Goal: Obtain resource: Download file/media

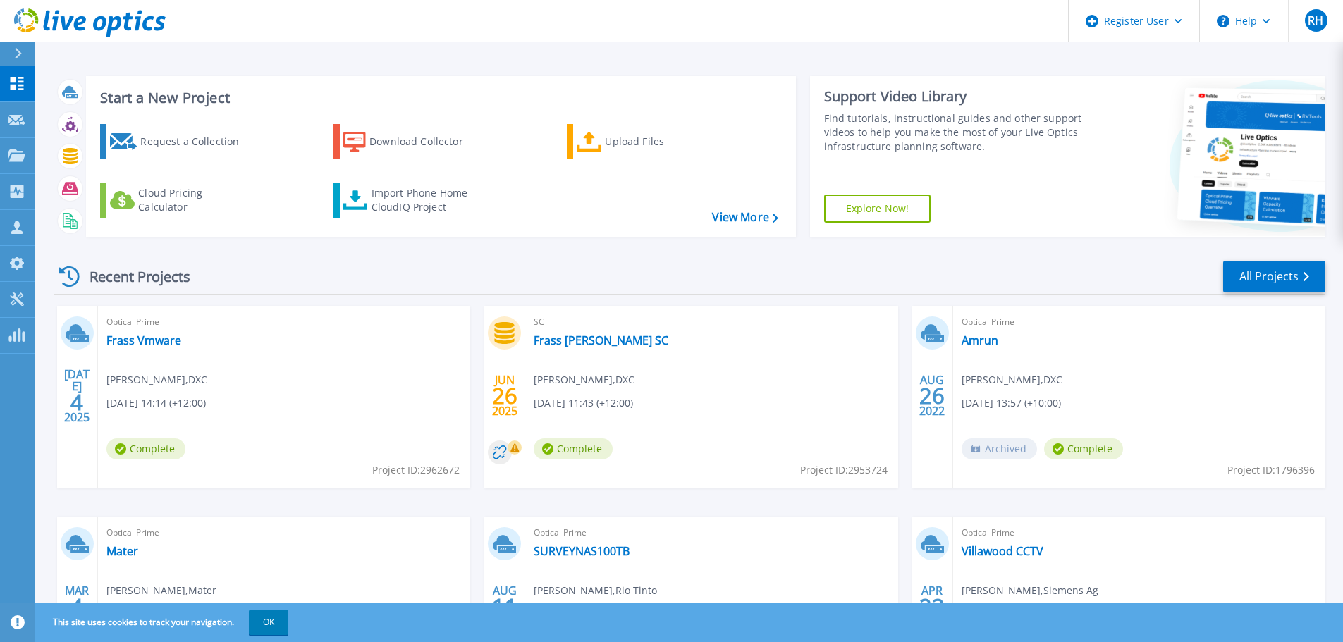
click at [23, 47] on div at bounding box center [24, 54] width 23 height 24
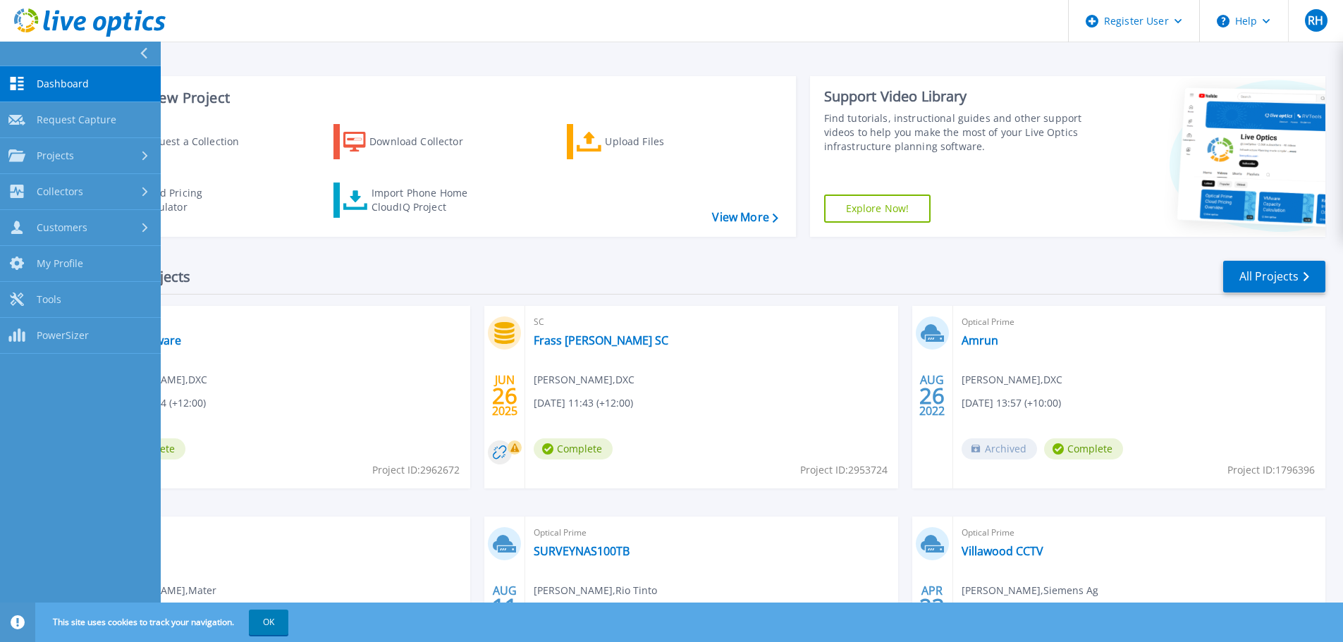
click at [155, 54] on div at bounding box center [149, 54] width 23 height 24
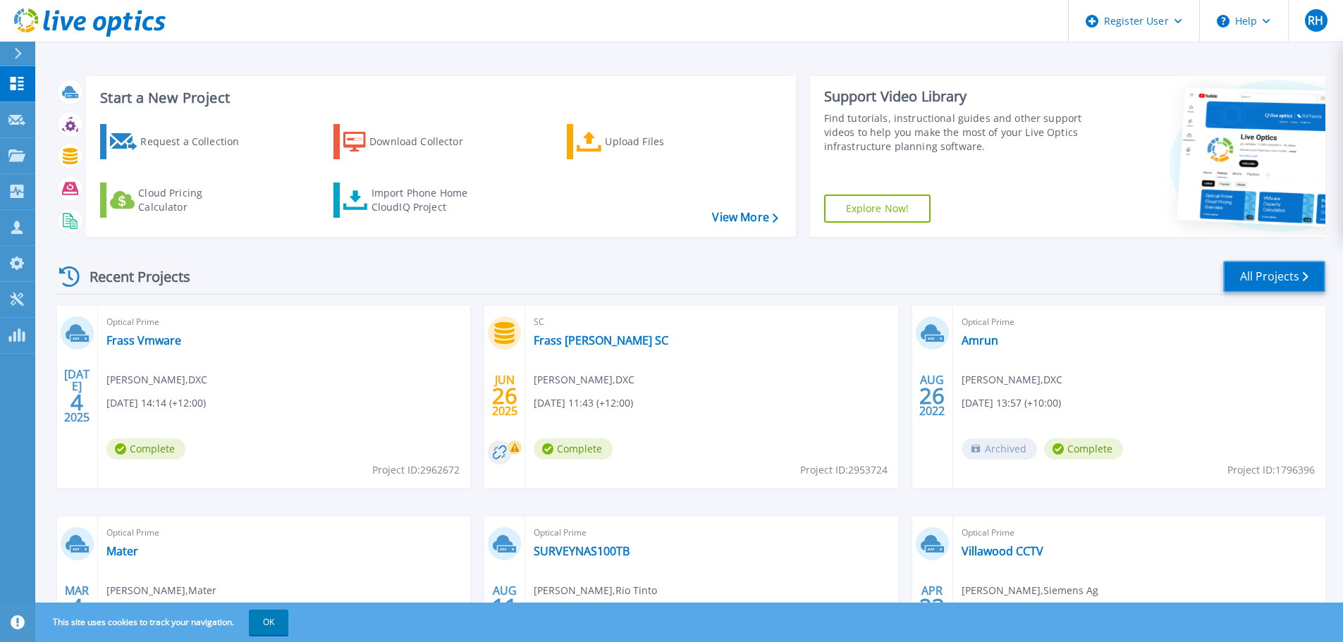
click at [1290, 279] on link "All Projects" at bounding box center [1274, 277] width 102 height 32
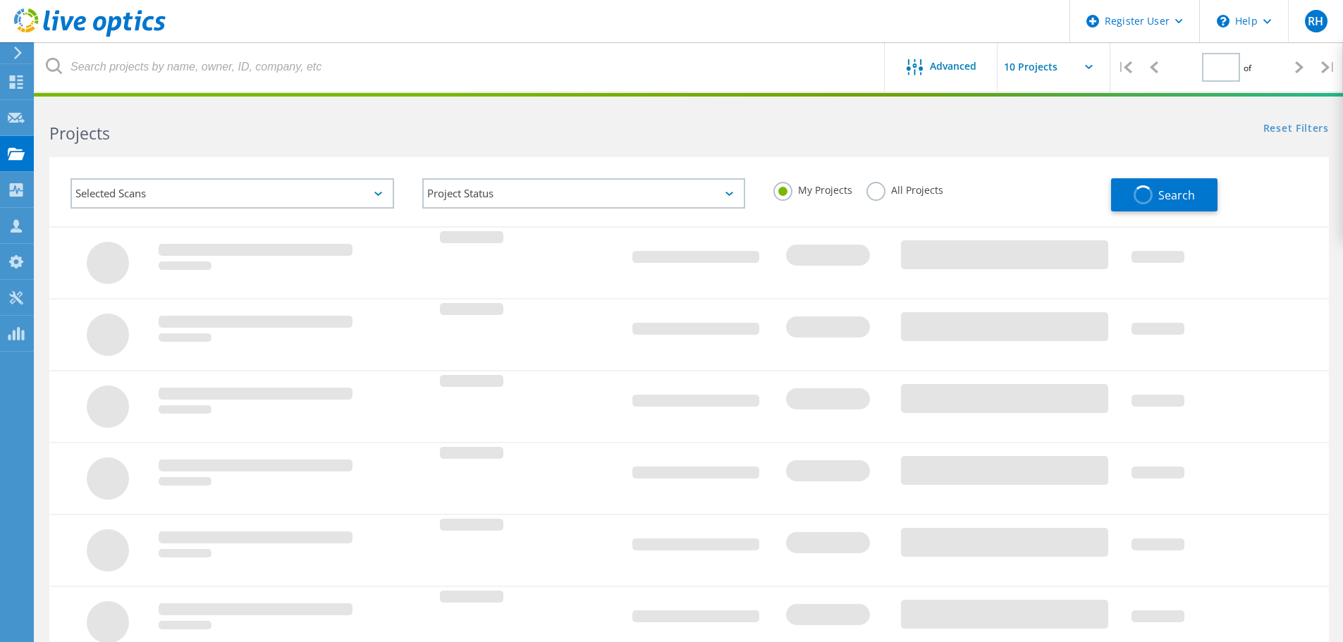
type input "1"
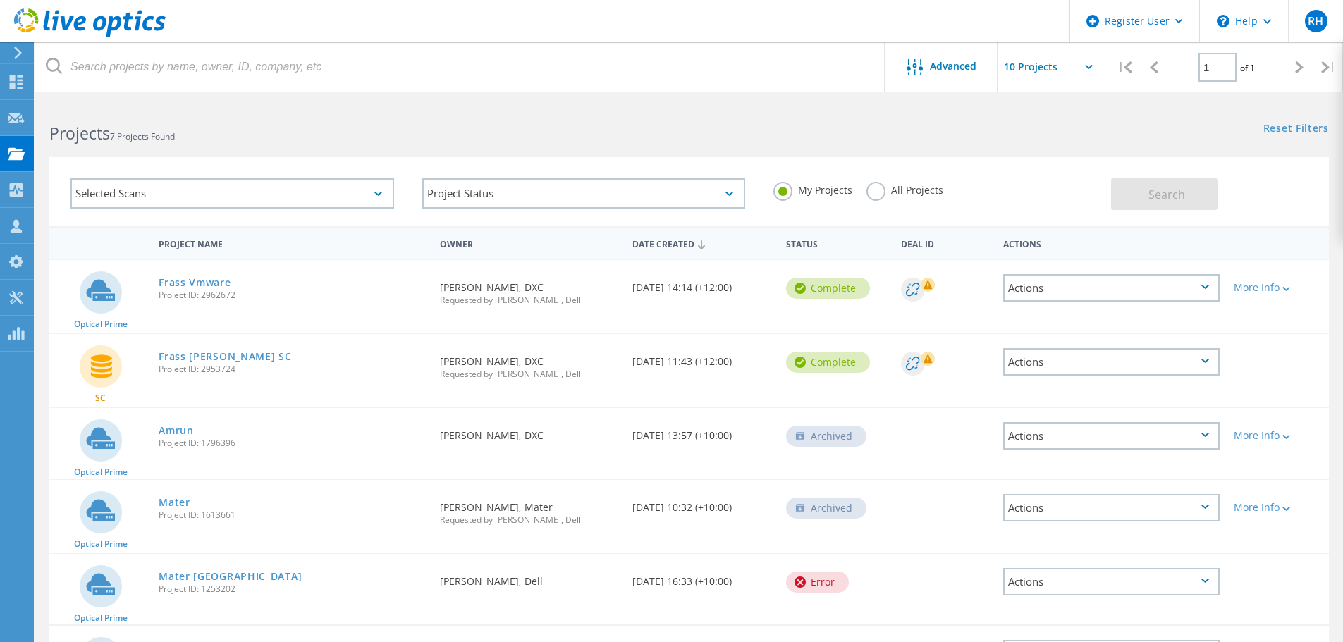
click at [871, 195] on label "All Projects" at bounding box center [904, 188] width 77 height 13
click at [0, 0] on input "All Projects" at bounding box center [0, 0] width 0 height 0
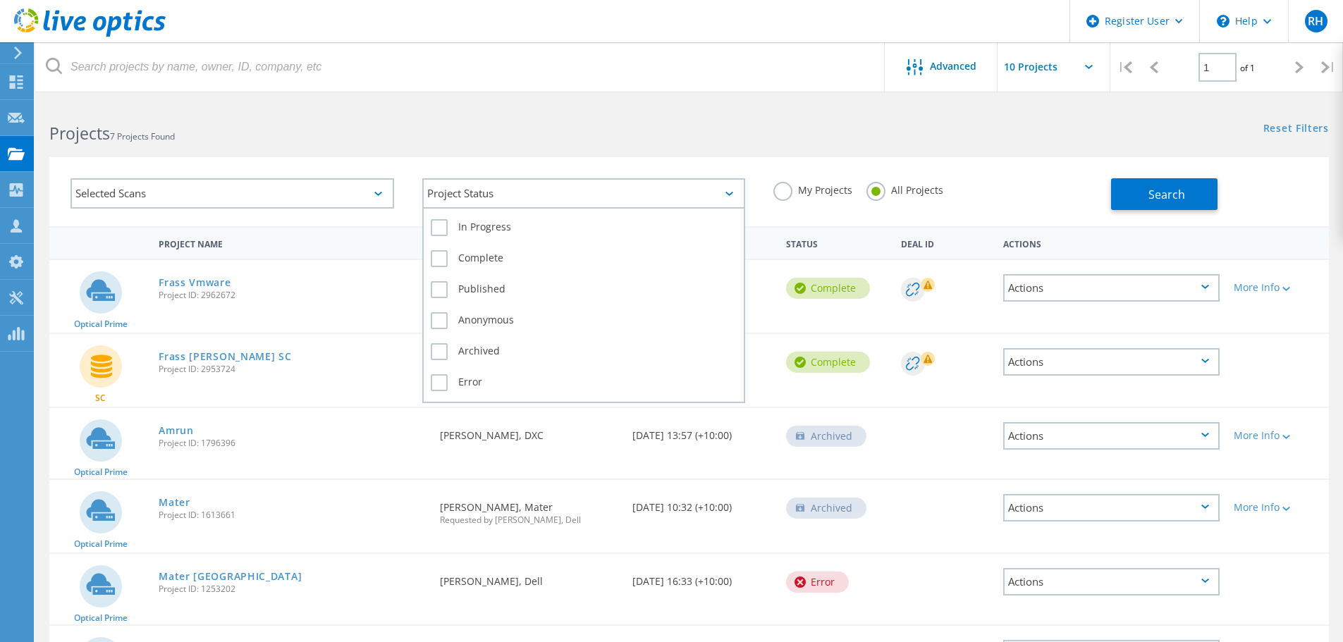
click at [523, 206] on div "Project Status" at bounding box center [584, 193] width 324 height 30
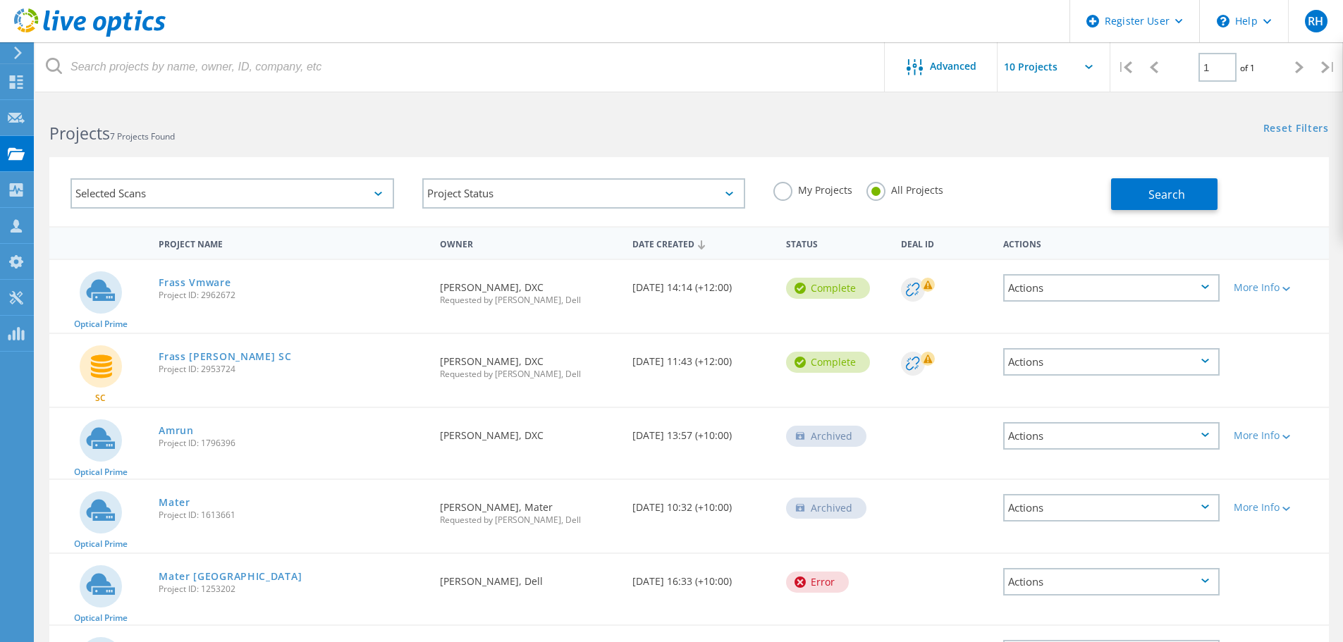
click at [321, 185] on div "Selected Scans" at bounding box center [232, 193] width 324 height 30
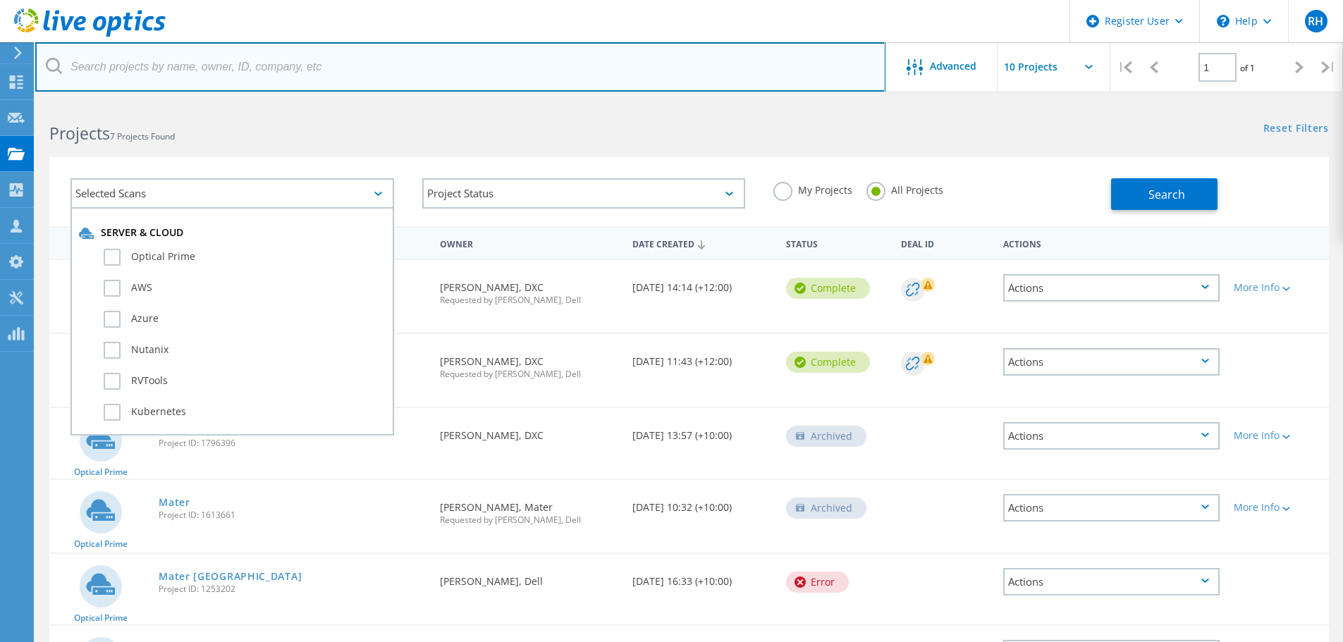
click at [188, 59] on input "text" at bounding box center [460, 66] width 850 height 49
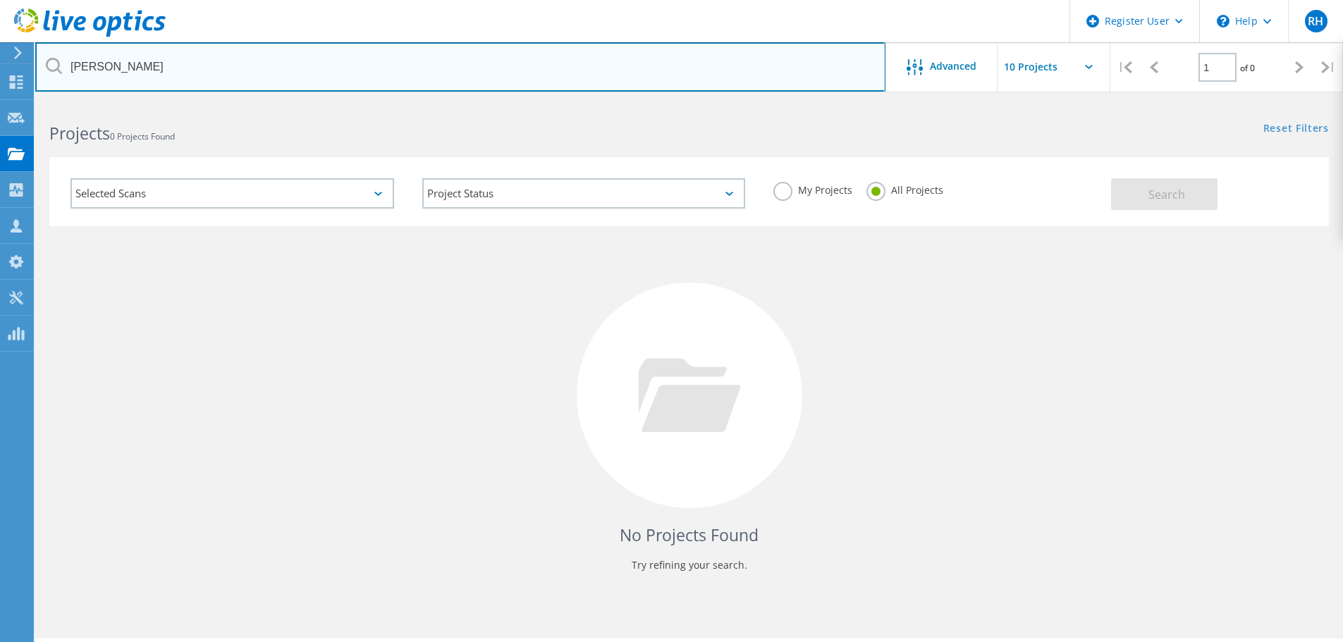
drag, startPoint x: 209, startPoint y: 83, endPoint x: -324, endPoint y: 27, distance: 535.8
click at [0, 27] on html "Register User \n Help Explore Helpful Articles Contact Support RH Dell User Ras…" at bounding box center [671, 340] width 1343 height 681
paste input "[EMAIL_ADDRESS][DOMAIN_NAME]"
type input "[EMAIL_ADDRESS][DOMAIN_NAME]"
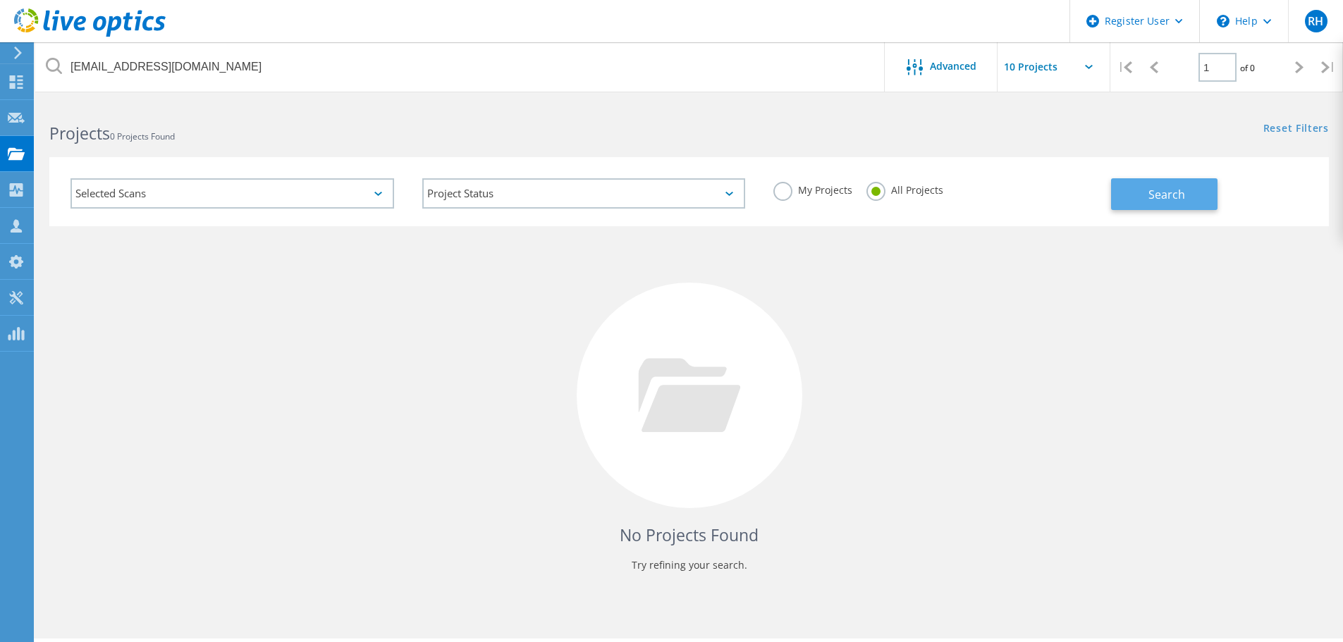
click at [1129, 194] on button "Search" at bounding box center [1164, 194] width 106 height 32
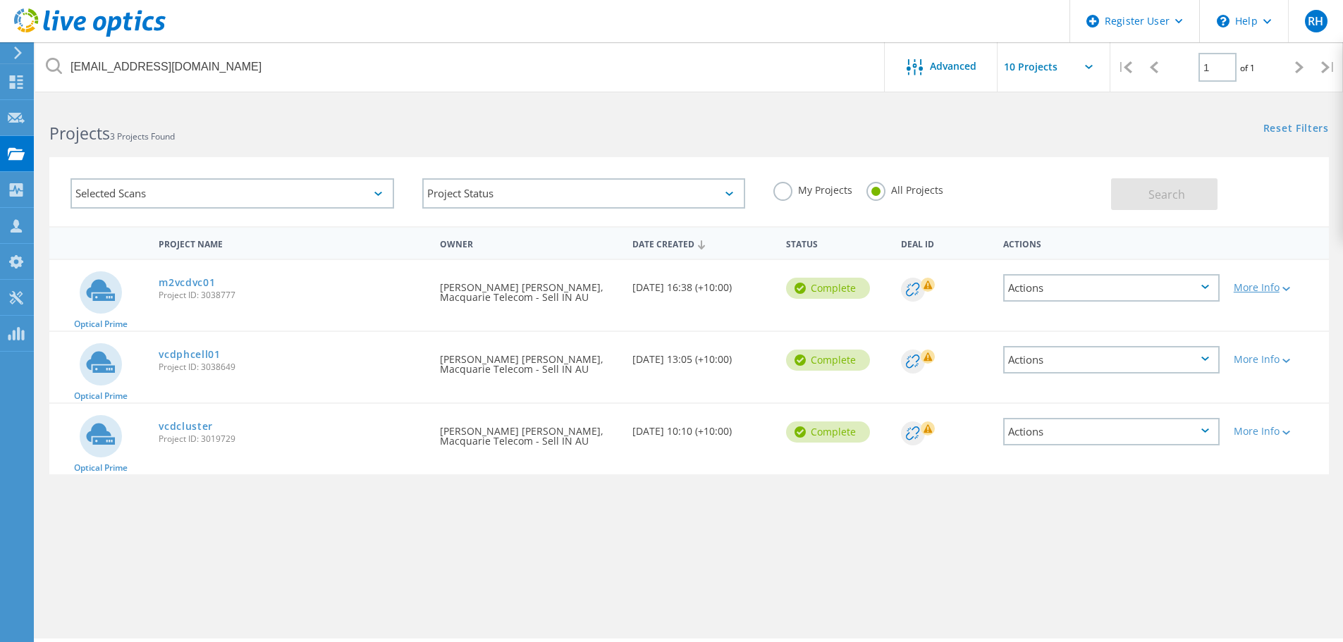
click at [1279, 292] on div "More Info" at bounding box center [1278, 288] width 88 height 10
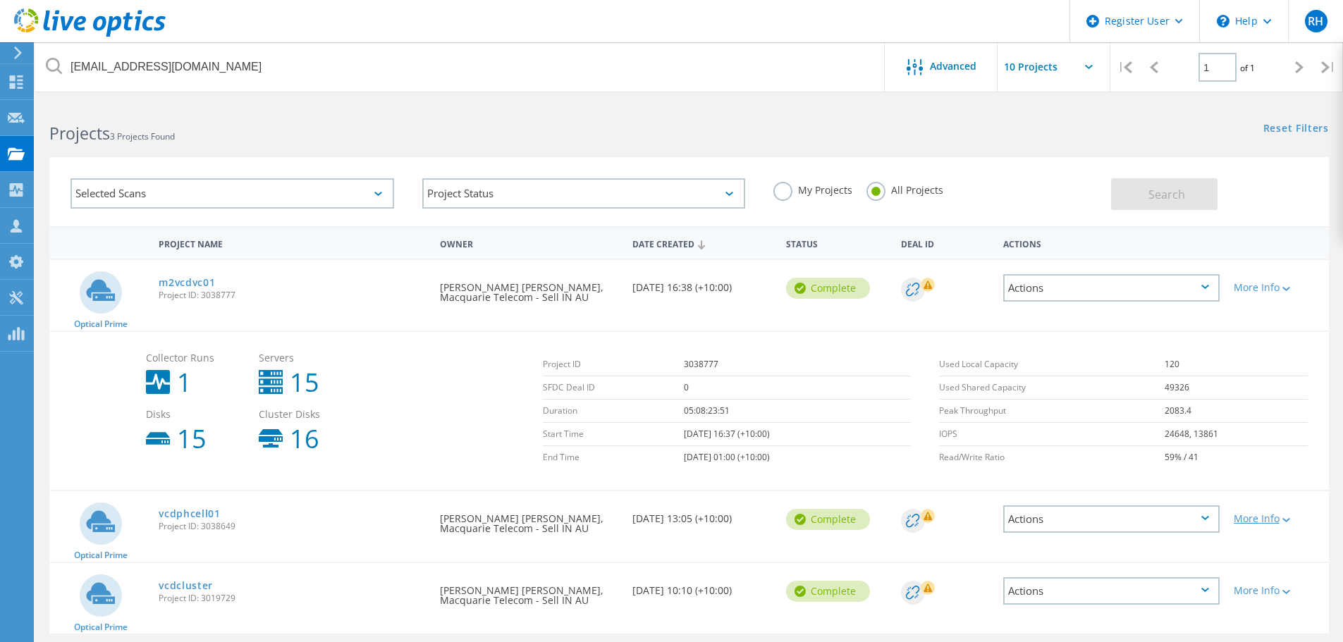
click at [1256, 524] on div "More Info" at bounding box center [1278, 519] width 88 height 10
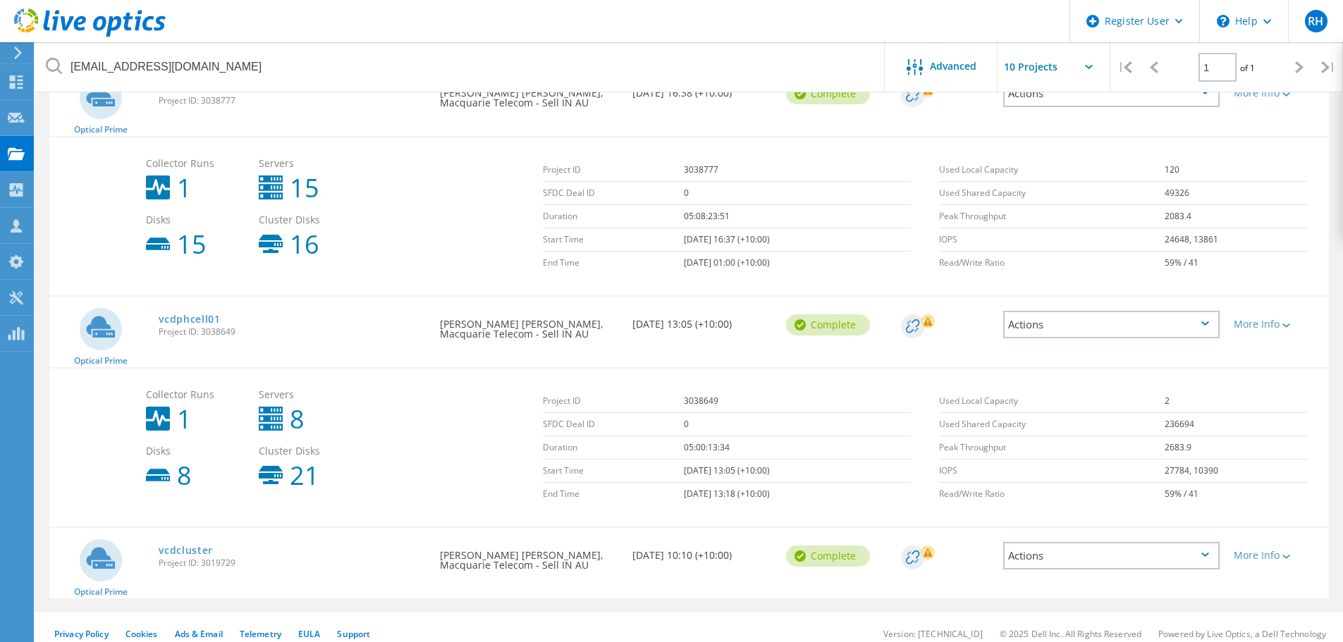
scroll to position [207, 0]
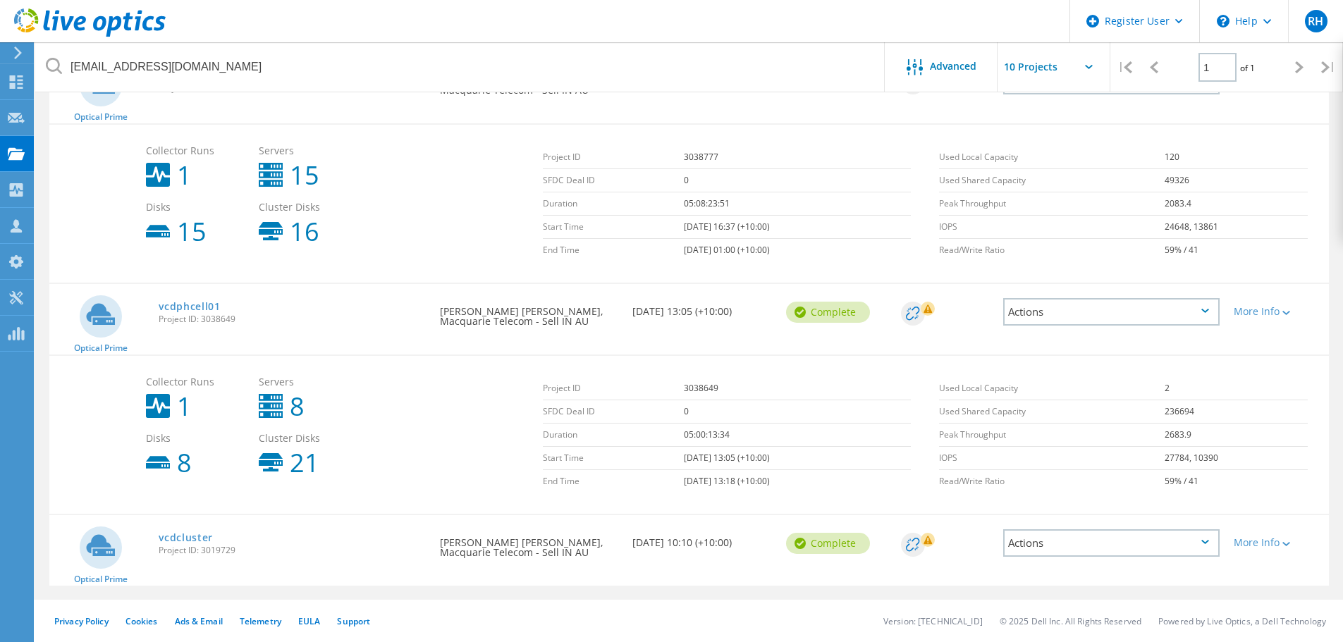
click at [1125, 331] on div "Actions" at bounding box center [1111, 312] width 231 height 56
click at [1126, 319] on div "Actions" at bounding box center [1111, 311] width 216 height 27
click at [395, 331] on div "vcdphcell01 Project ID: 3038649" at bounding box center [292, 311] width 281 height 54
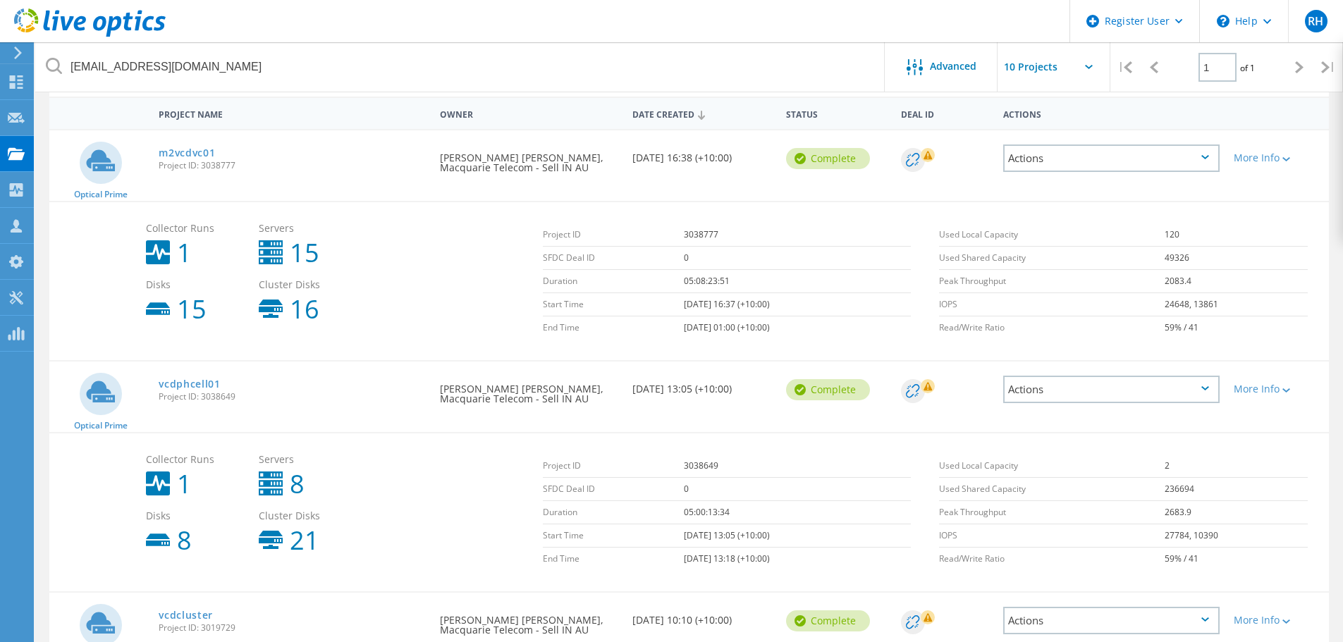
scroll to position [130, 0]
click at [211, 167] on span "Project ID: 3038777" at bounding box center [292, 165] width 267 height 8
copy span "3038777"
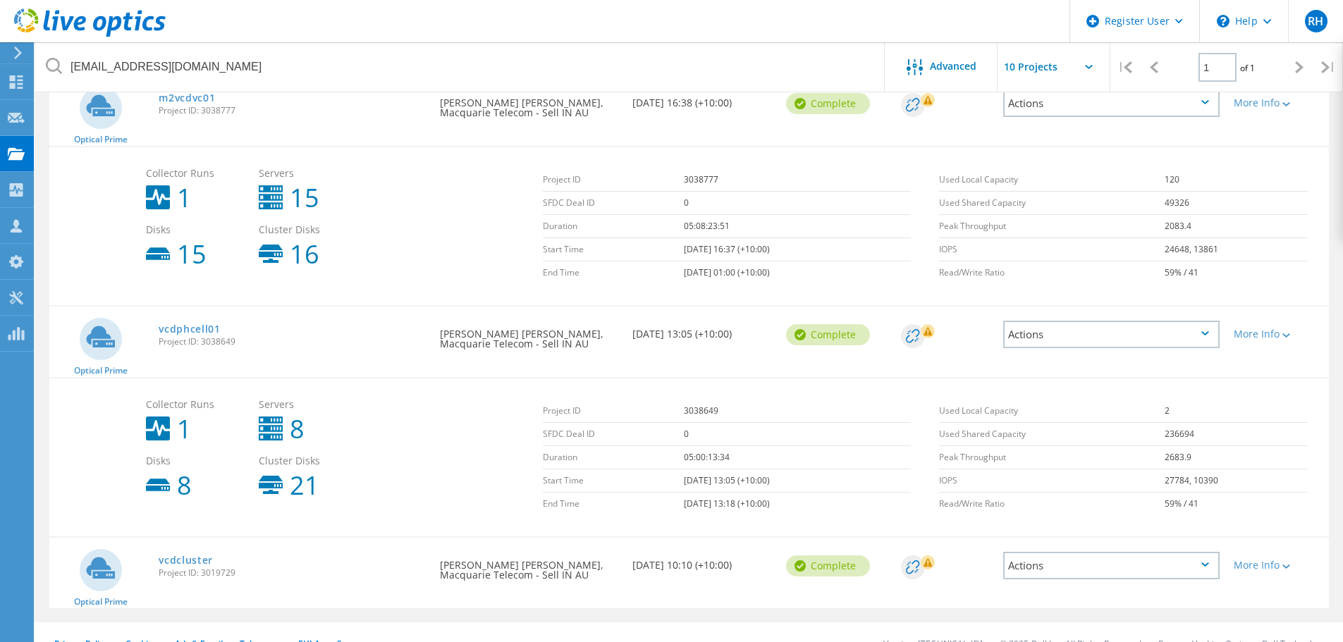
scroll to position [207, 0]
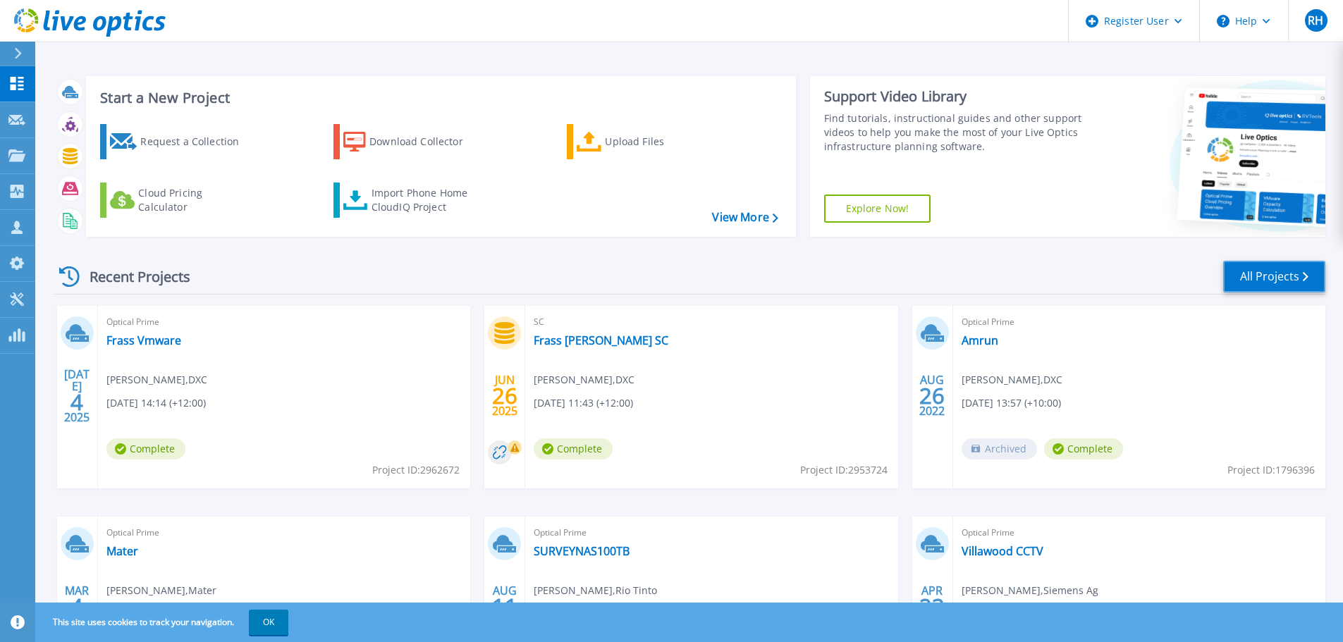
click at [1279, 268] on link "All Projects" at bounding box center [1274, 277] width 102 height 32
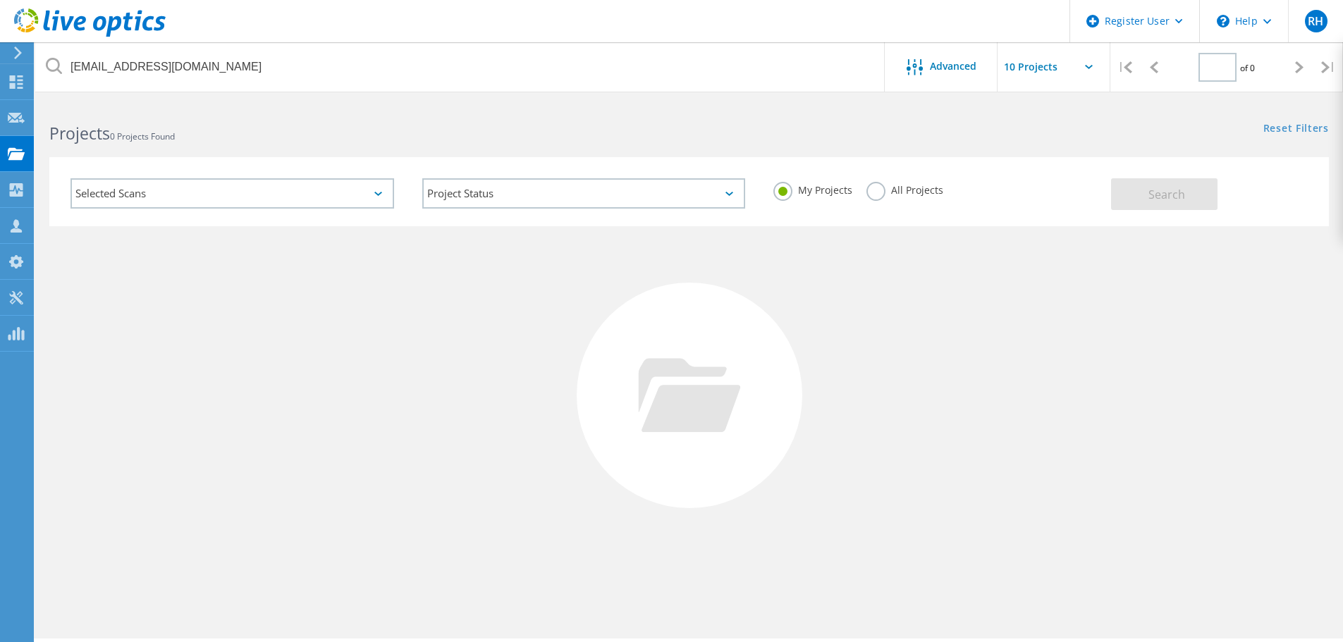
type input "1"
click at [236, 207] on div "Selected Scans" at bounding box center [232, 193] width 324 height 30
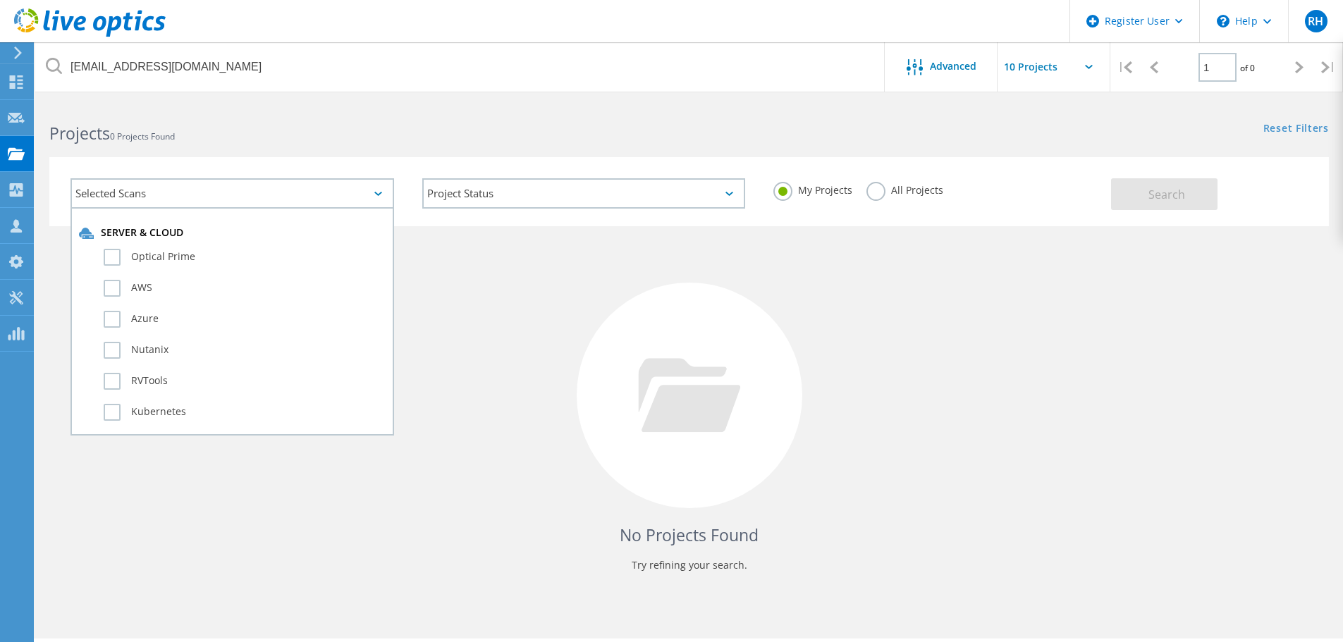
click at [565, 210] on div "Project Status In Progress Complete Published Anonymous Archived Error" at bounding box center [584, 193] width 352 height 59
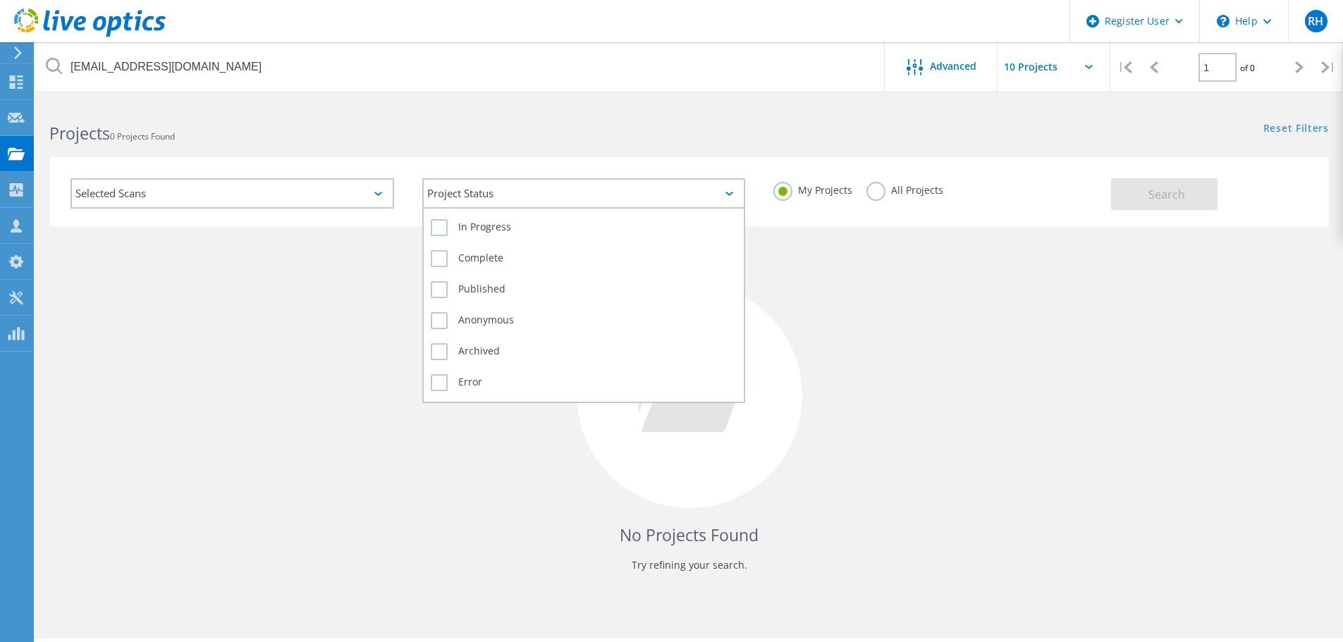
click at [565, 200] on div "Project Status" at bounding box center [584, 193] width 324 height 30
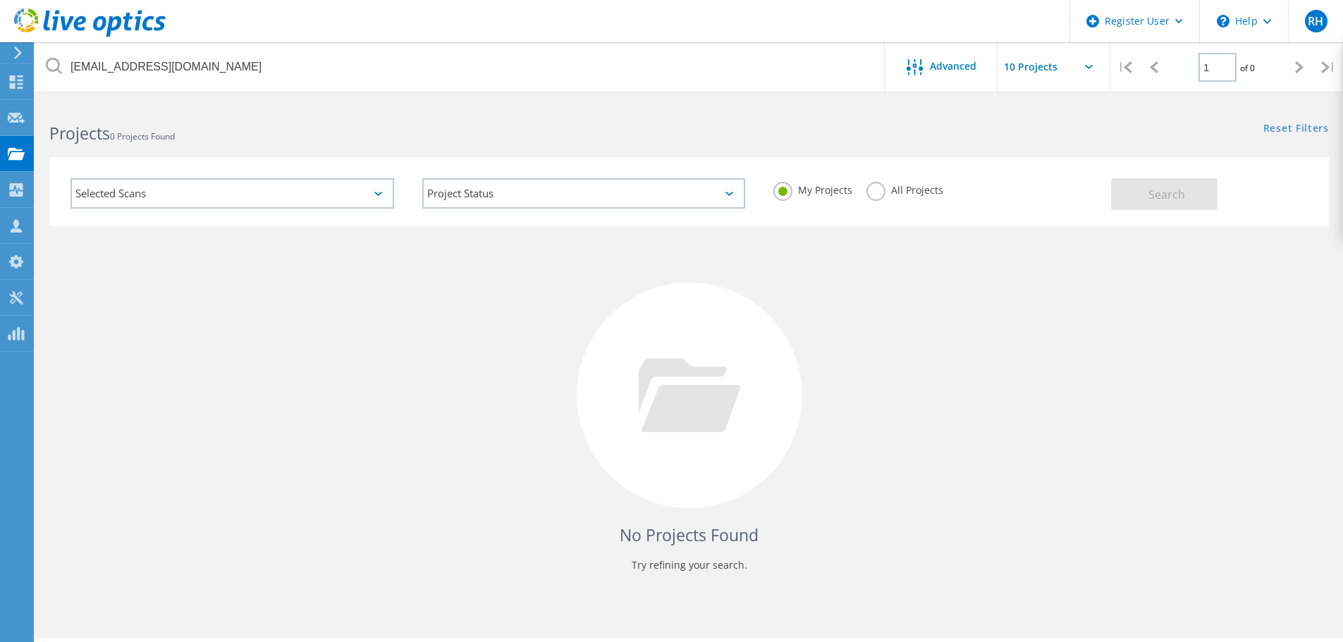
click at [901, 188] on label "All Projects" at bounding box center [904, 188] width 77 height 13
click at [0, 0] on input "All Projects" at bounding box center [0, 0] width 0 height 0
click at [1159, 202] on span "Search" at bounding box center [1166, 195] width 37 height 16
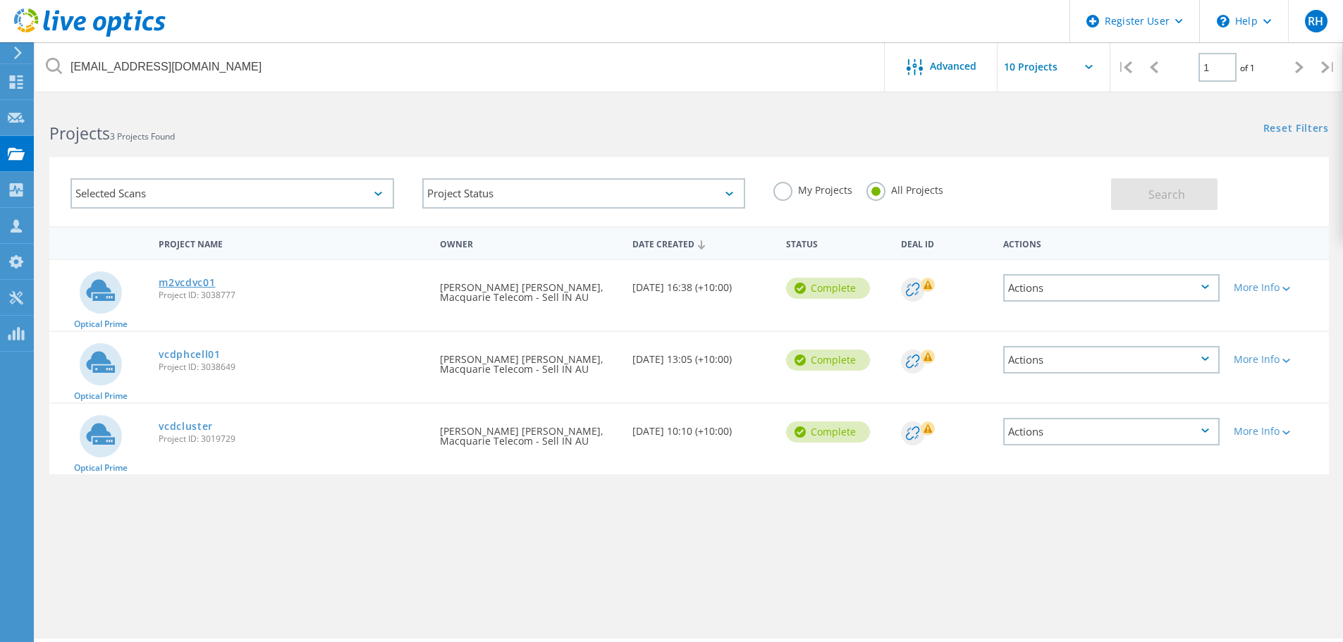
click at [198, 283] on link "m2vcdvc01" at bounding box center [187, 283] width 56 height 10
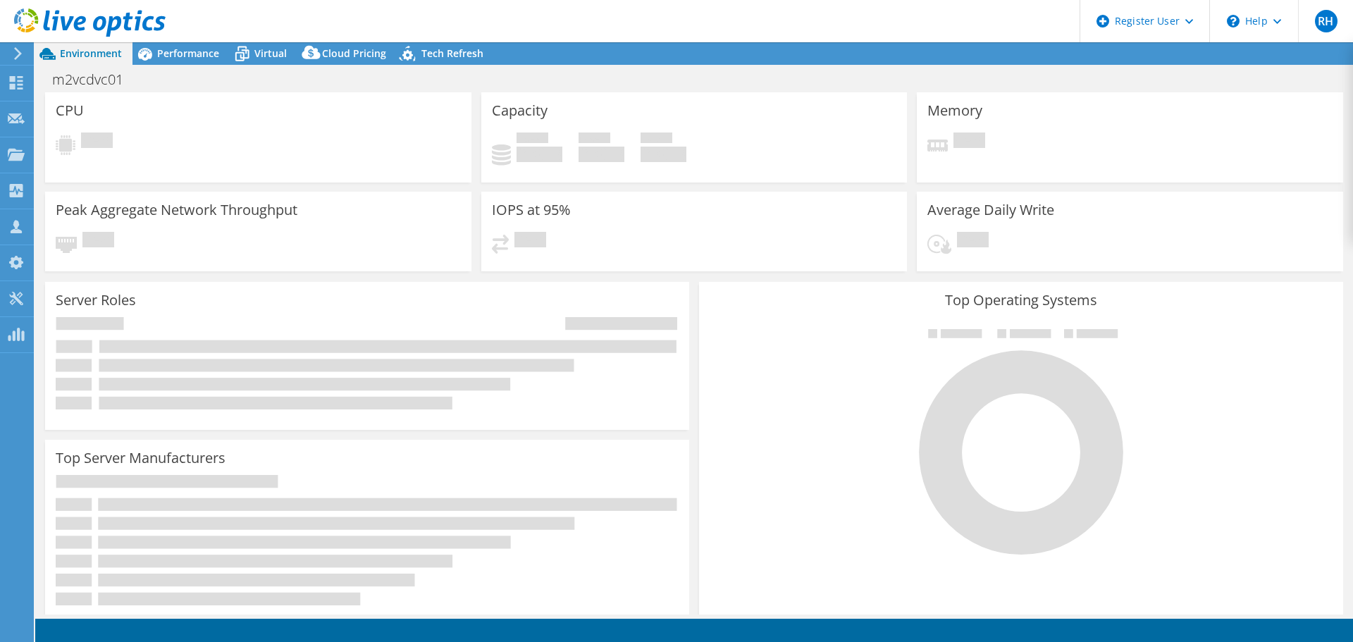
select select "Australia"
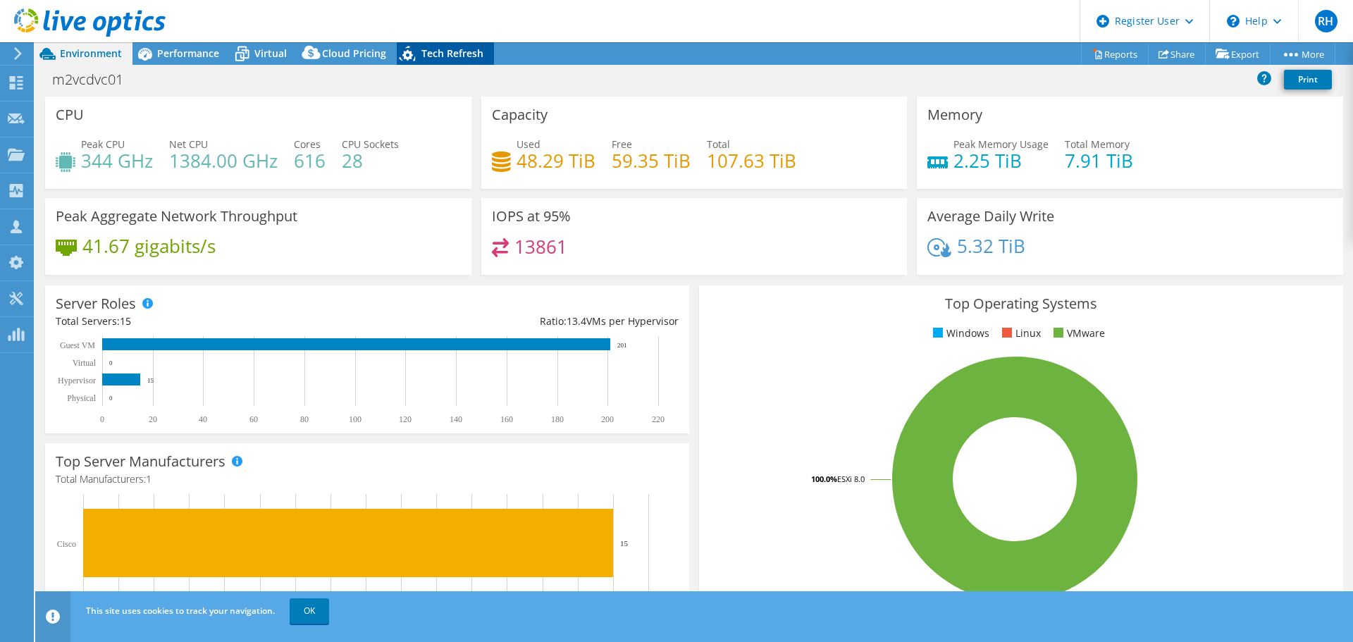
click at [474, 55] on span "Tech Refresh" at bounding box center [453, 53] width 62 height 13
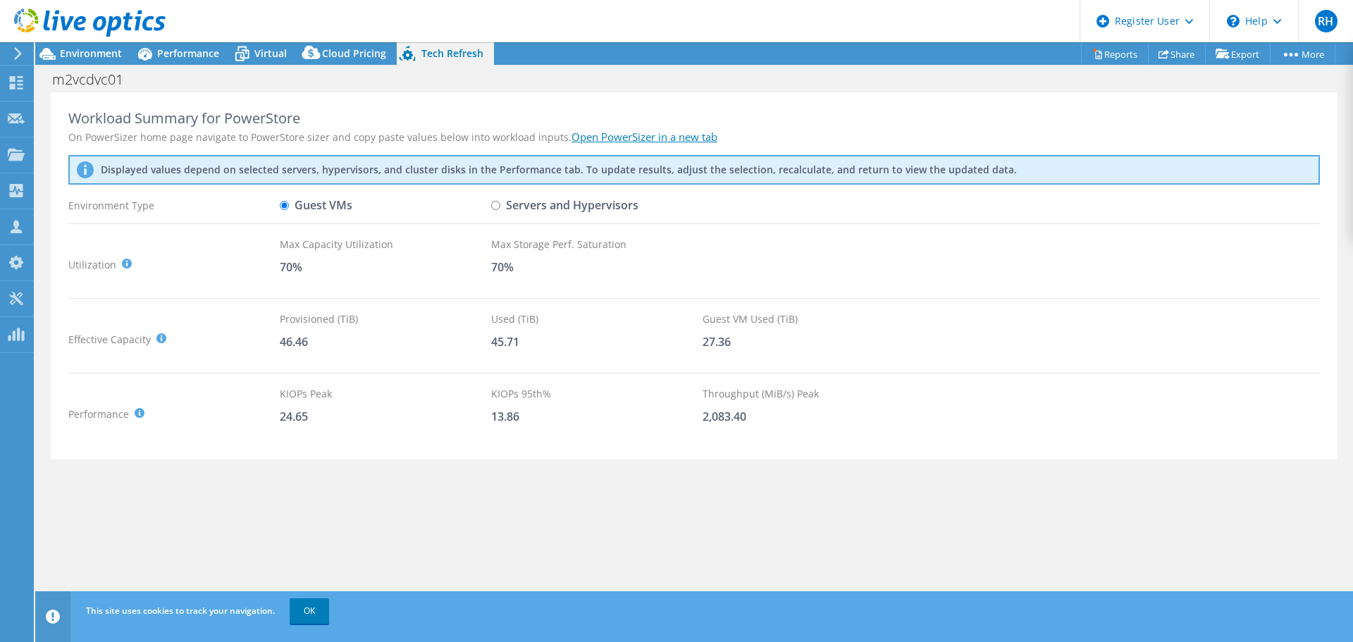
click at [499, 207] on input "Servers and Hypervisors" at bounding box center [495, 205] width 9 height 9
radio input "true"
click at [305, 196] on label "Guest VMs" at bounding box center [316, 205] width 73 height 25
click at [289, 201] on input "Guest VMs" at bounding box center [284, 205] width 9 height 9
radio input "true"
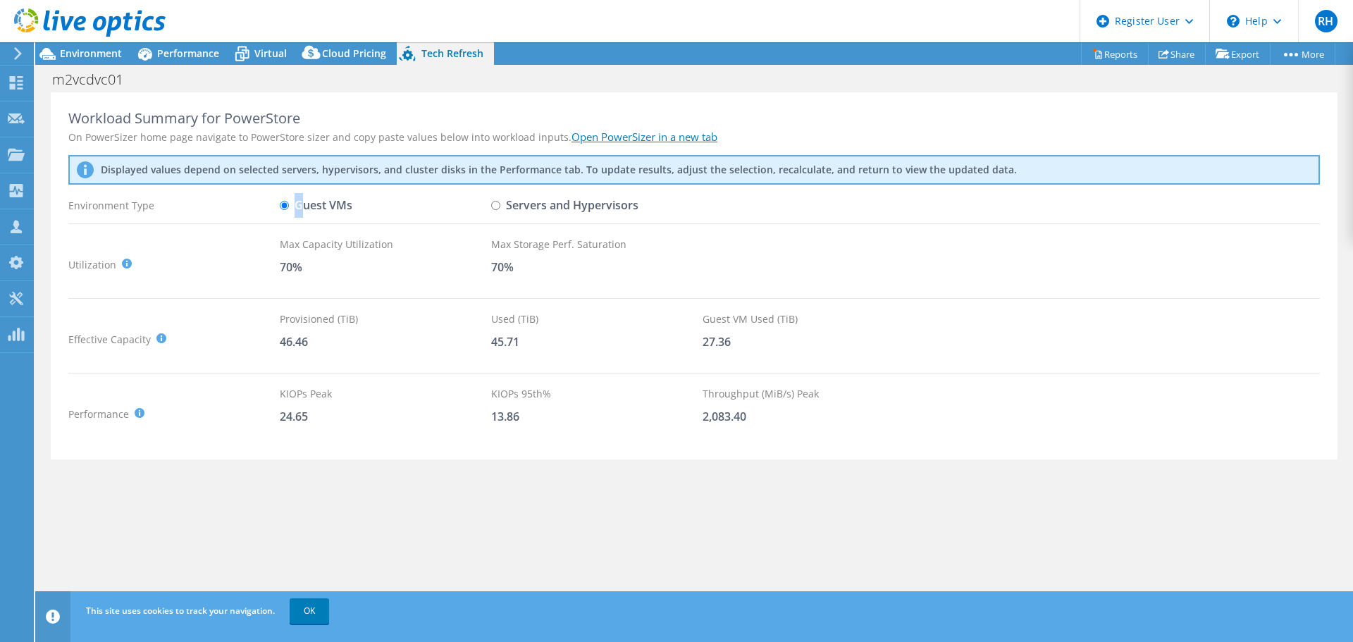
click at [297, 206] on label "Guest VMs" at bounding box center [316, 205] width 73 height 25
click at [496, 206] on input "Servers and Hypervisors" at bounding box center [495, 205] width 9 height 9
radio input "true"
click at [301, 210] on label "Guest VMs" at bounding box center [316, 205] width 73 height 25
click at [289, 210] on input "Guest VMs" at bounding box center [284, 205] width 9 height 9
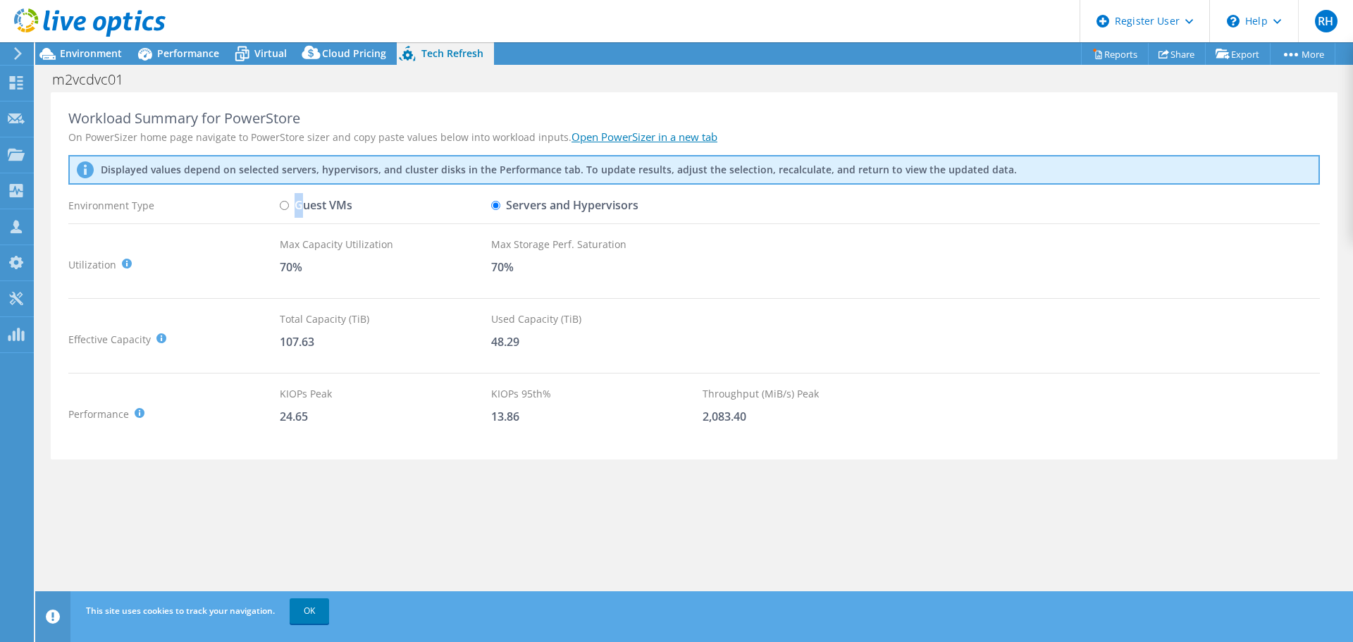
radio input "true"
radio input "false"
click at [87, 52] on span "Environment" at bounding box center [91, 53] width 62 height 13
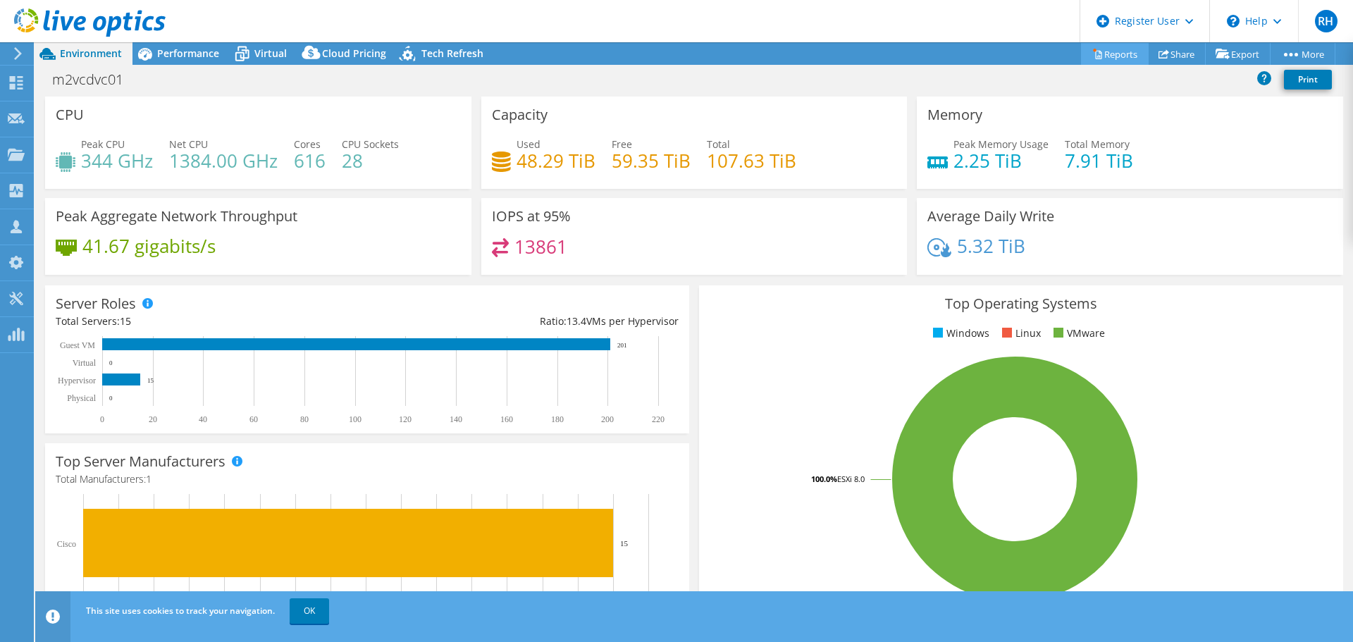
click at [1112, 57] on link "Reports" at bounding box center [1115, 54] width 68 height 22
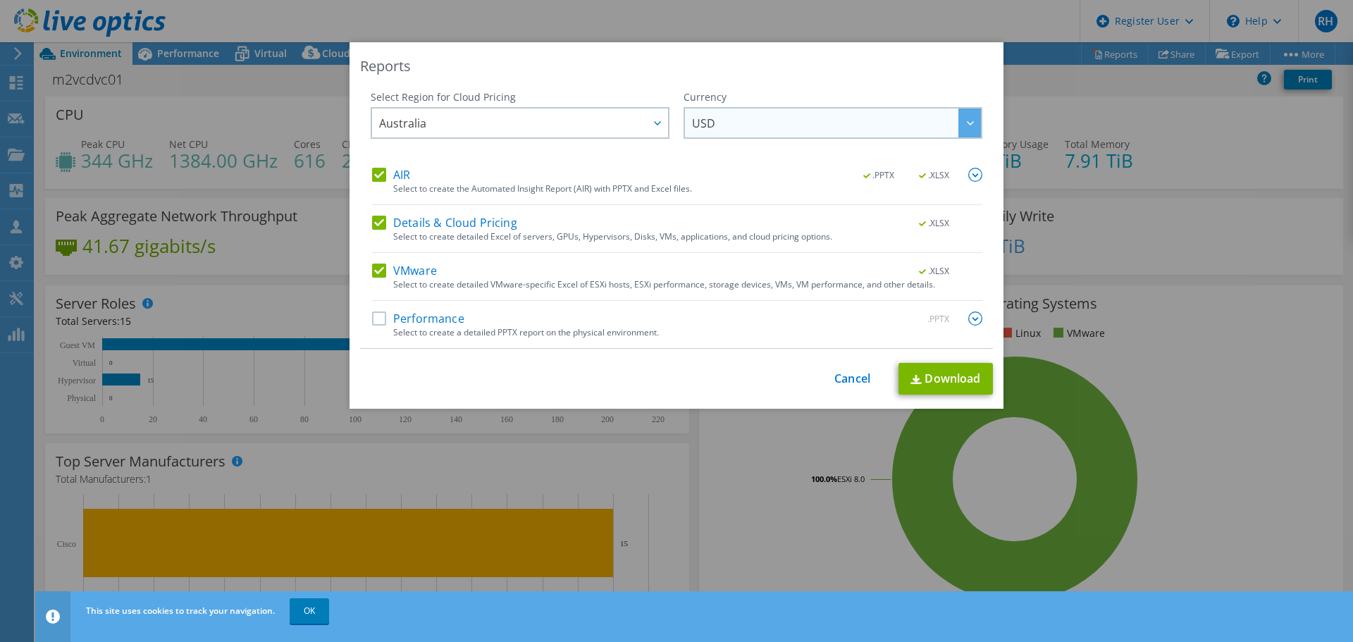
click at [779, 122] on span "USD" at bounding box center [836, 123] width 289 height 29
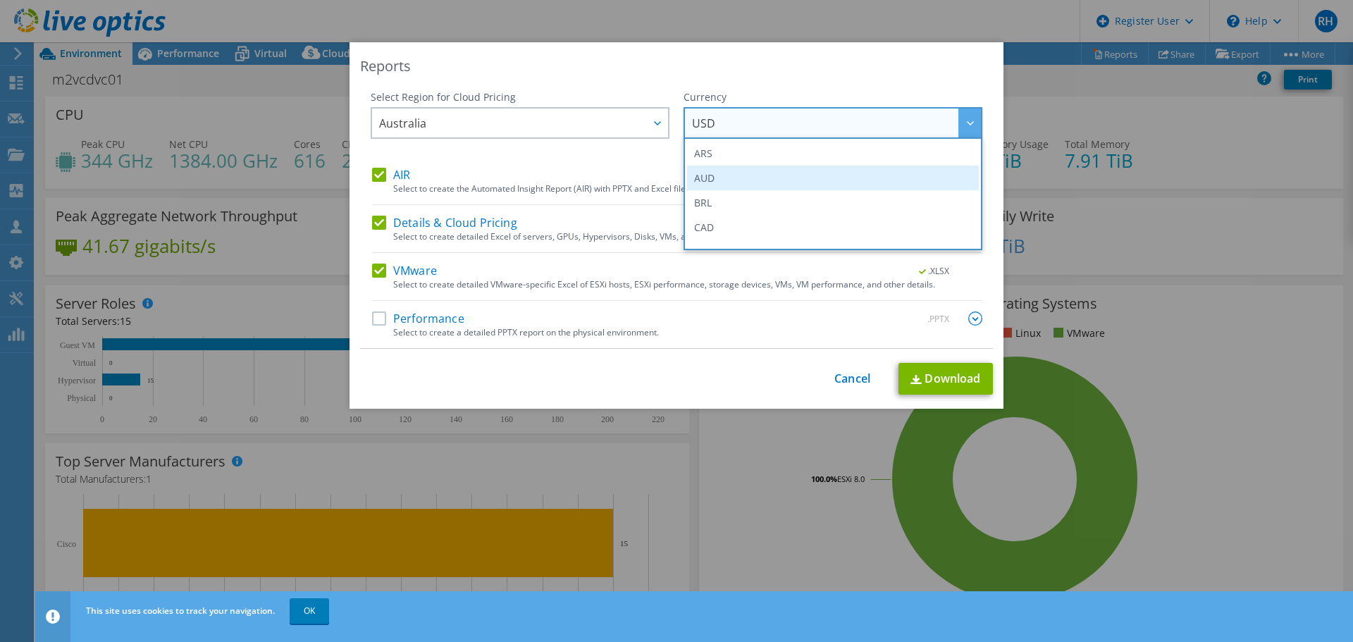
click at [742, 173] on li "AUD" at bounding box center [833, 178] width 292 height 25
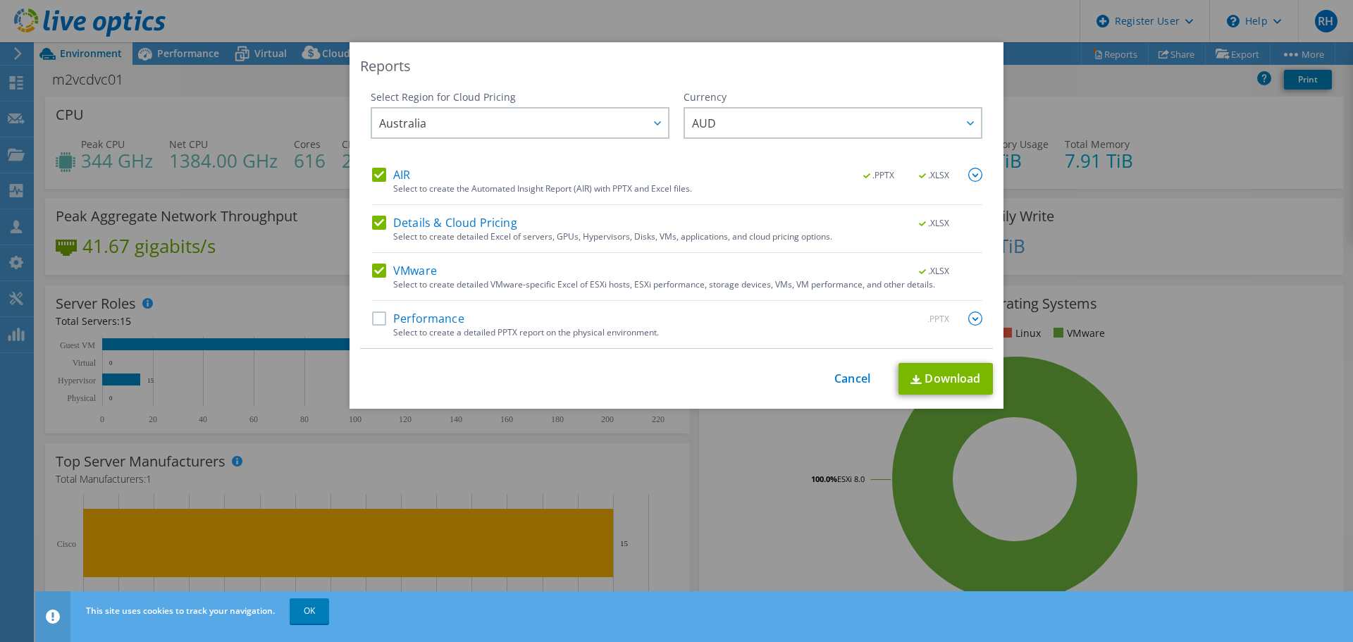
click at [376, 314] on label "Performance" at bounding box center [418, 319] width 92 height 14
click at [0, 0] on input "Performance" at bounding box center [0, 0] width 0 height 0
click at [953, 379] on link "Download" at bounding box center [946, 379] width 94 height 32
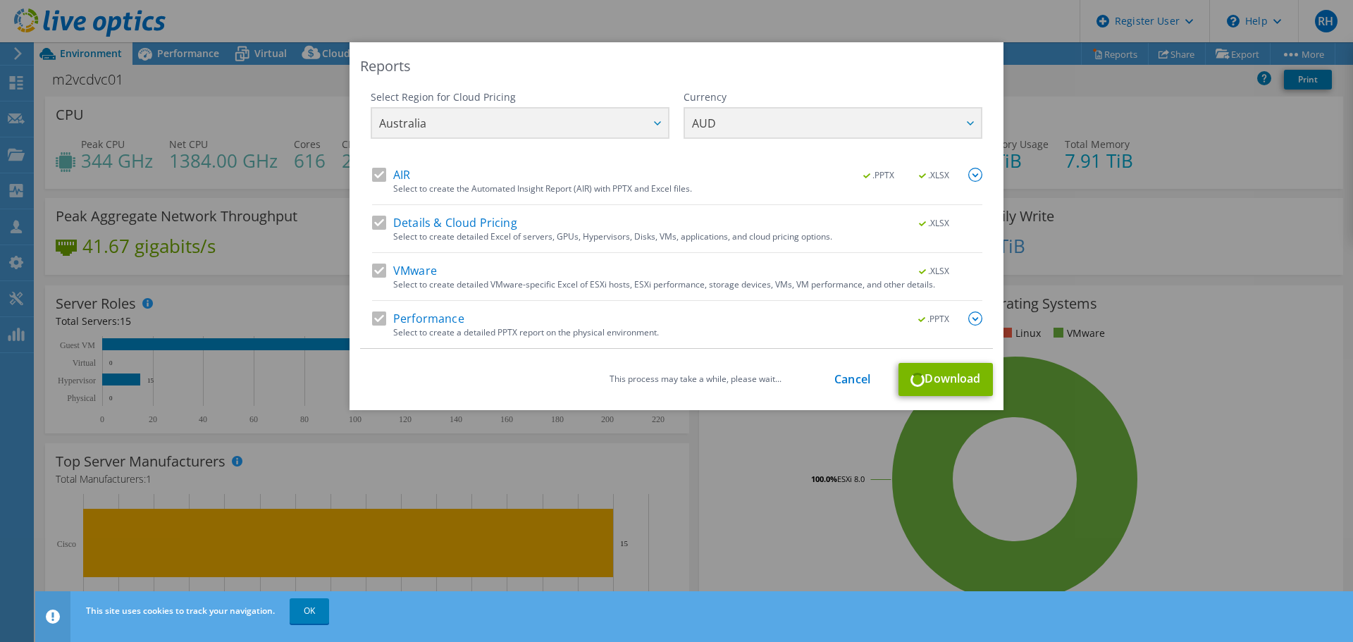
click at [768, 515] on div "Reports Select Region for Cloud Pricing Asia Pacific ([GEOGRAPHIC_DATA]) [GEOGR…" at bounding box center [676, 321] width 1353 height 558
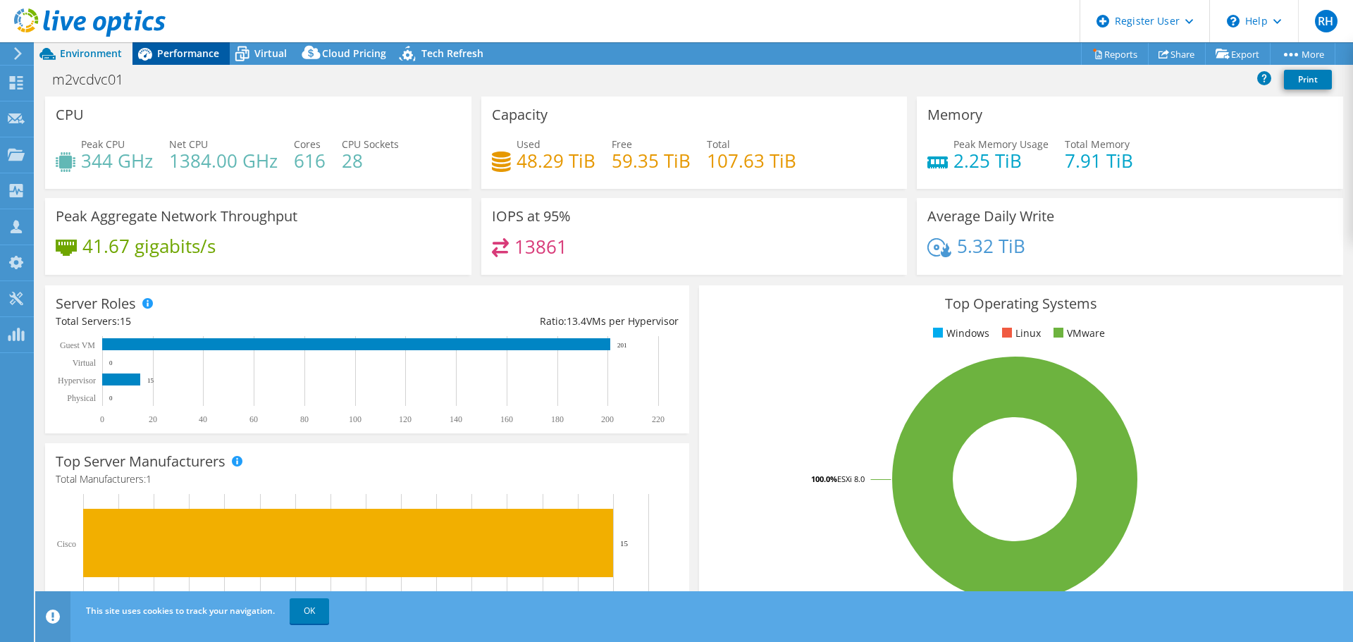
click at [184, 49] on span "Performance" at bounding box center [188, 53] width 62 height 13
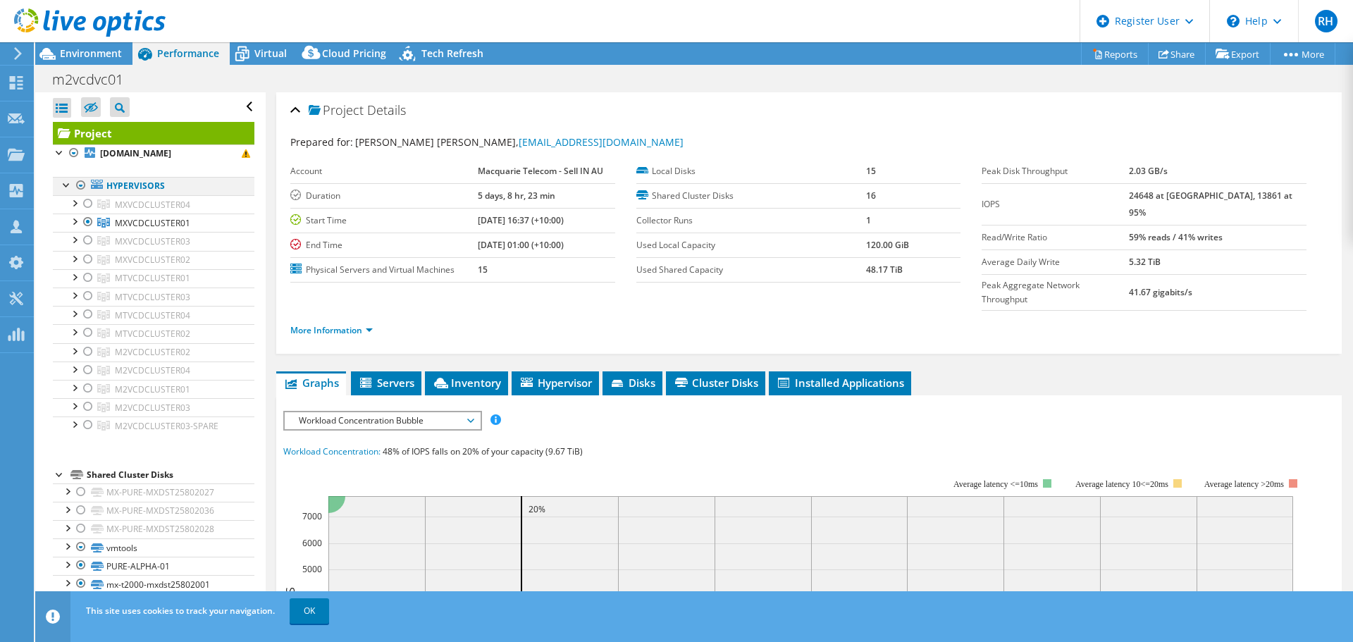
click at [67, 186] on div at bounding box center [67, 184] width 14 height 14
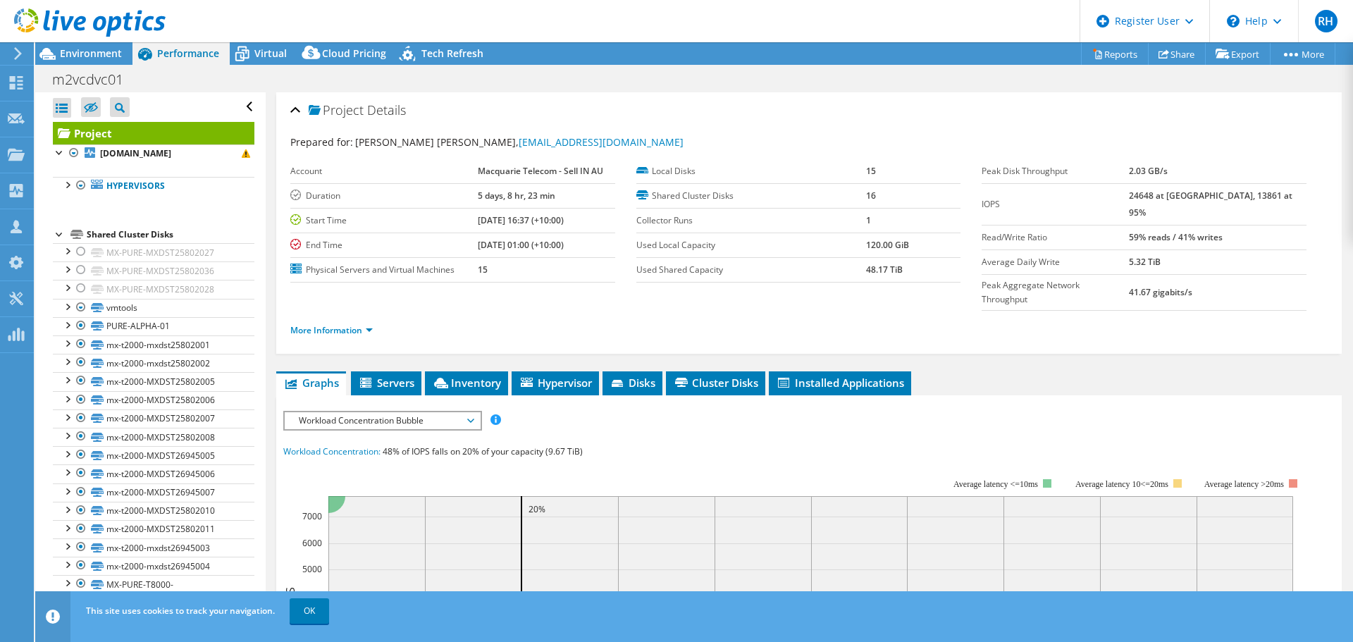
click at [58, 233] on div at bounding box center [60, 233] width 14 height 14
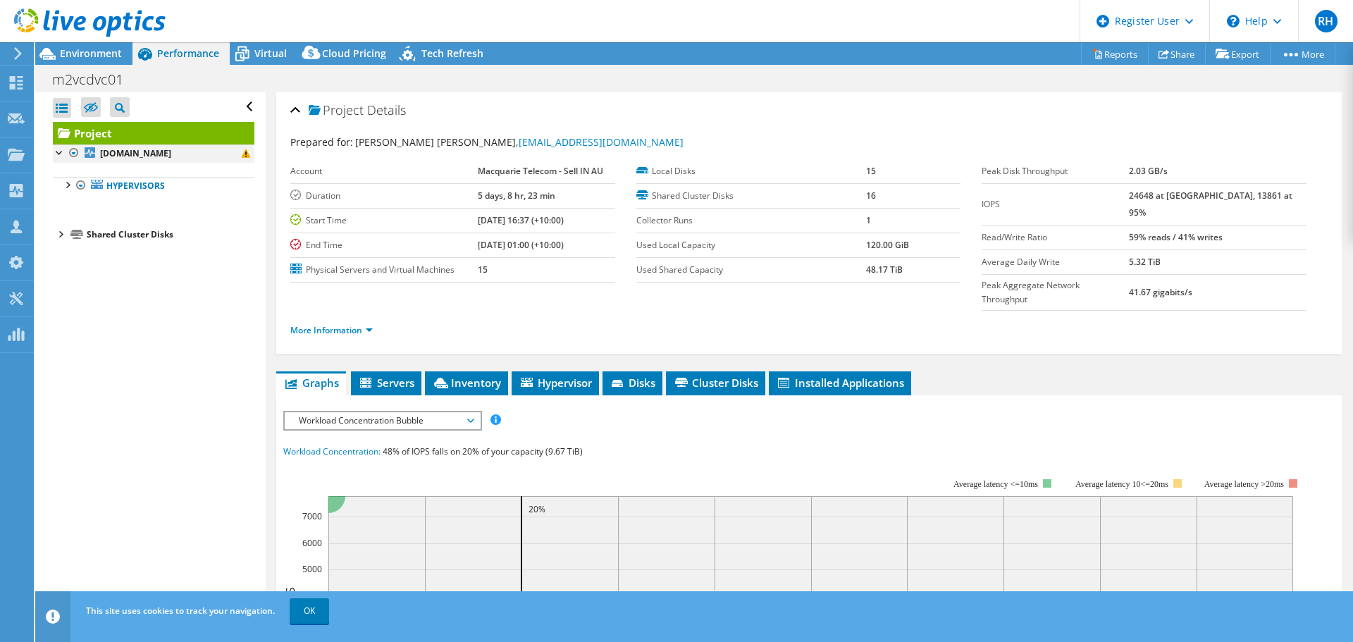
click at [58, 152] on div at bounding box center [60, 152] width 14 height 14
click at [59, 152] on div at bounding box center [60, 152] width 14 height 14
click at [125, 159] on b "[DOMAIN_NAME]" at bounding box center [135, 153] width 71 height 12
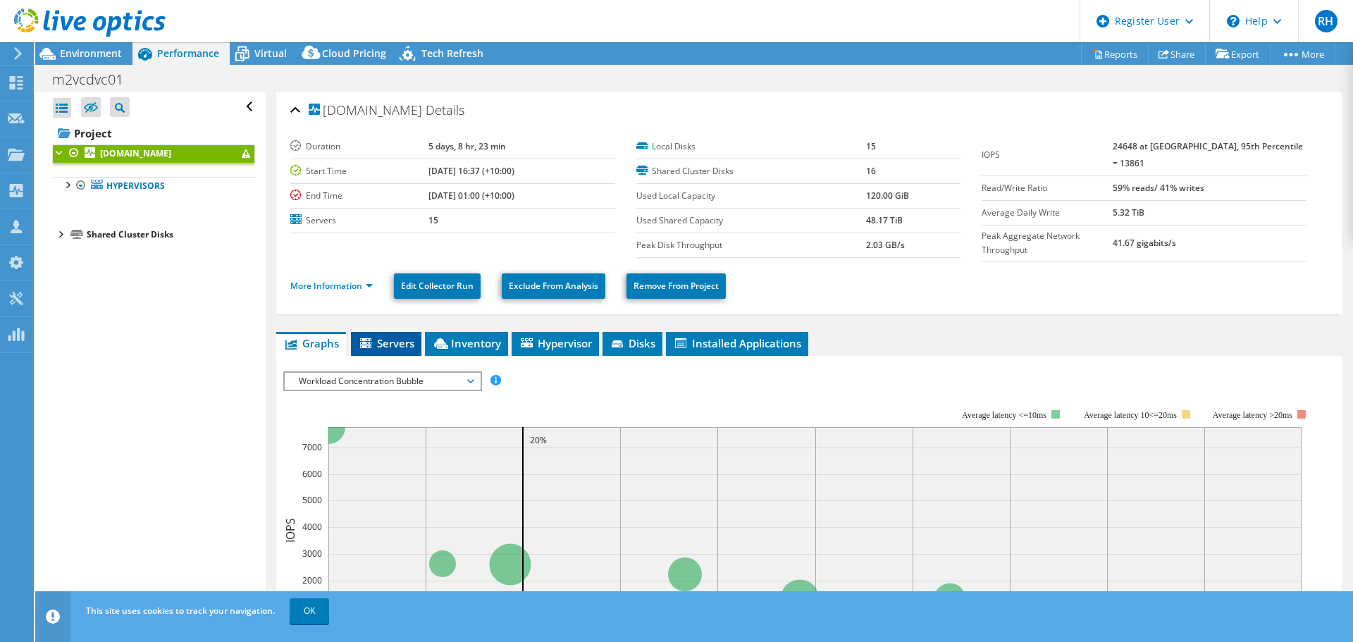
click at [400, 336] on span "Servers" at bounding box center [386, 343] width 56 height 14
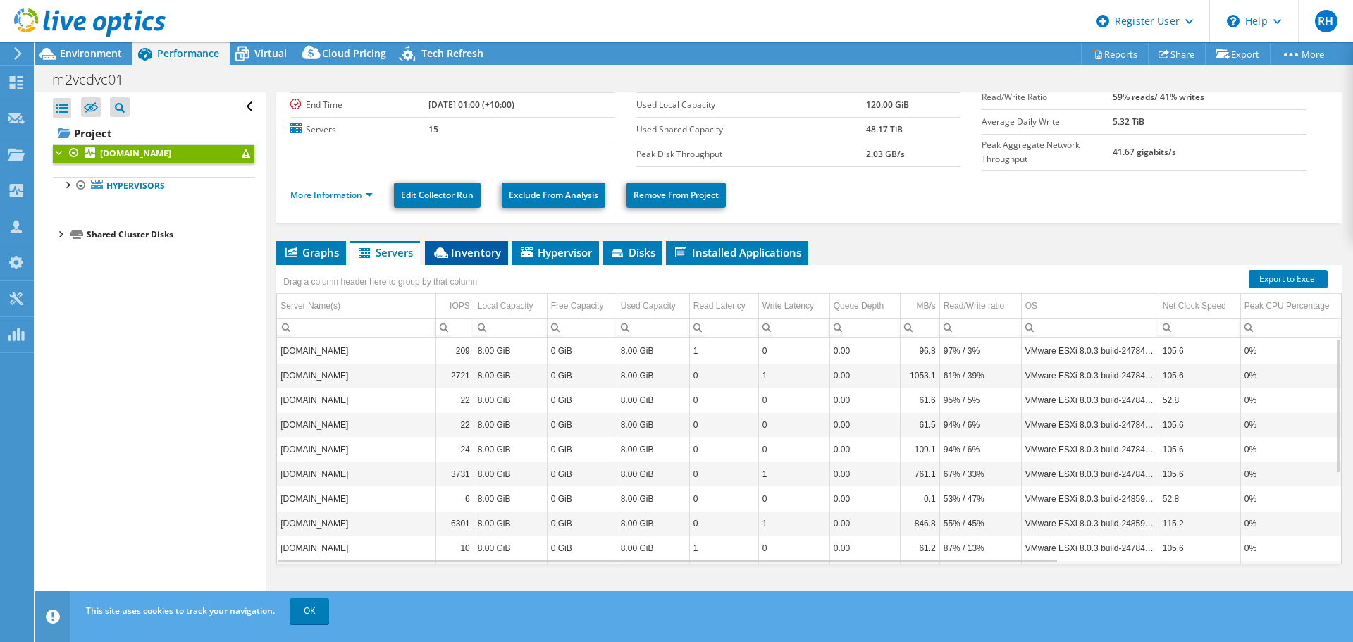
click at [479, 254] on span "Inventory" at bounding box center [466, 252] width 69 height 14
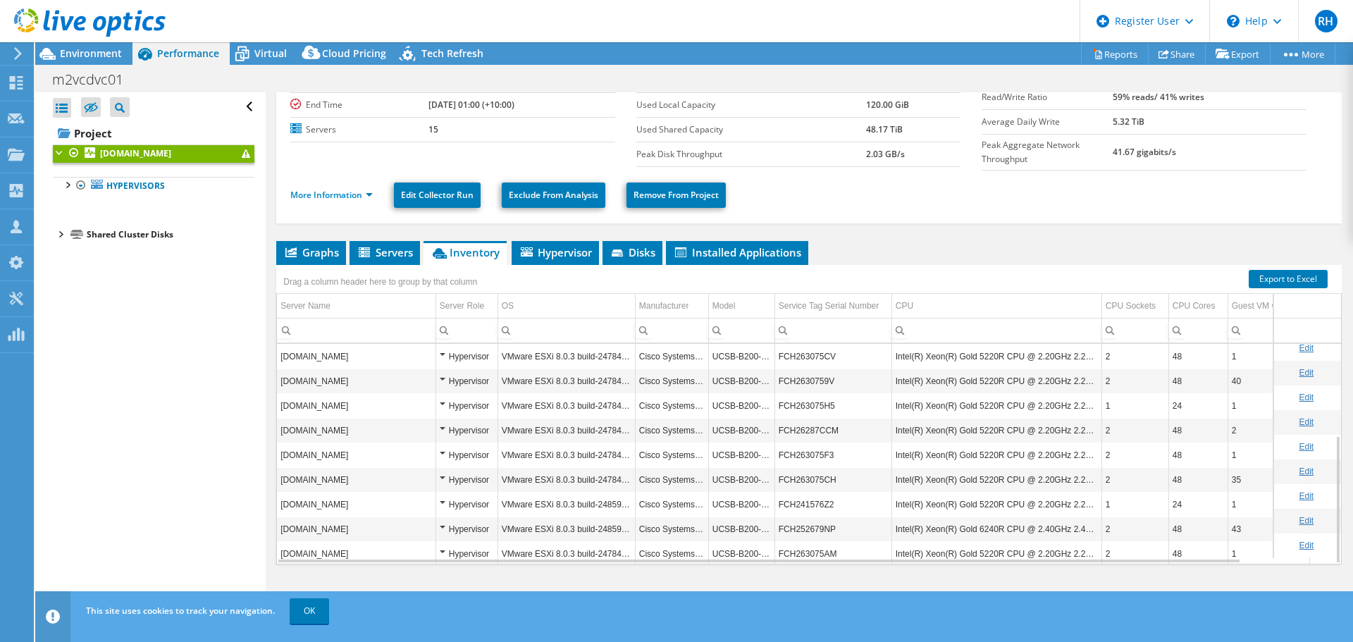
scroll to position [156, 0]
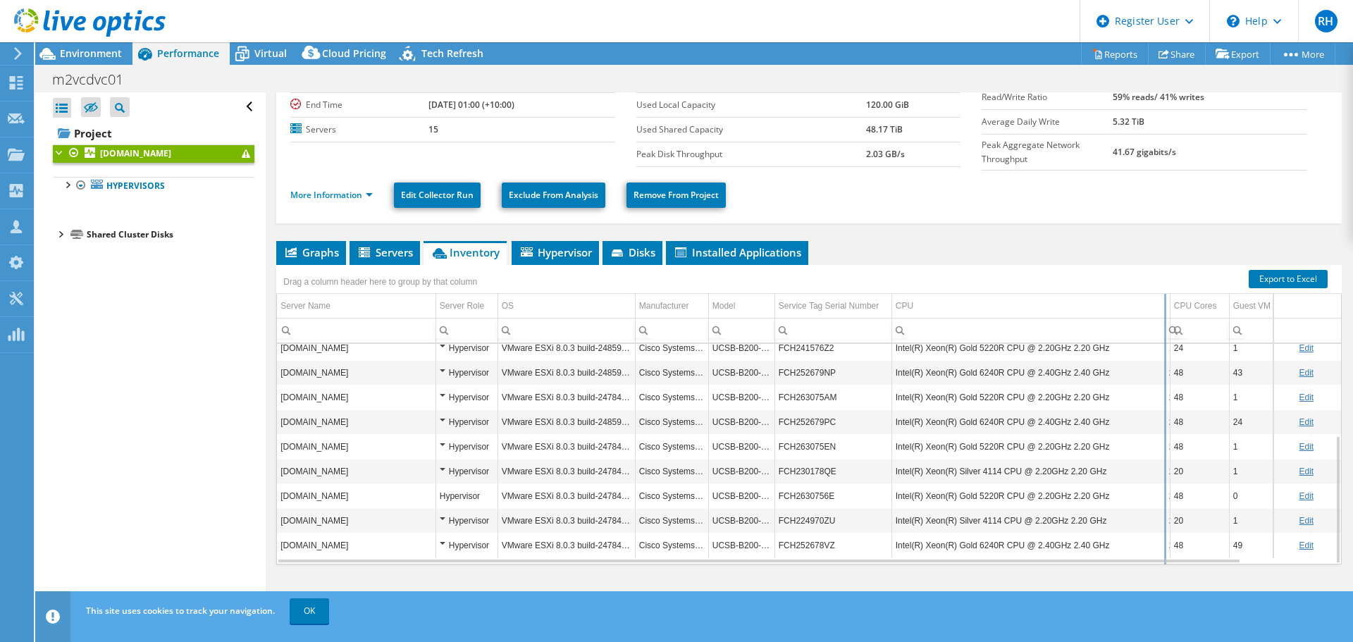
drag, startPoint x: 1106, startPoint y: 296, endPoint x: 1178, endPoint y: 296, distance: 71.9
click at [1178, 296] on div "Drag a column header here to group by that column Server Name Server Role OS Ma…" at bounding box center [809, 415] width 1066 height 300
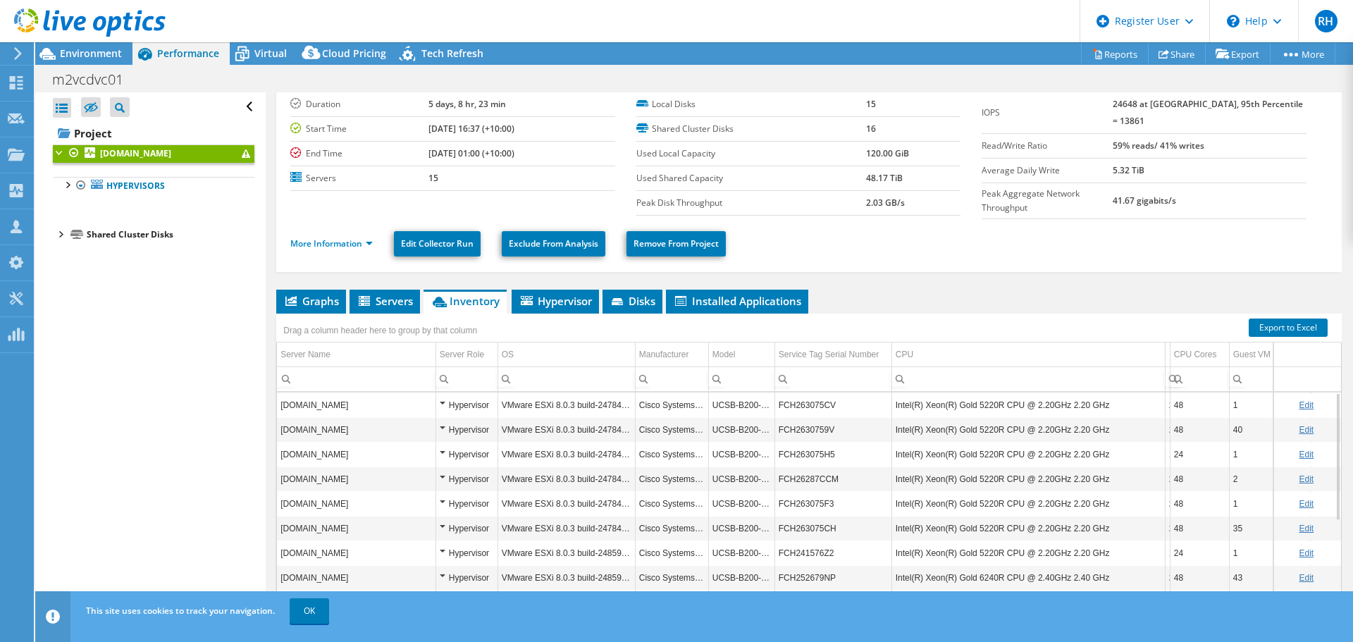
scroll to position [0, 0]
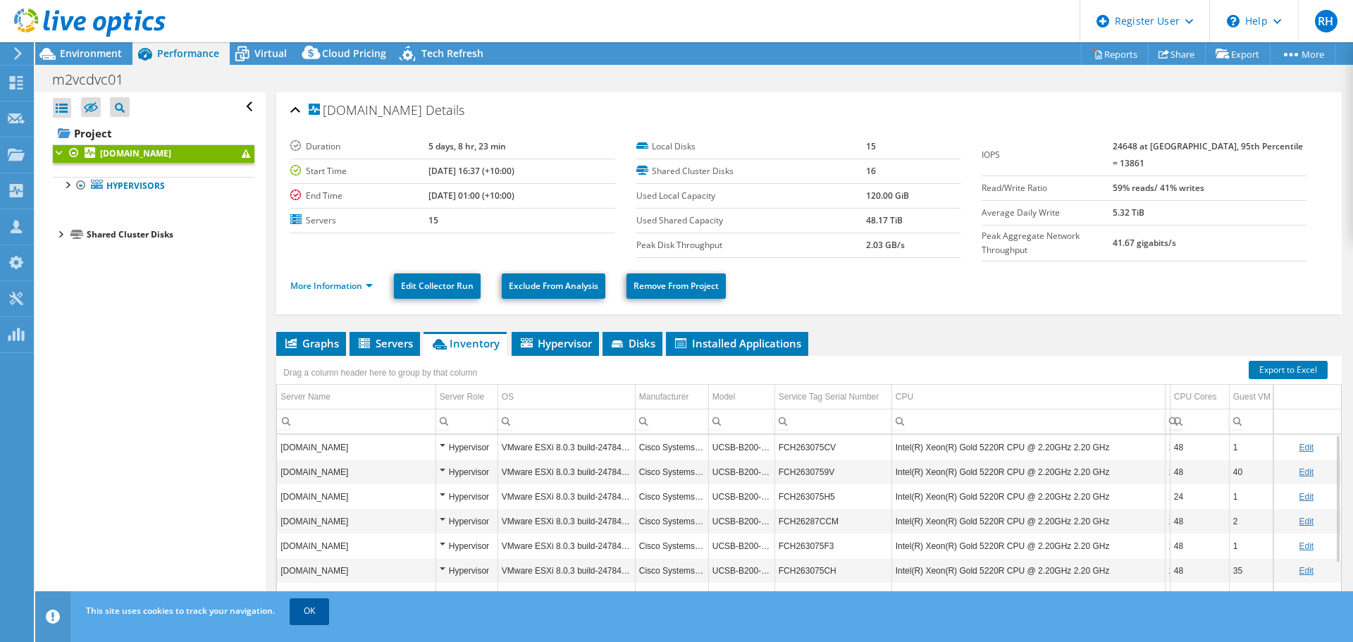
click at [293, 611] on link "OK" at bounding box center [309, 610] width 39 height 25
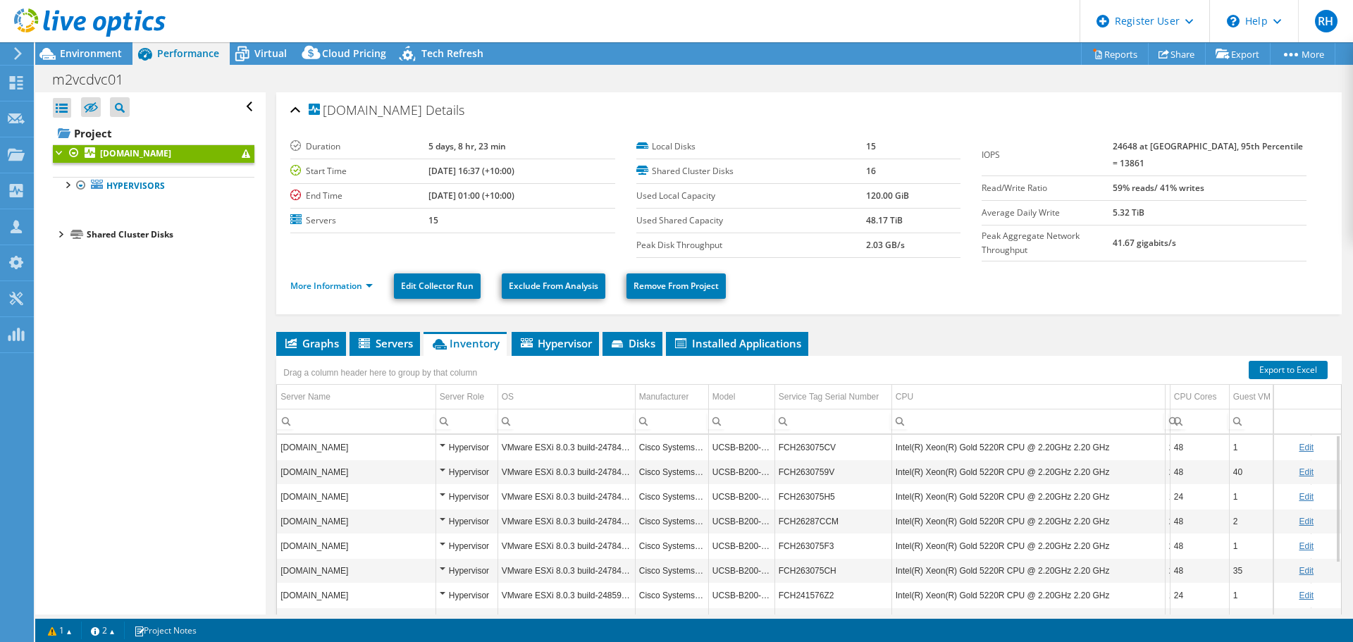
click at [305, 608] on td "[DOMAIN_NAME]" at bounding box center [356, 620] width 159 height 25
click at [73, 632] on link "1" at bounding box center [60, 631] width 44 height 18
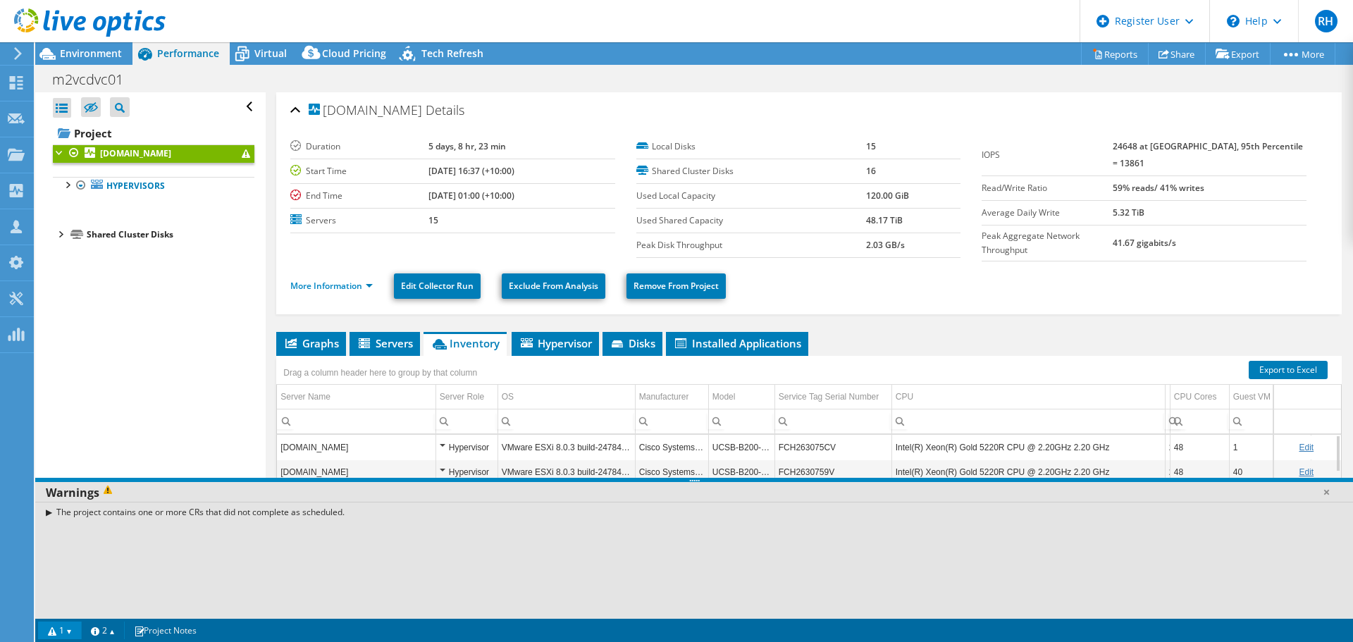
click at [73, 629] on link "1" at bounding box center [60, 631] width 44 height 18
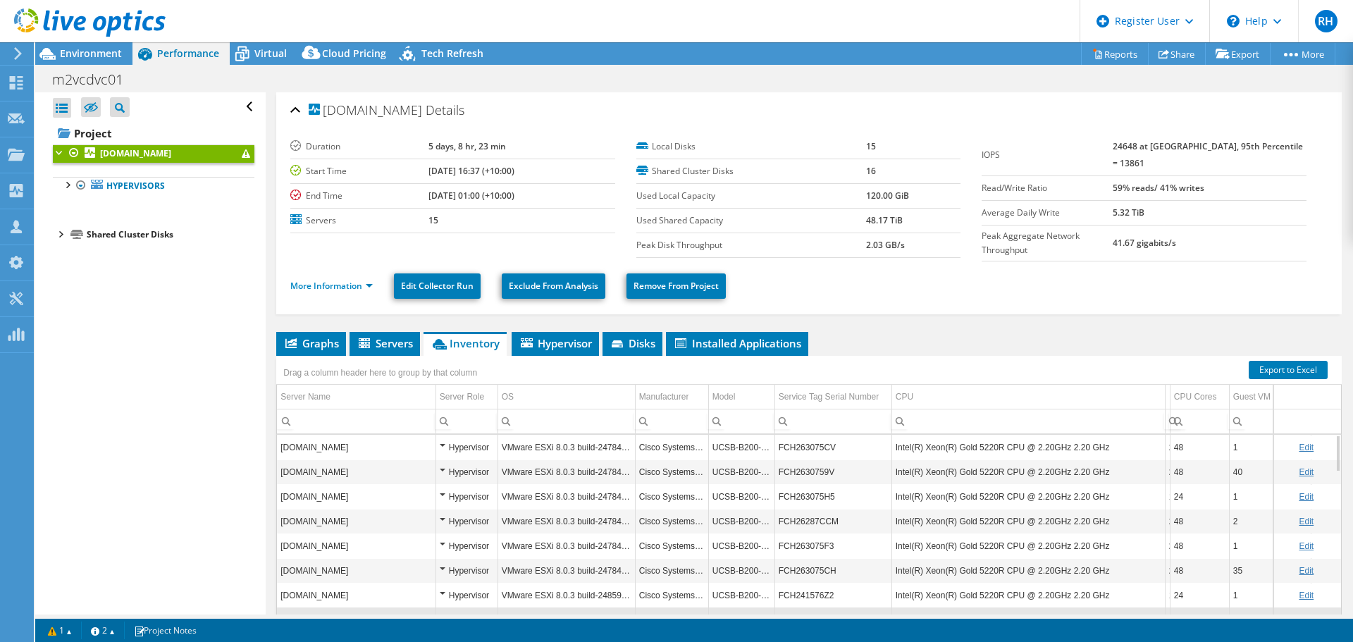
click at [1146, 262] on div "More Information Edit Collector Run Exclude From Analysis Remove From Project" at bounding box center [809, 286] width 1038 height 49
click at [1011, 285] on ul "More Information Edit Collector Run Exclude From Analysis Remove From Project" at bounding box center [809, 284] width 1038 height 29
click at [548, 339] on span "Hypervisor" at bounding box center [555, 343] width 73 height 14
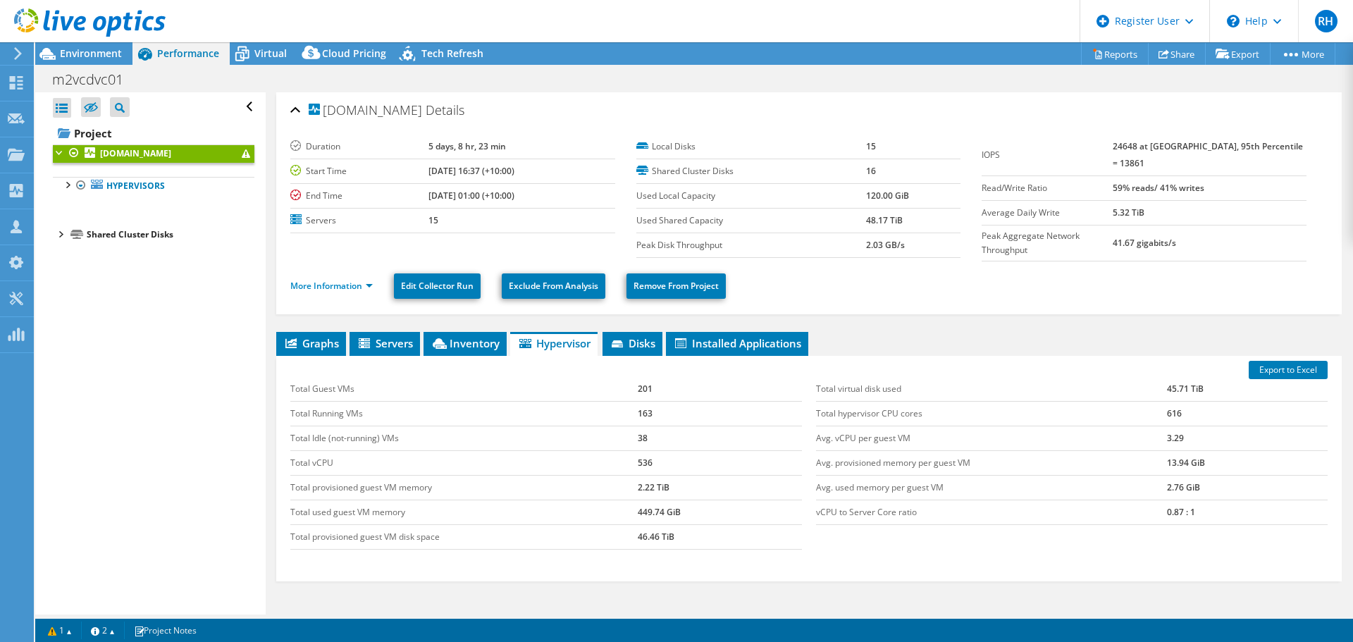
click at [306, 357] on div "Export to Excel Total Guest VMs 201 Total Running VMs 163 Total Idle (not-runni…" at bounding box center [809, 469] width 1066 height 226
click at [335, 336] on span "Graphs" at bounding box center [311, 343] width 56 height 14
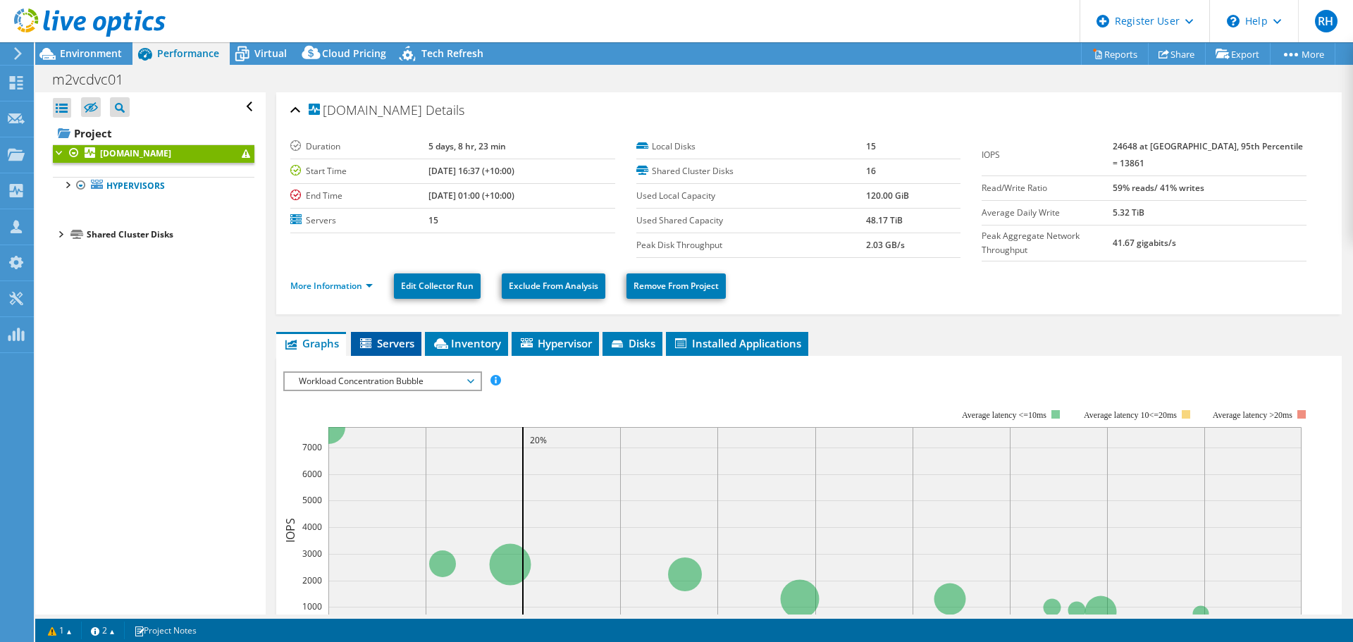
click at [377, 340] on span "Servers" at bounding box center [386, 343] width 56 height 14
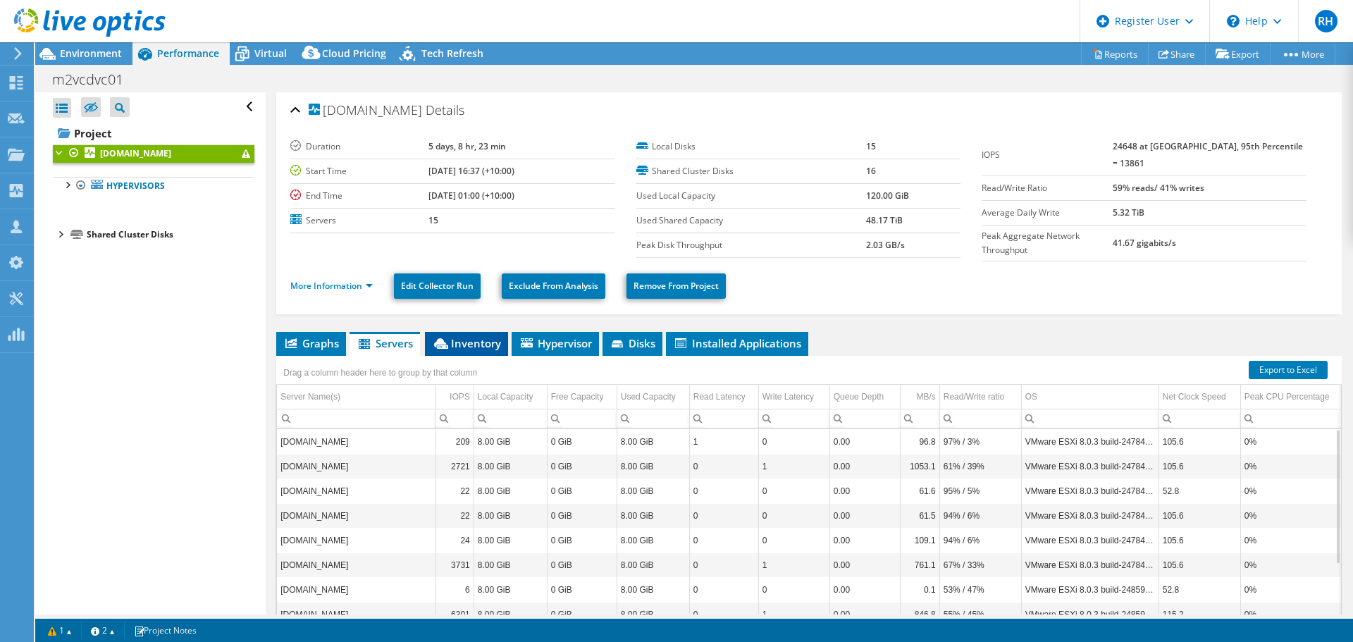
click at [442, 338] on icon at bounding box center [441, 343] width 14 height 11
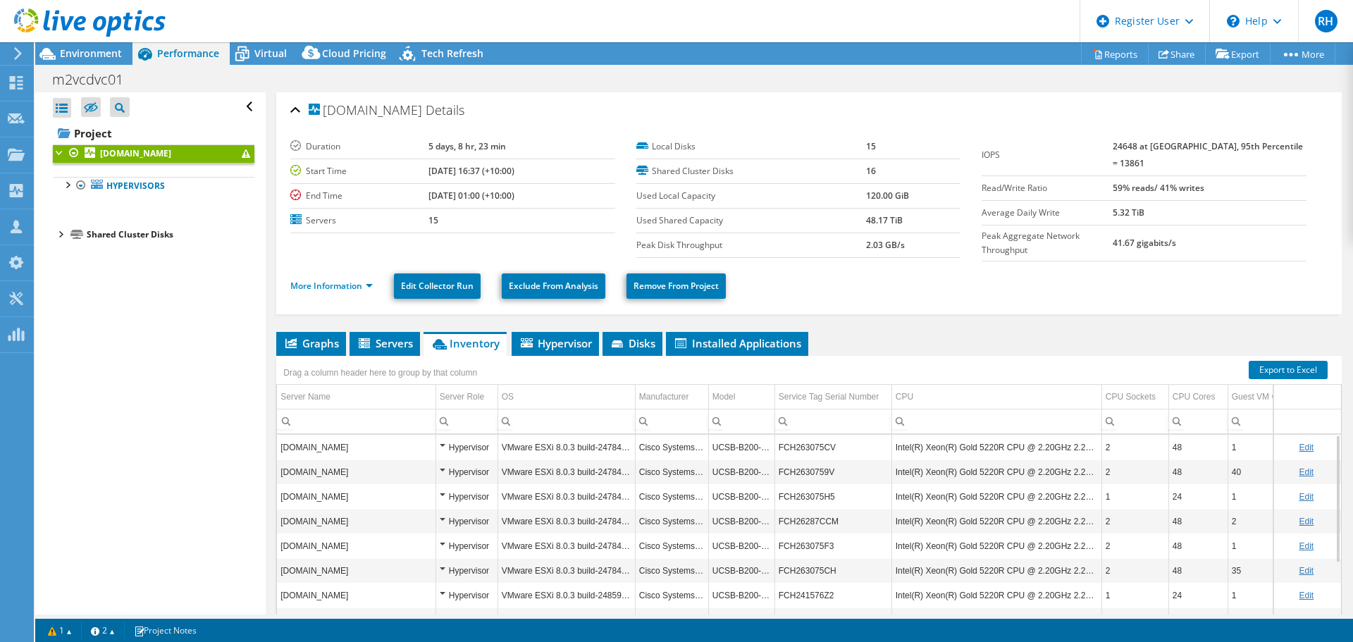
click at [557, 356] on div "Drag a column header here to group by that column" at bounding box center [809, 365] width 1066 height 18
click at [567, 345] on span "Hypervisor" at bounding box center [555, 343] width 73 height 14
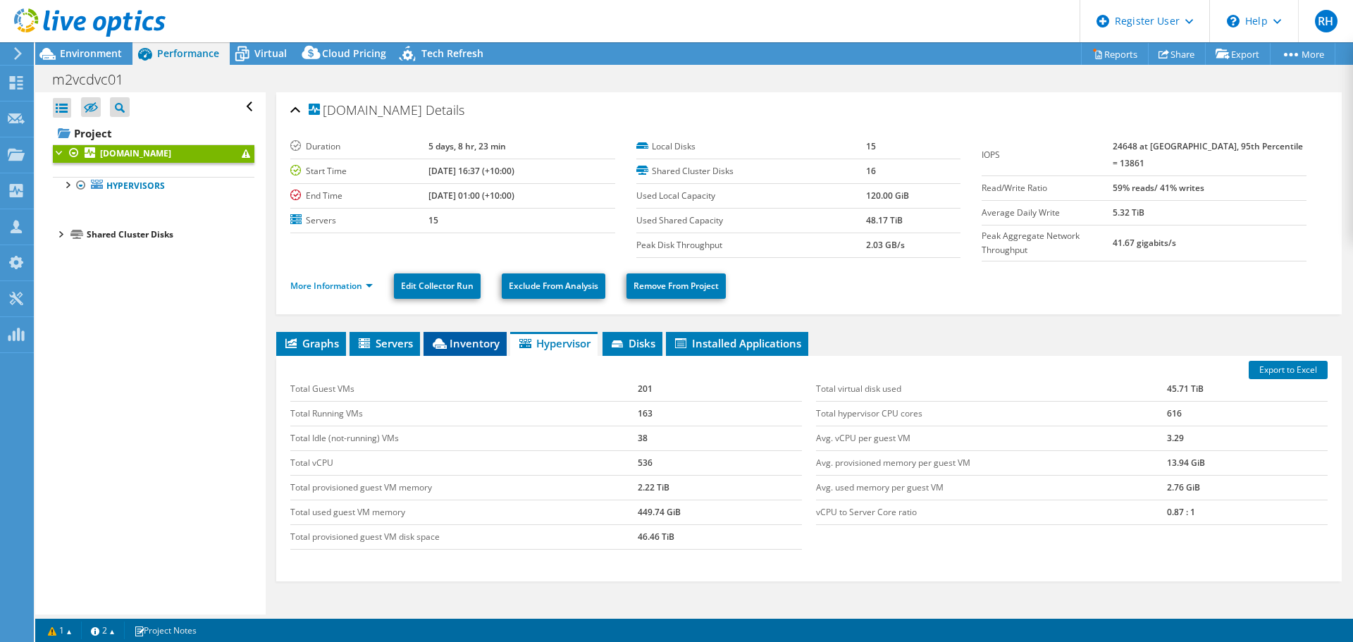
click at [454, 344] on span "Inventory" at bounding box center [465, 343] width 69 height 14
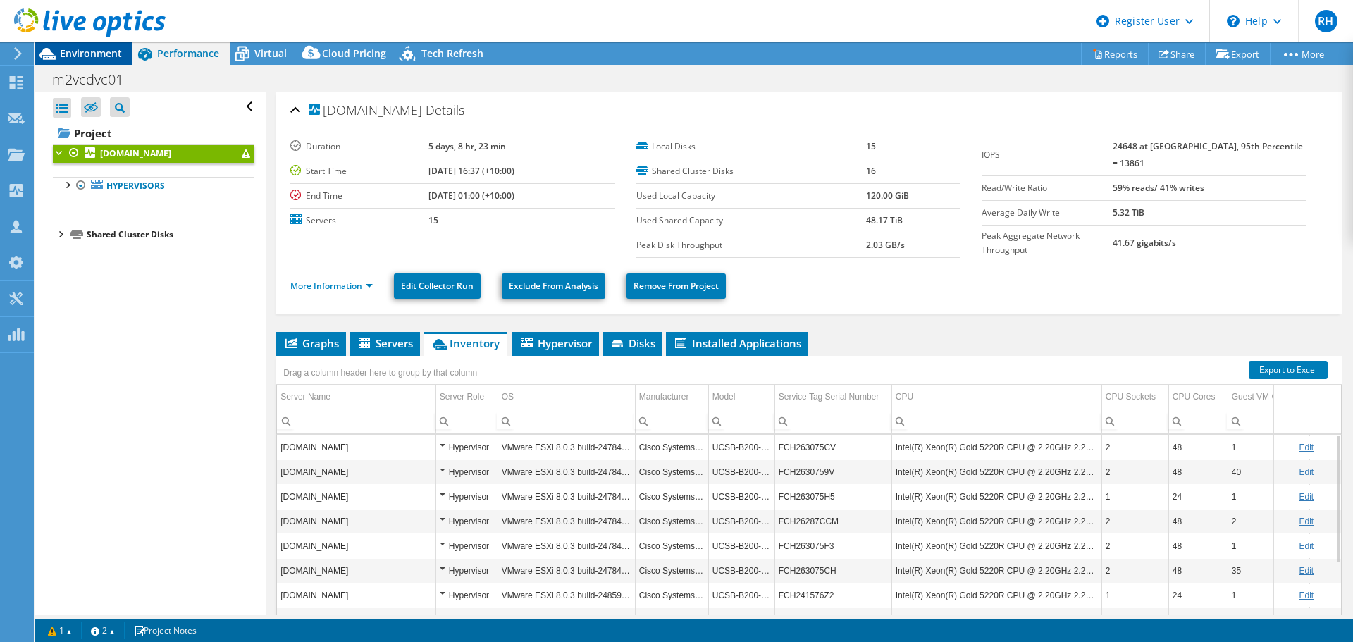
click at [94, 53] on span "Environment" at bounding box center [91, 53] width 62 height 13
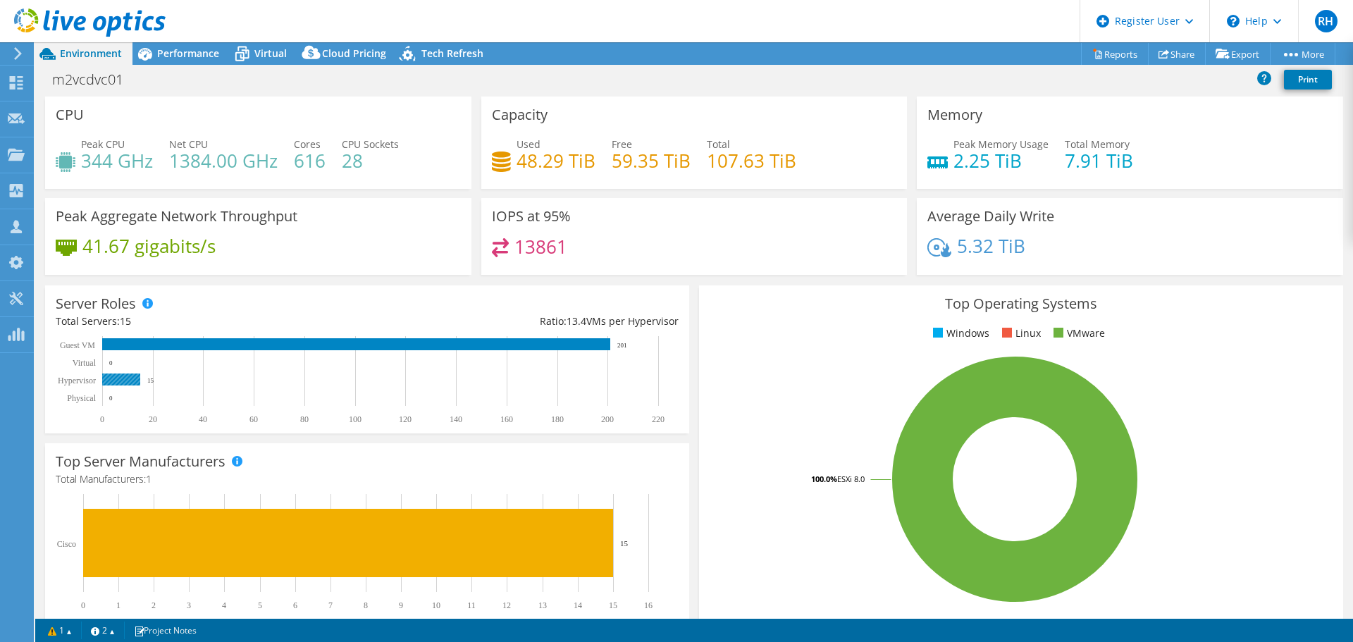
scroll to position [299, 0]
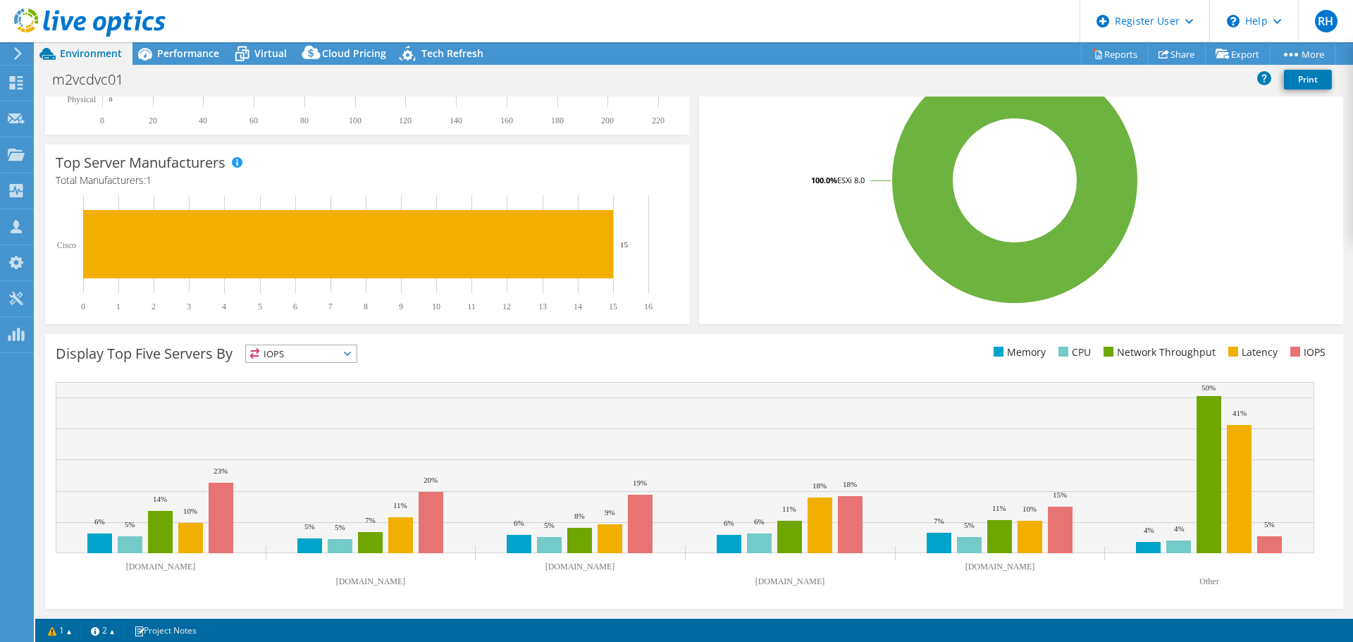
click at [330, 355] on span "IOPS" at bounding box center [301, 353] width 111 height 17
click at [508, 341] on div "Display Top Five Servers By IOPS IOPS" at bounding box center [694, 471] width 1298 height 275
click at [318, 356] on span "IOPS" at bounding box center [301, 353] width 111 height 17
click at [307, 404] on li "CPU" at bounding box center [301, 412] width 111 height 20
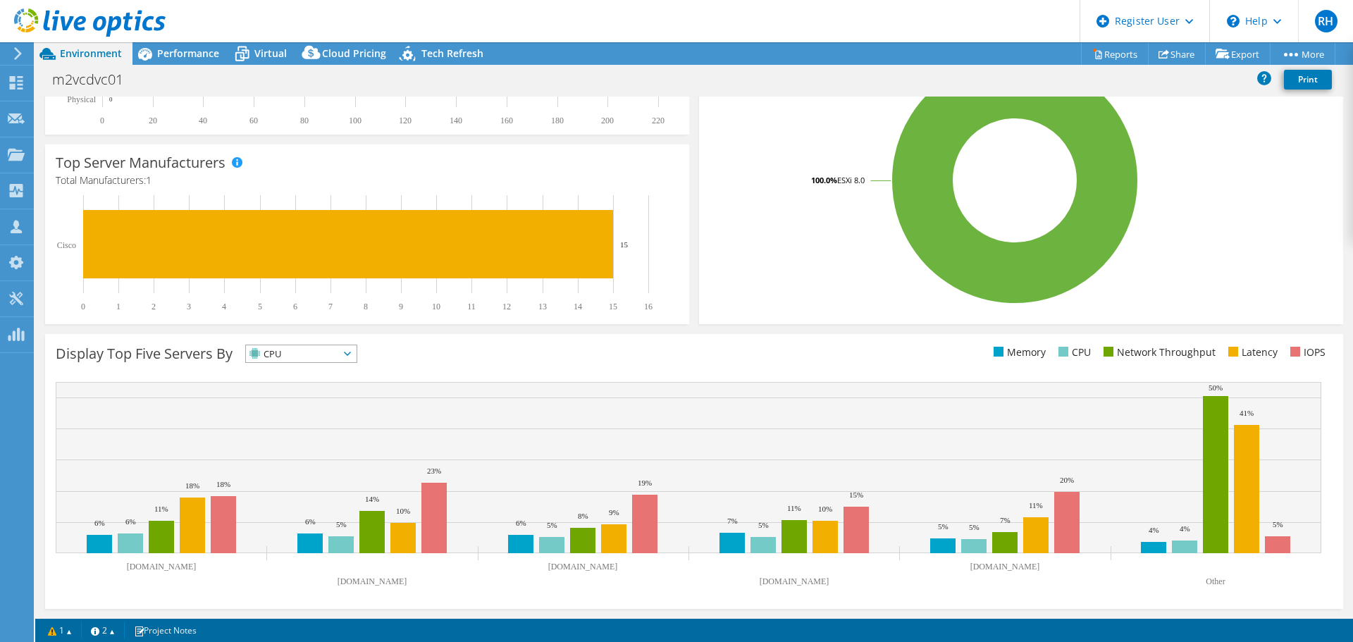
click at [319, 357] on span "CPU" at bounding box center [292, 353] width 93 height 17
click at [300, 449] on li "Latency" at bounding box center [301, 451] width 111 height 20
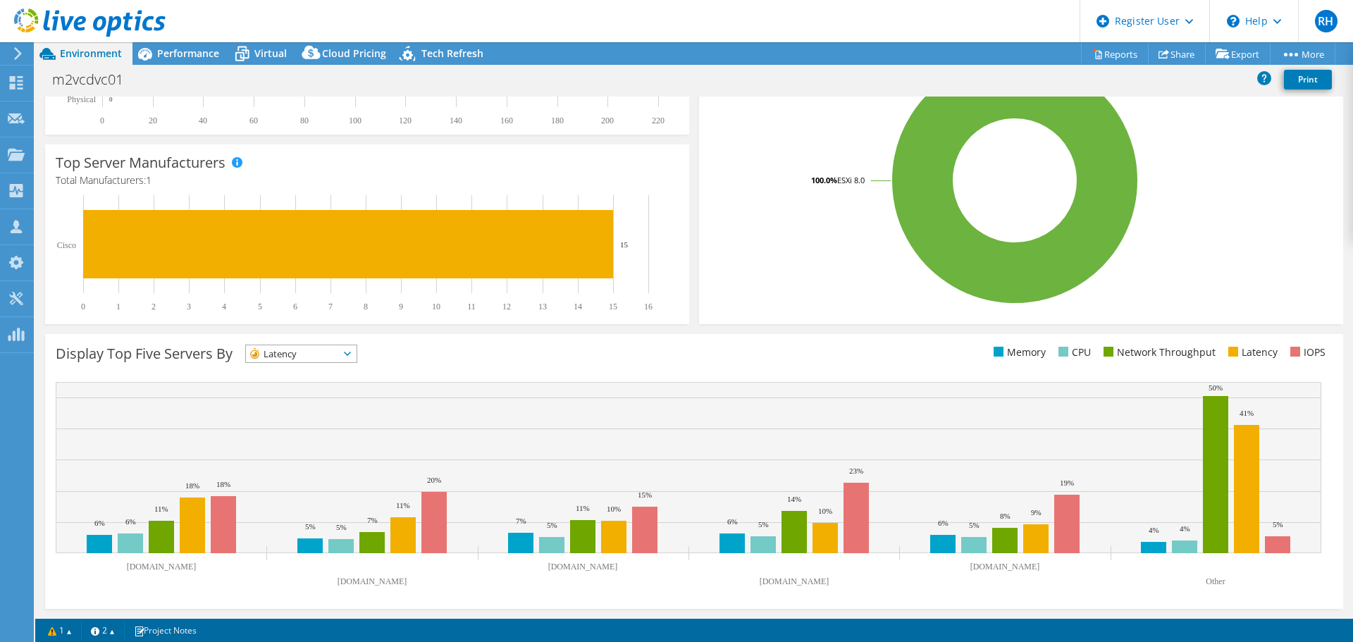
click at [331, 352] on span "Latency" at bounding box center [292, 353] width 93 height 17
click at [324, 374] on li "IOPS" at bounding box center [301, 372] width 111 height 20
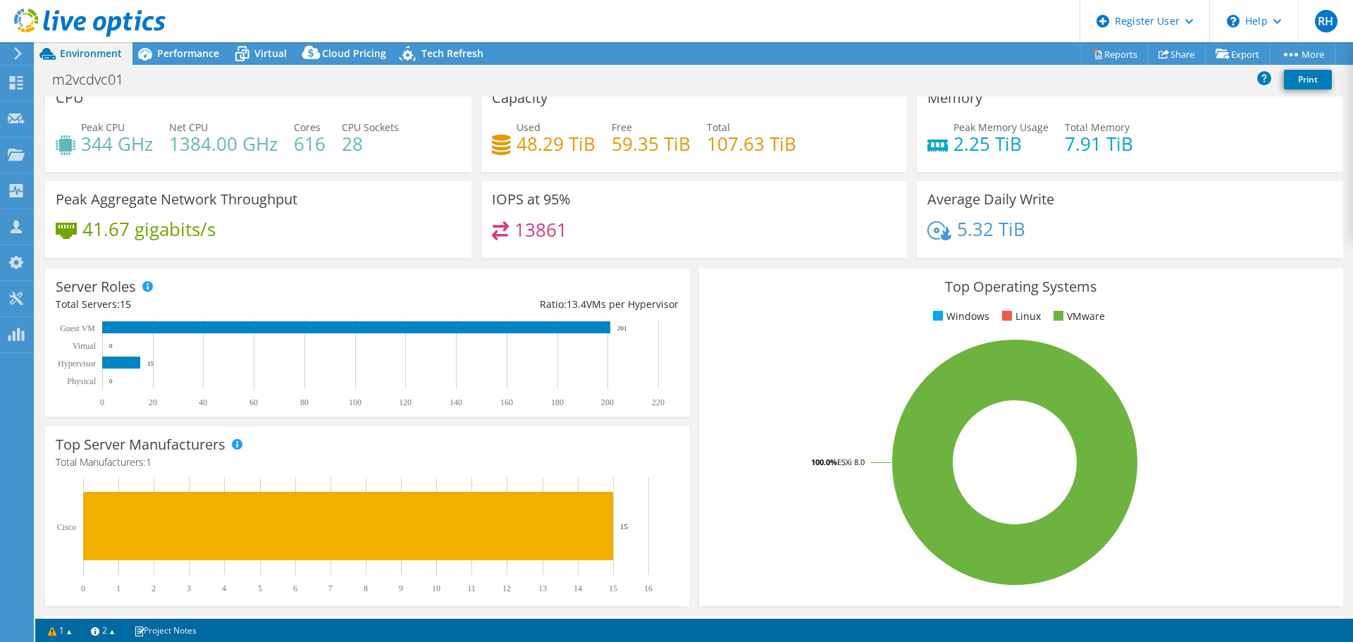
scroll to position [0, 0]
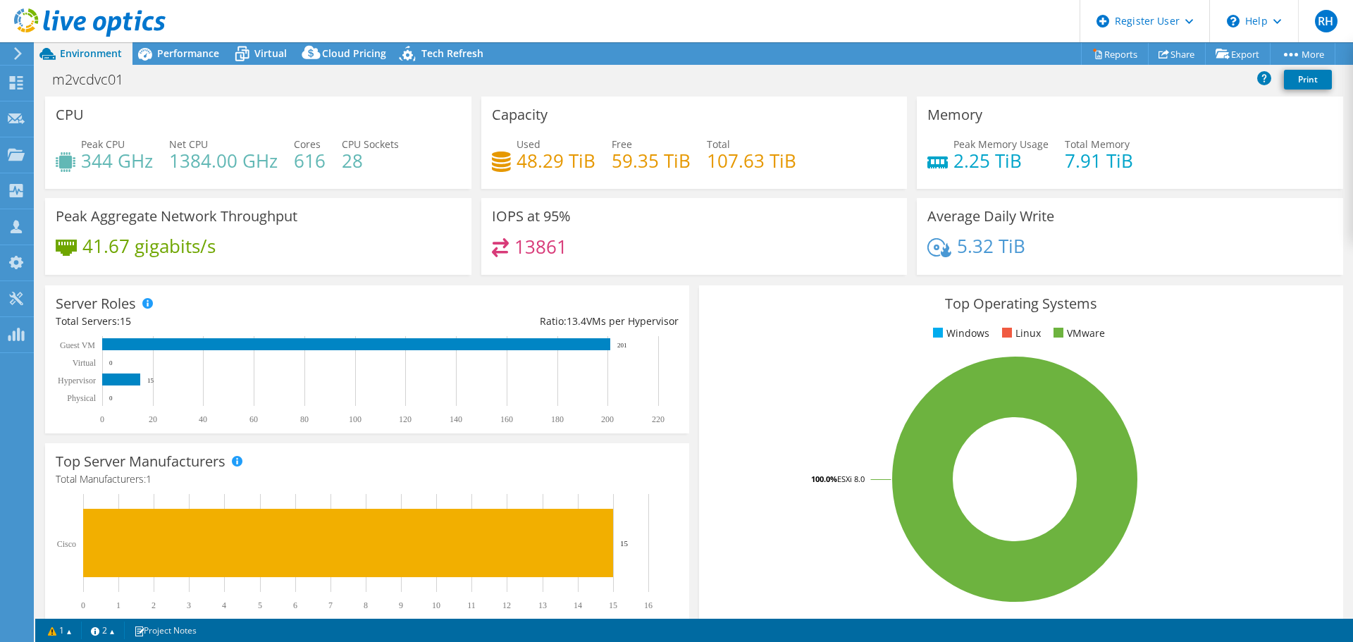
click at [191, 66] on div "m2vcdvc01 Print" at bounding box center [694, 81] width 1318 height 32
click at [192, 59] on span "Performance" at bounding box center [188, 53] width 62 height 13
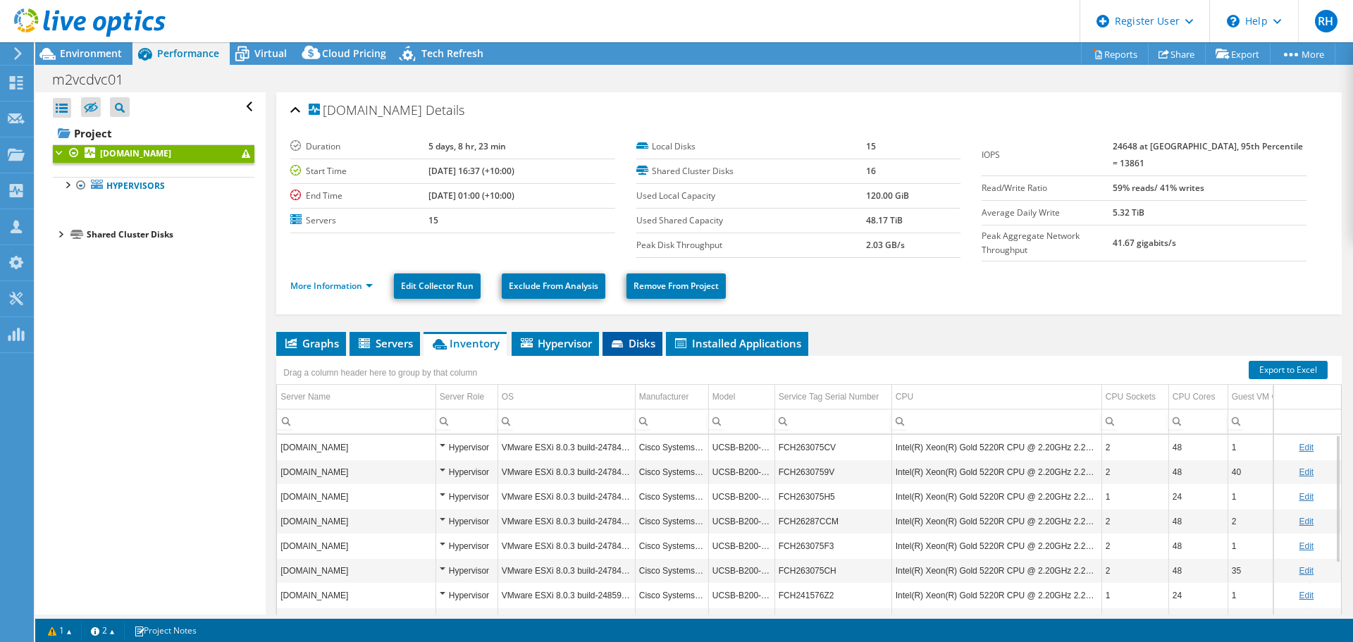
click at [635, 338] on span "Disks" at bounding box center [633, 343] width 46 height 14
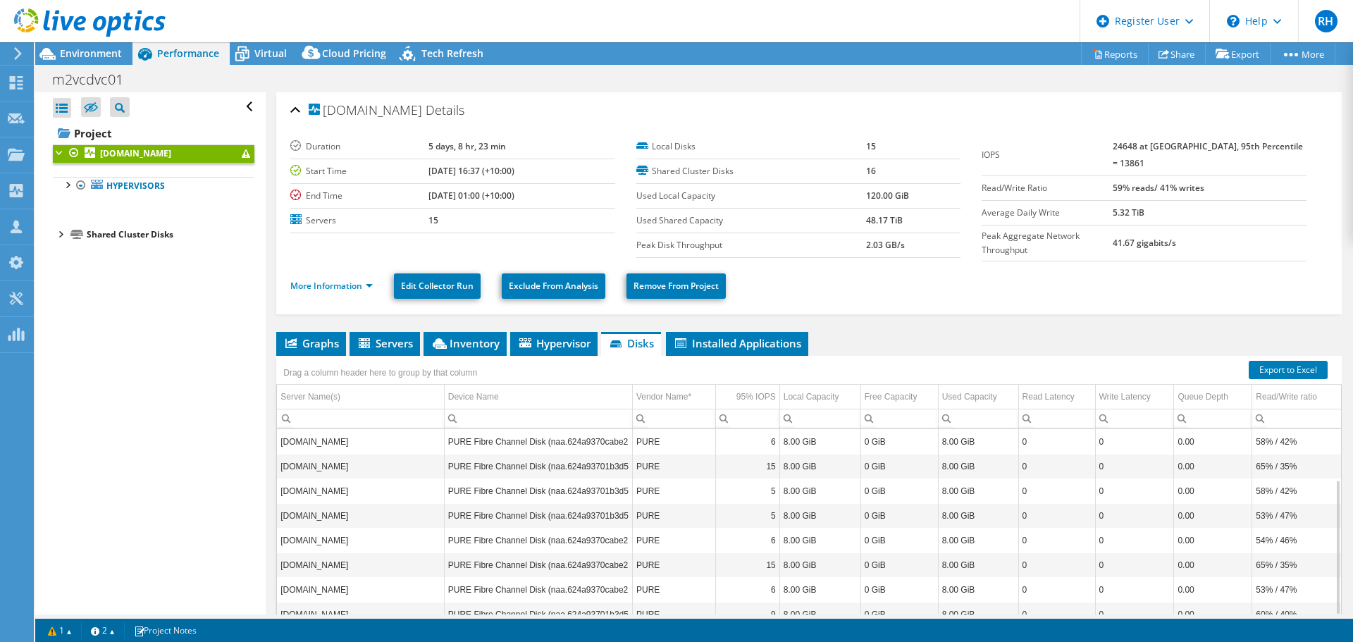
scroll to position [91, 0]
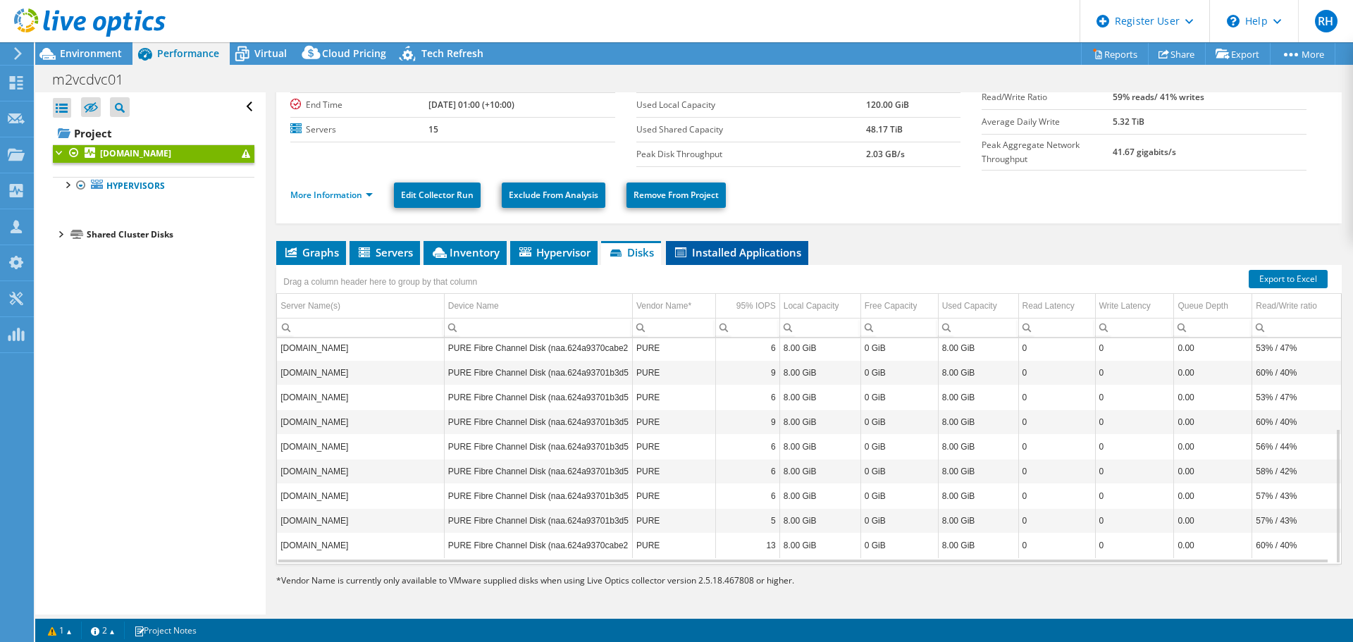
click at [747, 245] on span "Installed Applications" at bounding box center [737, 252] width 128 height 14
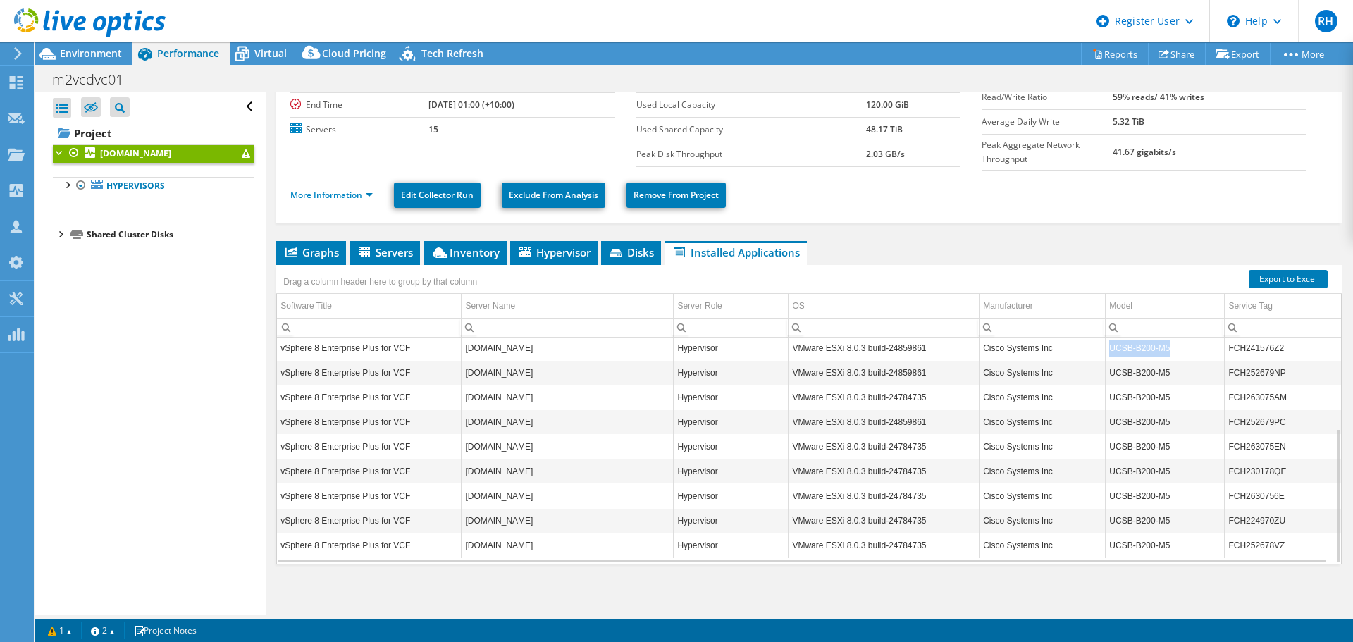
drag, startPoint x: 1174, startPoint y: 343, endPoint x: 1106, endPoint y: 350, distance: 68.0
click at [1106, 350] on td "UCSB-B200-M5" at bounding box center [1165, 348] width 119 height 25
copy td "UCSB-B200-M5"
click at [431, 244] on li "Inventory" at bounding box center [465, 253] width 83 height 24
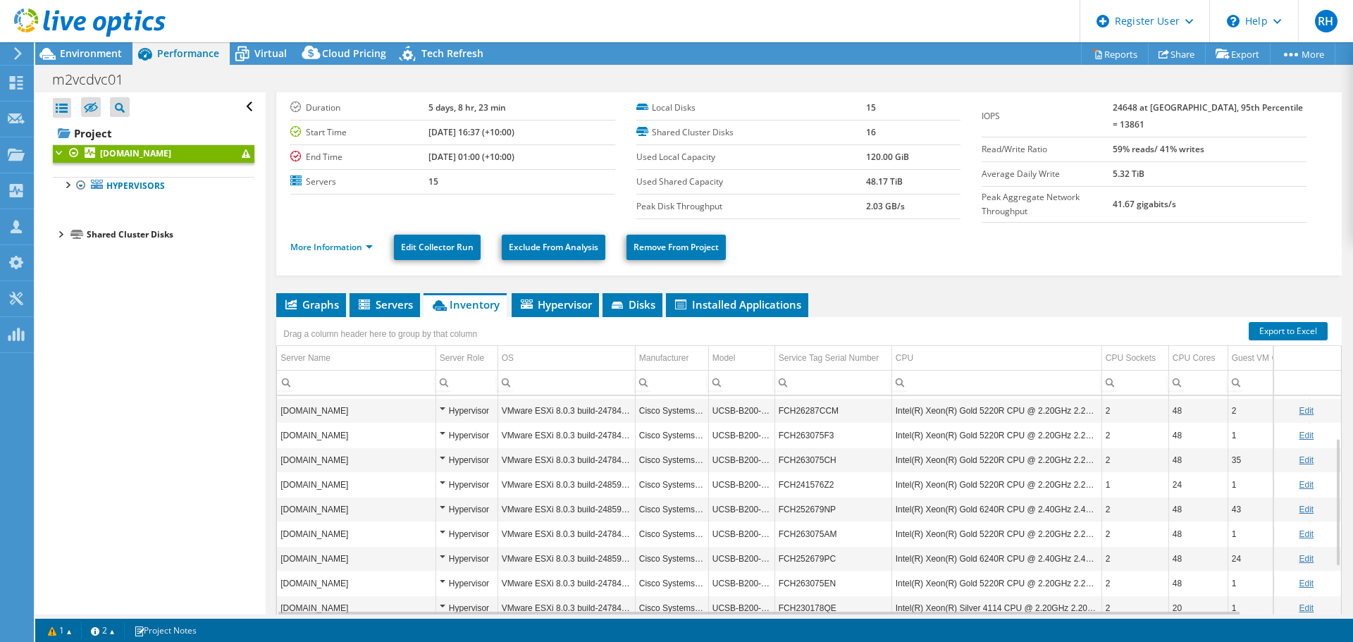
scroll to position [0, 0]
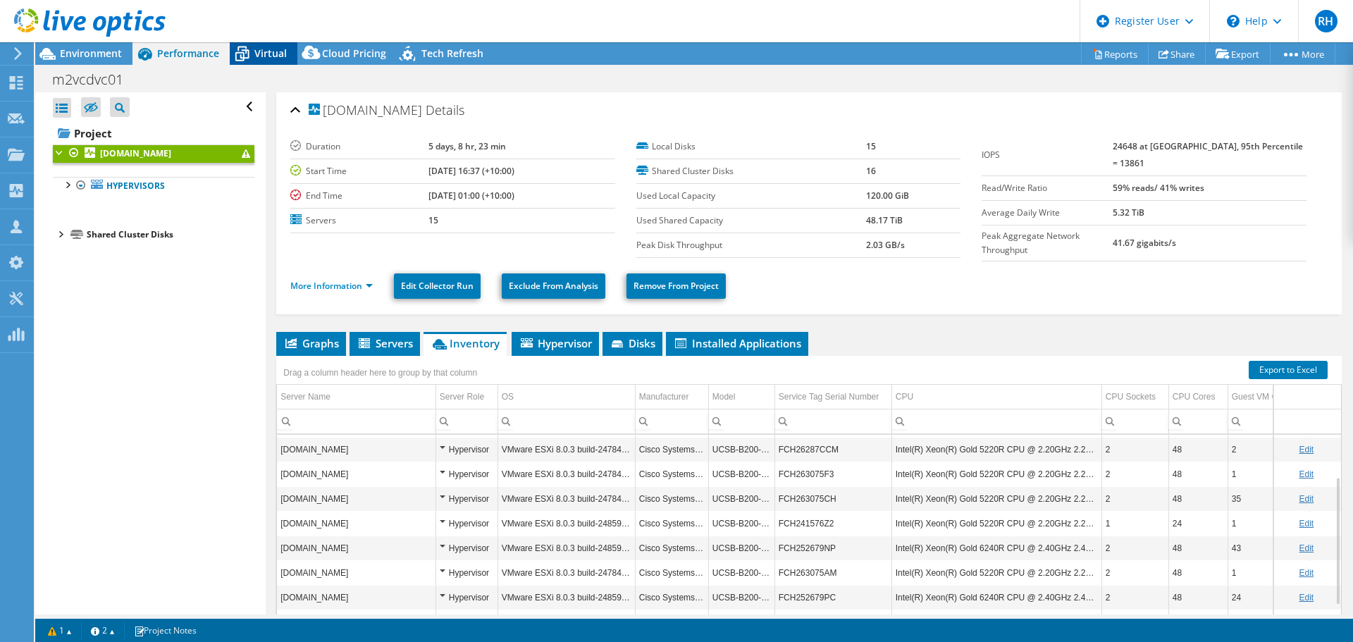
click at [250, 50] on icon at bounding box center [242, 54] width 25 height 25
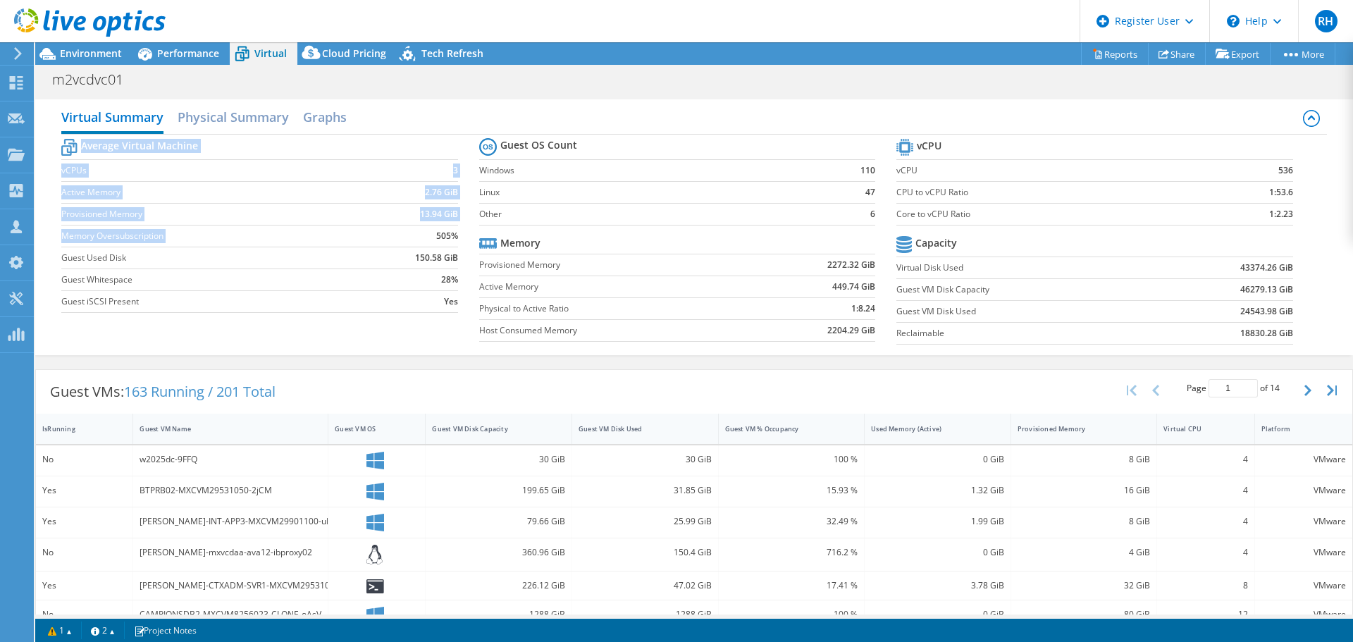
drag, startPoint x: 432, startPoint y: 238, endPoint x: 474, endPoint y: 240, distance: 41.6
click at [474, 240] on section "Average Virtual Machine vCPUs 3 Active Memory 2.76 GiB Provisioned Memory 13.94…" at bounding box center [269, 227] width 417 height 185
click at [410, 282] on td "28%" at bounding box center [410, 280] width 95 height 22
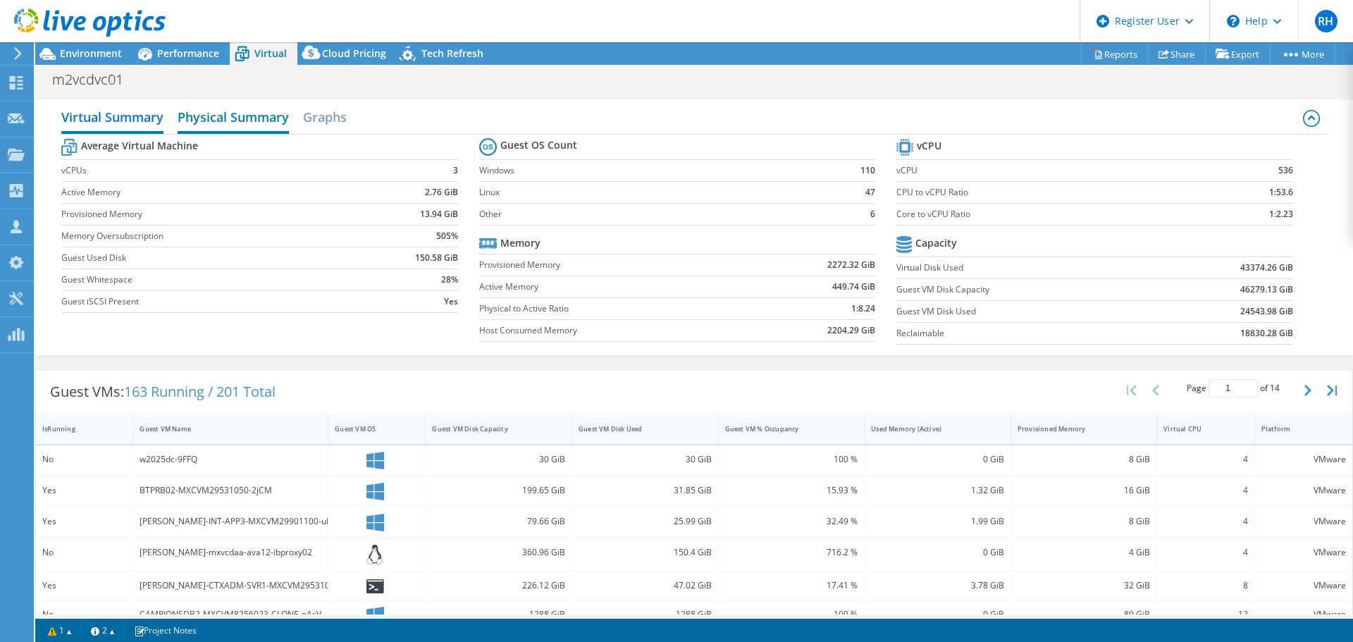
click at [247, 117] on h2 "Physical Summary" at bounding box center [233, 118] width 111 height 31
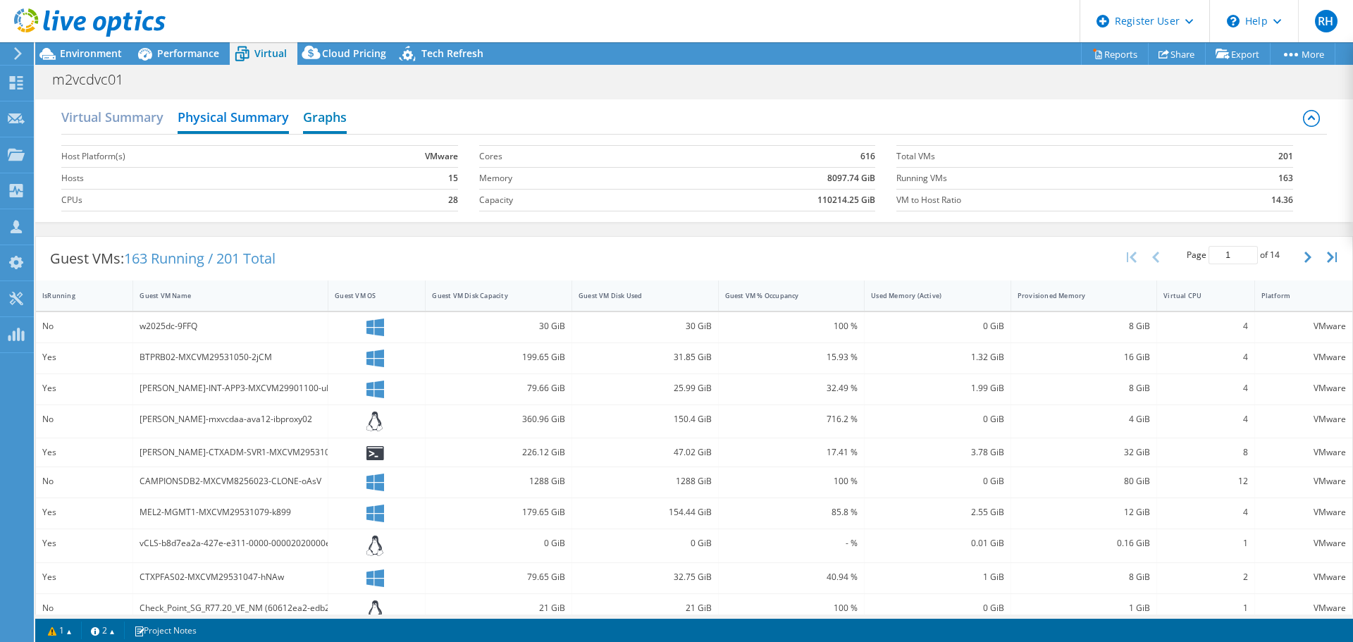
click at [324, 116] on h2 "Graphs" at bounding box center [325, 118] width 44 height 31
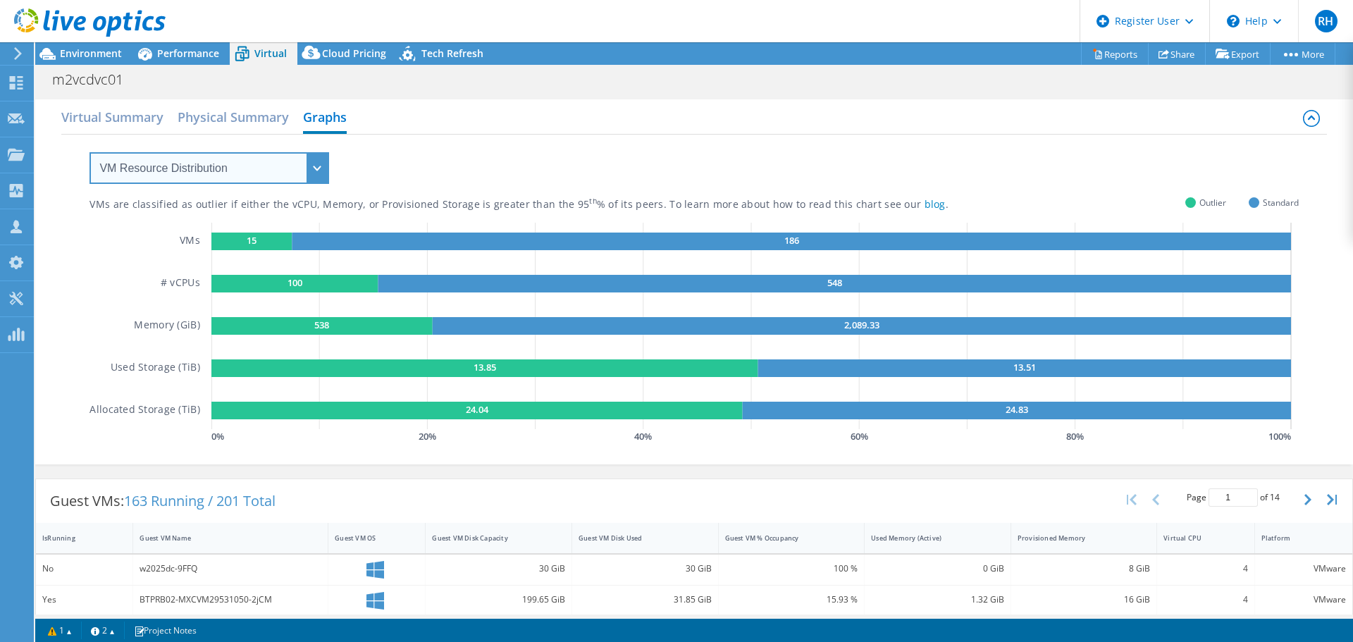
click at [203, 179] on select "VM Resource Distribution Provisioning Contrast Over Provisioning" at bounding box center [210, 168] width 240 height 32
click at [90, 152] on select "VM Resource Distribution Provisioning Contrast Over Provisioning" at bounding box center [210, 168] width 240 height 32
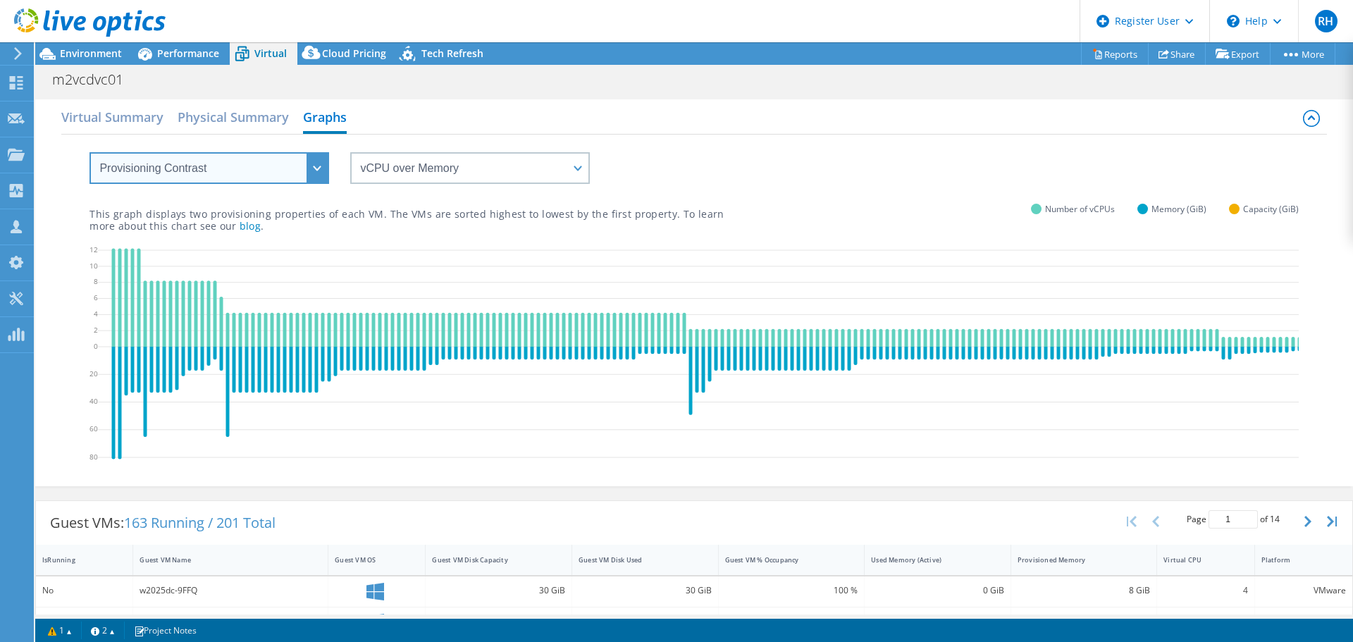
click at [223, 167] on select "VM Resource Distribution Provisioning Contrast Over Provisioning" at bounding box center [210, 168] width 240 height 32
select select "Over Provisioning"
click at [90, 152] on select "VM Resource Distribution Provisioning Contrast Over Provisioning" at bounding box center [210, 168] width 240 height 32
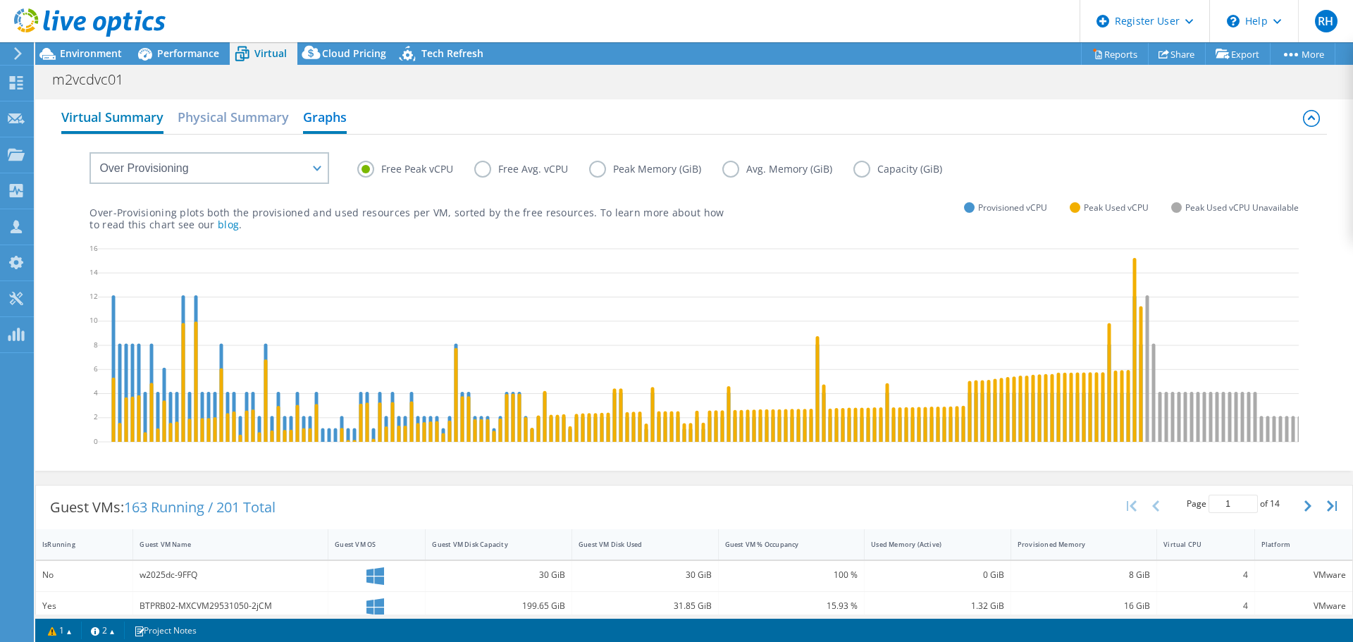
click at [152, 126] on h2 "Virtual Summary" at bounding box center [112, 118] width 102 height 31
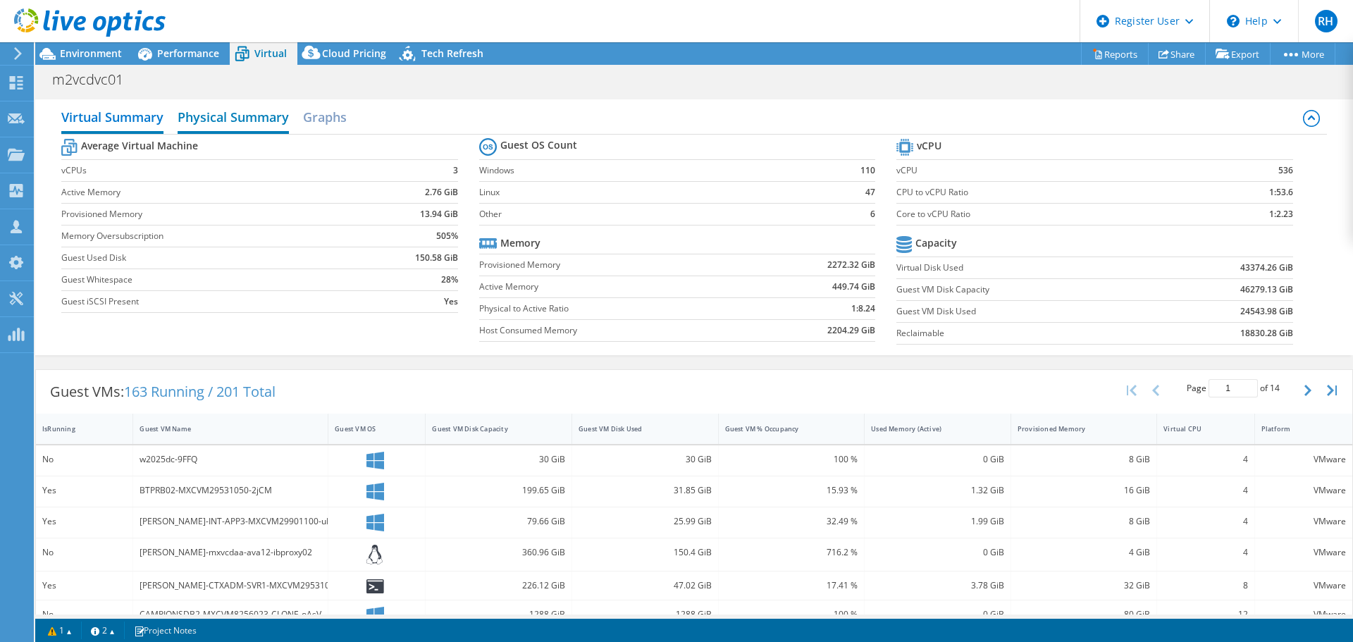
click at [231, 123] on h2 "Physical Summary" at bounding box center [233, 118] width 111 height 31
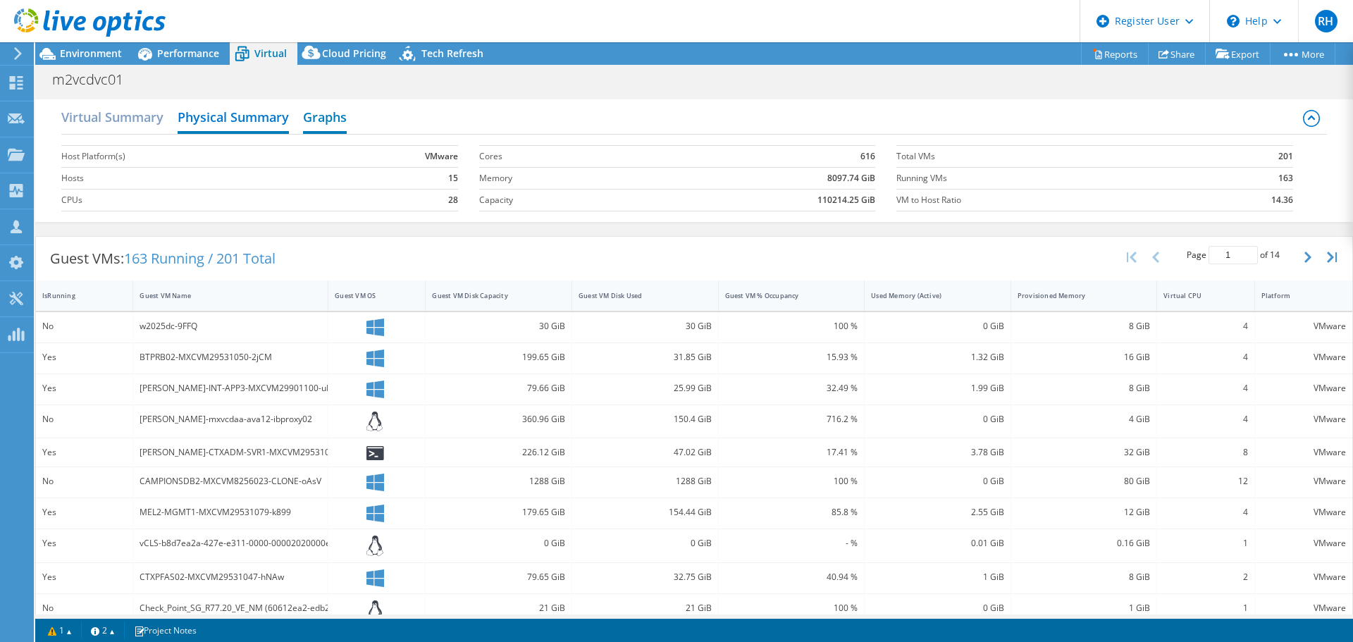
click at [333, 118] on h2 "Graphs" at bounding box center [325, 118] width 44 height 31
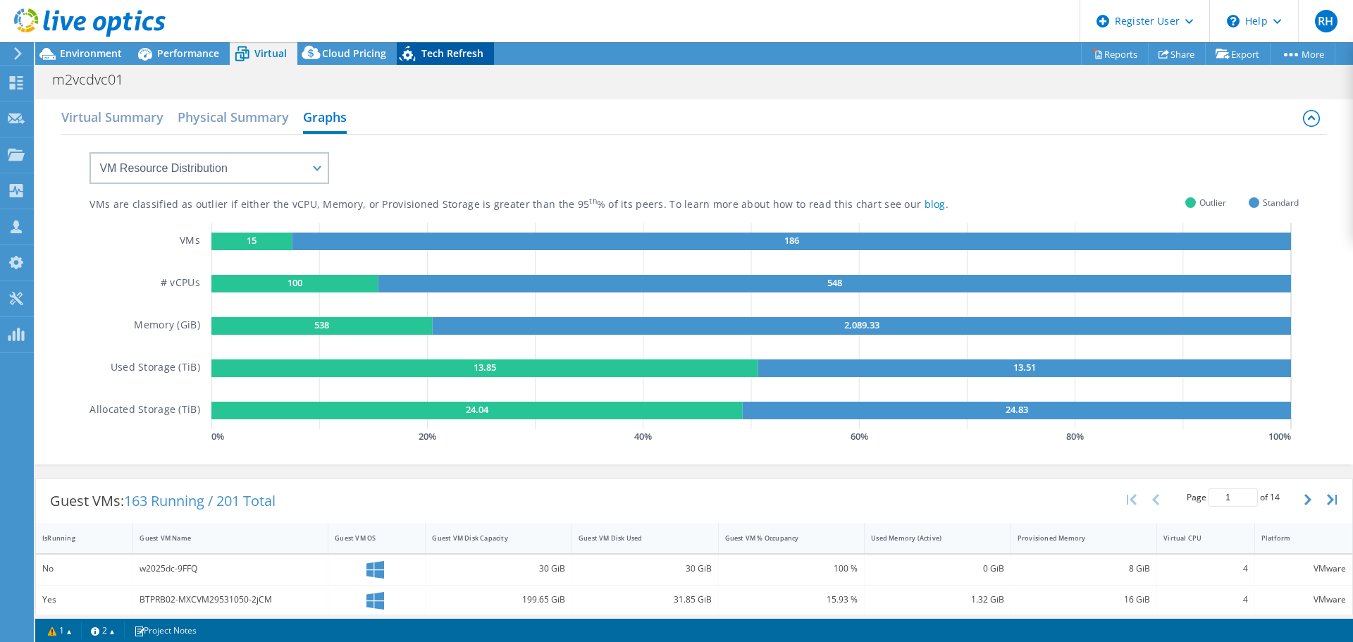
click at [460, 49] on span "Tech Refresh" at bounding box center [453, 53] width 62 height 13
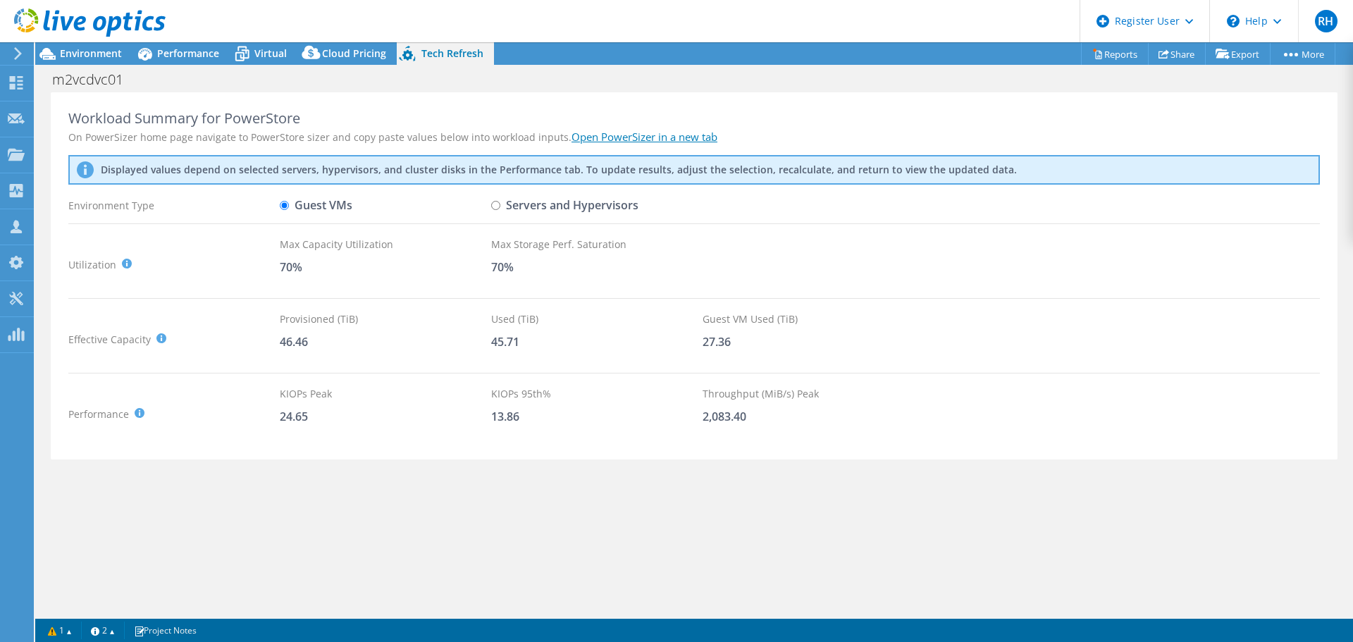
click at [474, 207] on div "Guest VMs" at bounding box center [385, 205] width 211 height 25
click at [491, 203] on div "Guest VMs" at bounding box center [385, 205] width 211 height 25
click at [496, 208] on input "Servers and Hypervisors" at bounding box center [495, 205] width 9 height 9
radio input "true"
radio input "false"
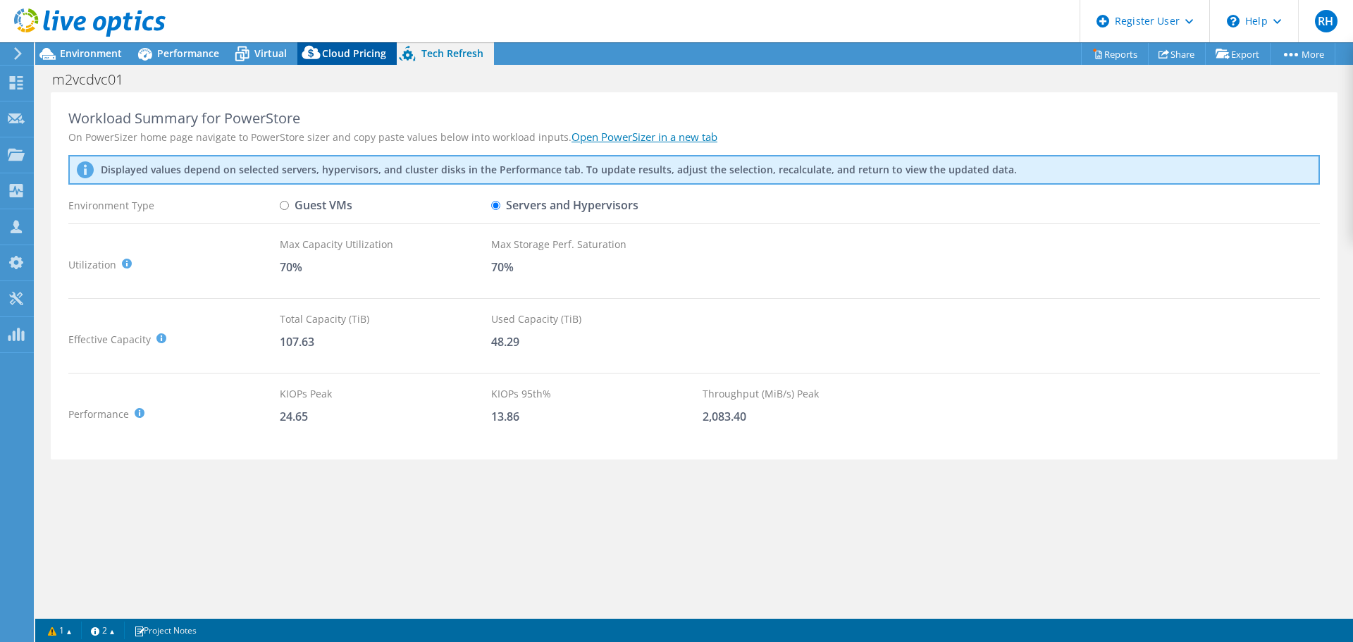
click at [343, 58] on span "Cloud Pricing" at bounding box center [354, 53] width 64 height 13
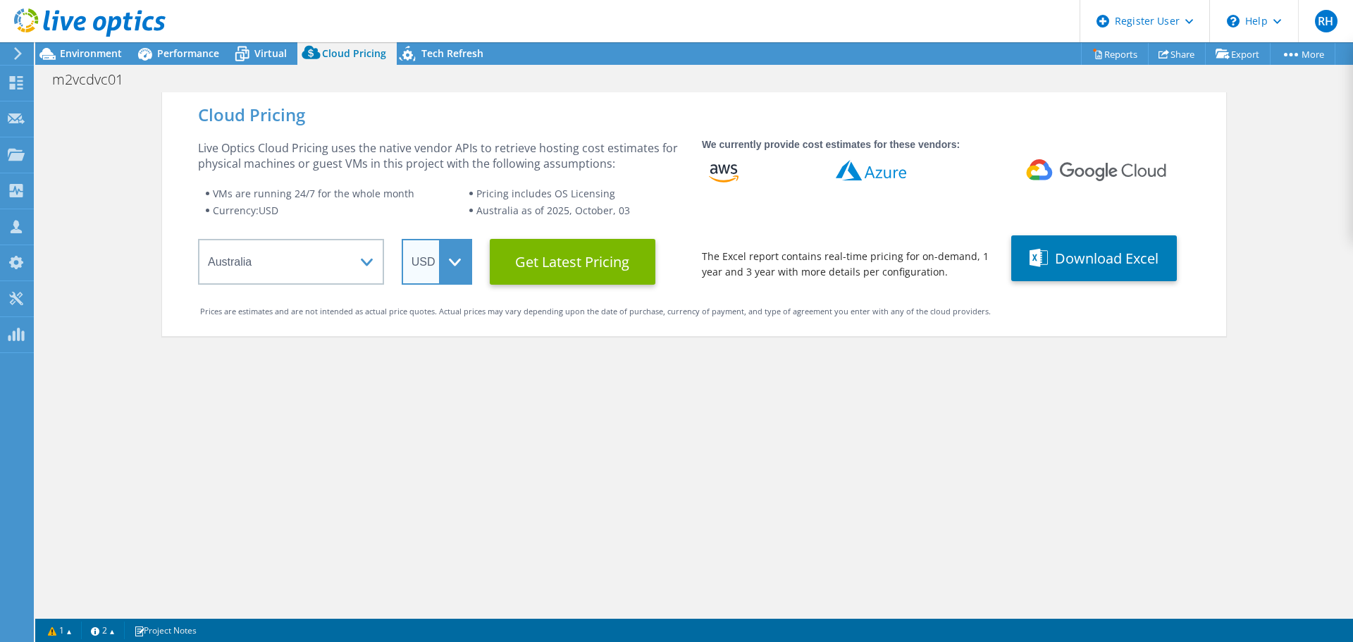
click at [417, 262] on select "ARS AUD BRL CAD CHF CLP CNY DKK EUR GBP HKD HUF INR JPY MXN MYR NOK NZD PEN SEK…" at bounding box center [437, 262] width 70 height 46
click at [402, 239] on select "ARS AUD BRL CAD CHF CLP CNY DKK EUR GBP HKD HUF INR JPY MXN MYR NOK NZD PEN SEK…" at bounding box center [437, 262] width 70 height 46
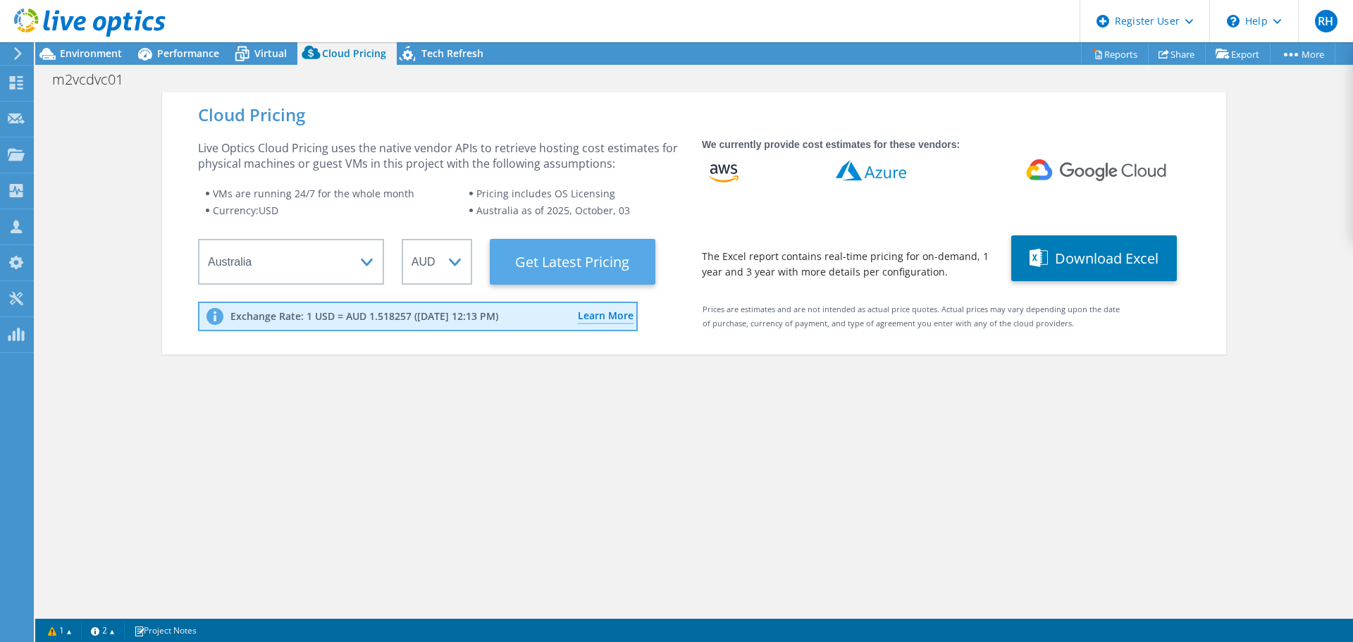
click at [602, 262] on Latest "Get Latest Pricing" at bounding box center [573, 262] width 166 height 46
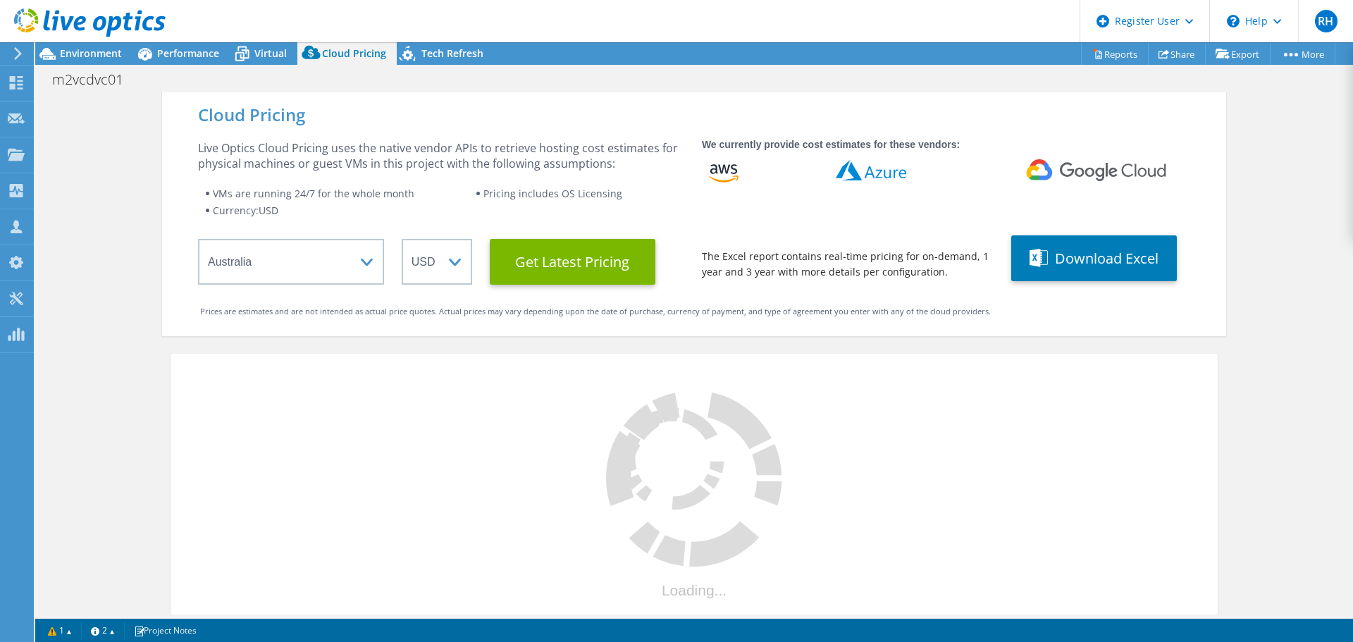
select select "AUD"
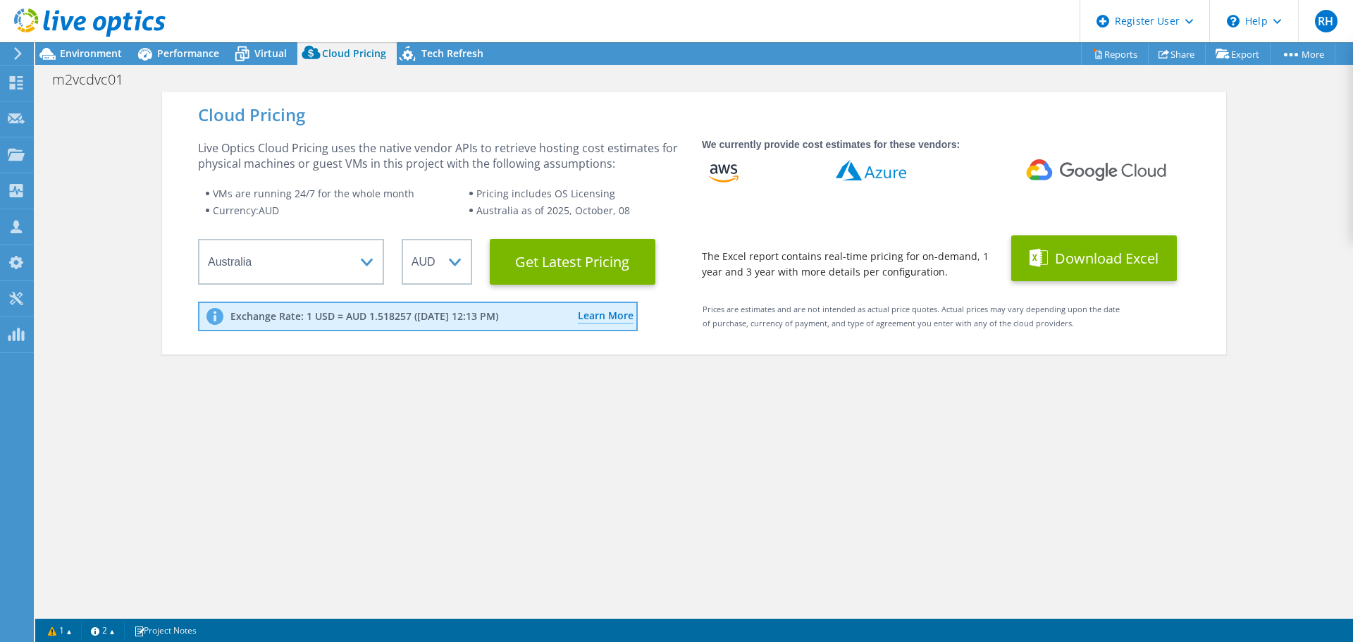
click at [1048, 272] on button "Download Excel" at bounding box center [1095, 258] width 166 height 46
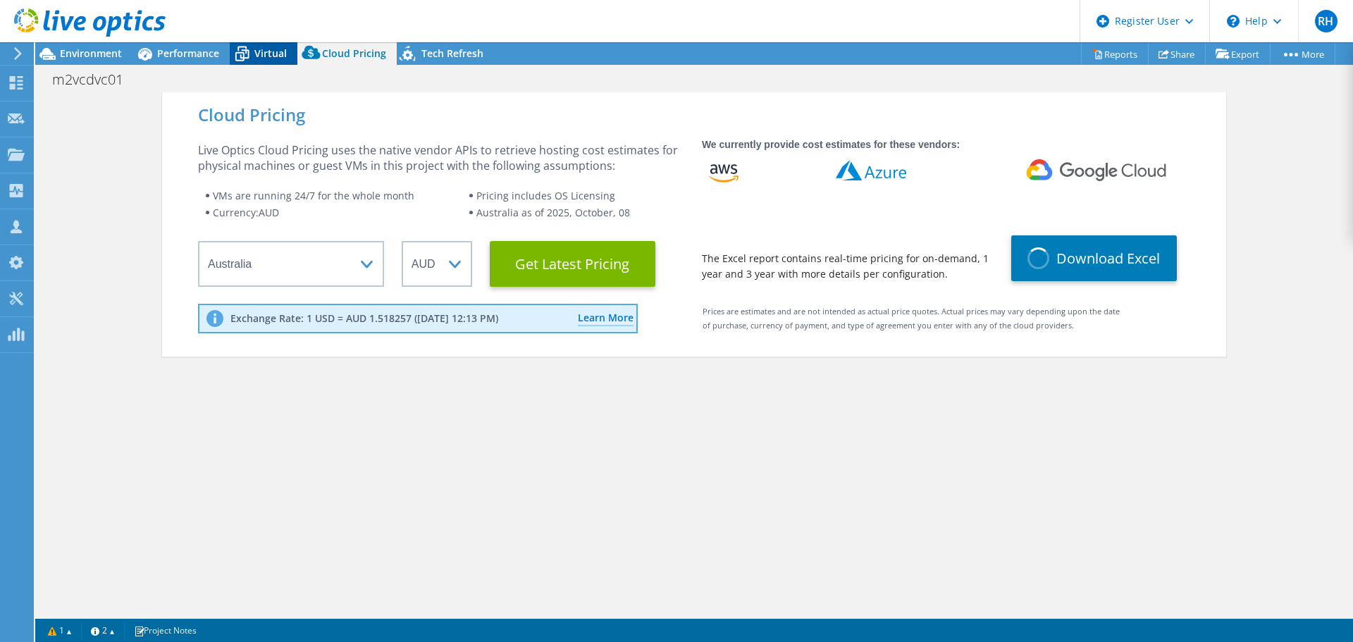
click at [261, 51] on span "Virtual" at bounding box center [270, 53] width 32 height 13
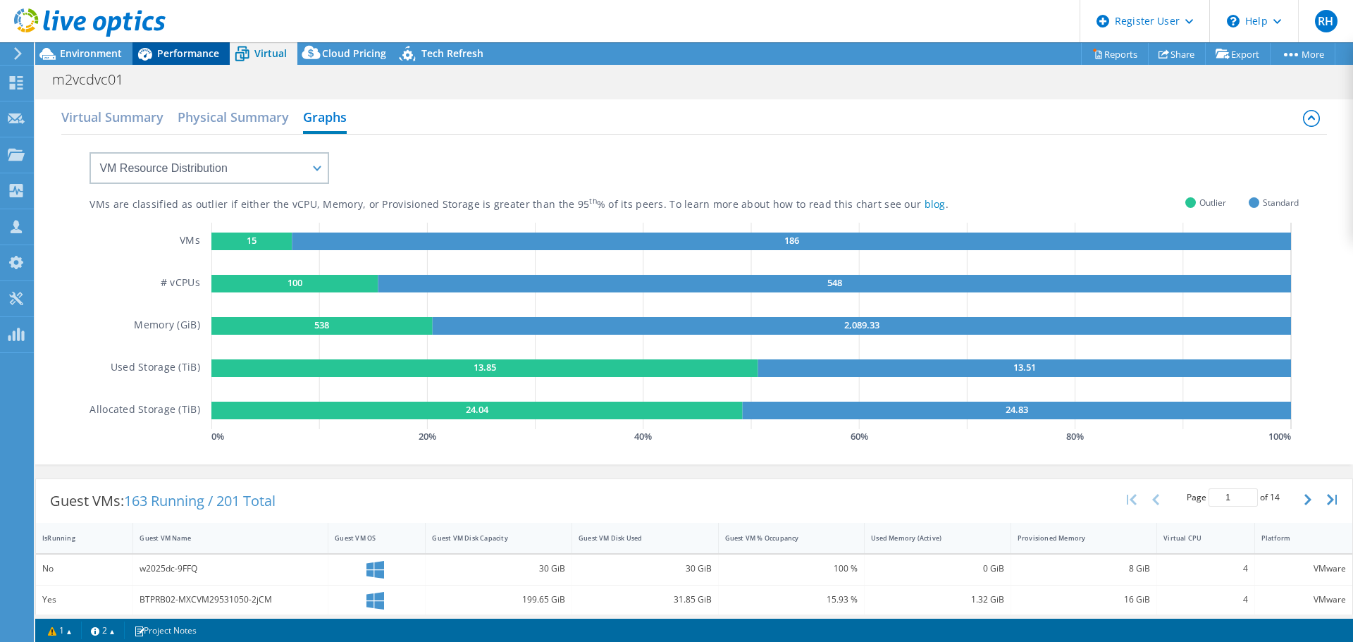
click at [200, 56] on span "Performance" at bounding box center [188, 53] width 62 height 13
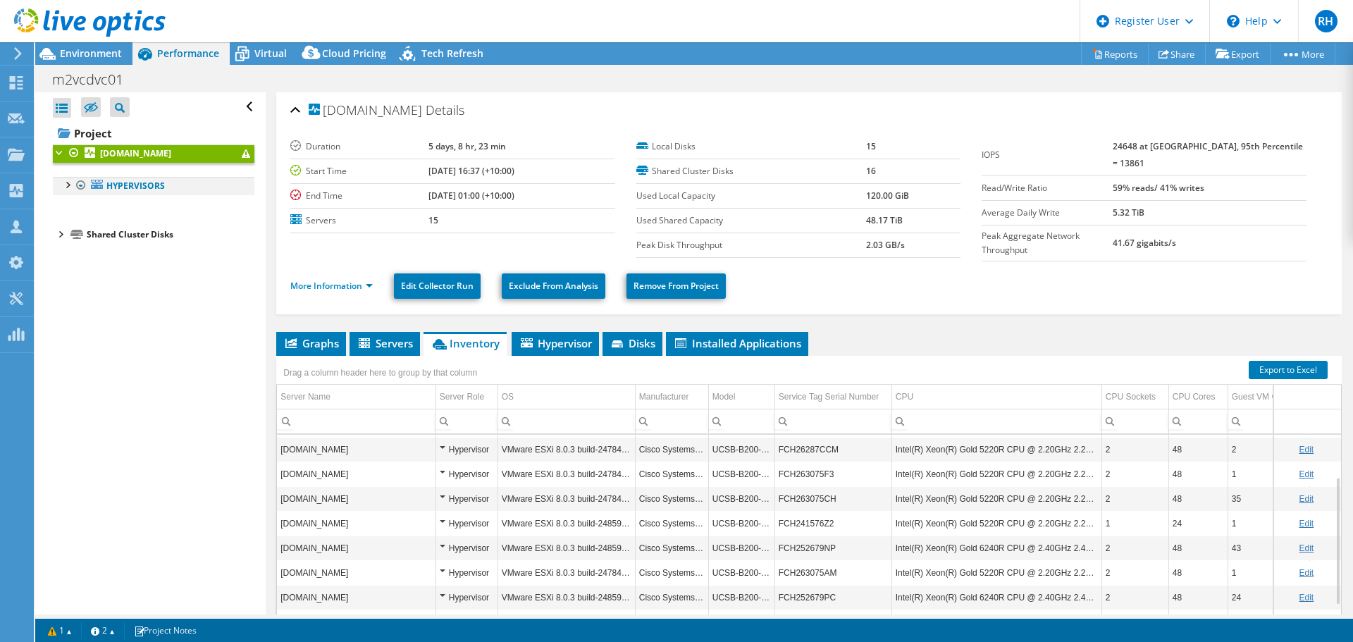
click at [64, 183] on div at bounding box center [67, 184] width 14 height 14
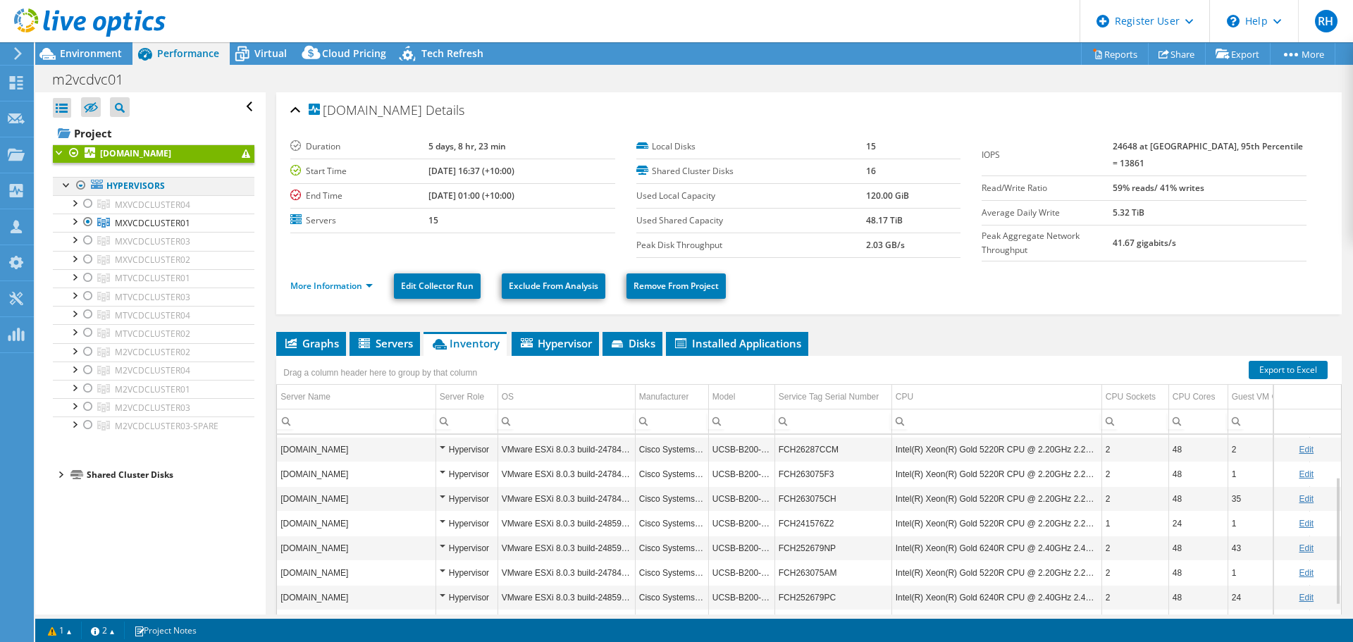
click at [85, 186] on div at bounding box center [81, 185] width 14 height 17
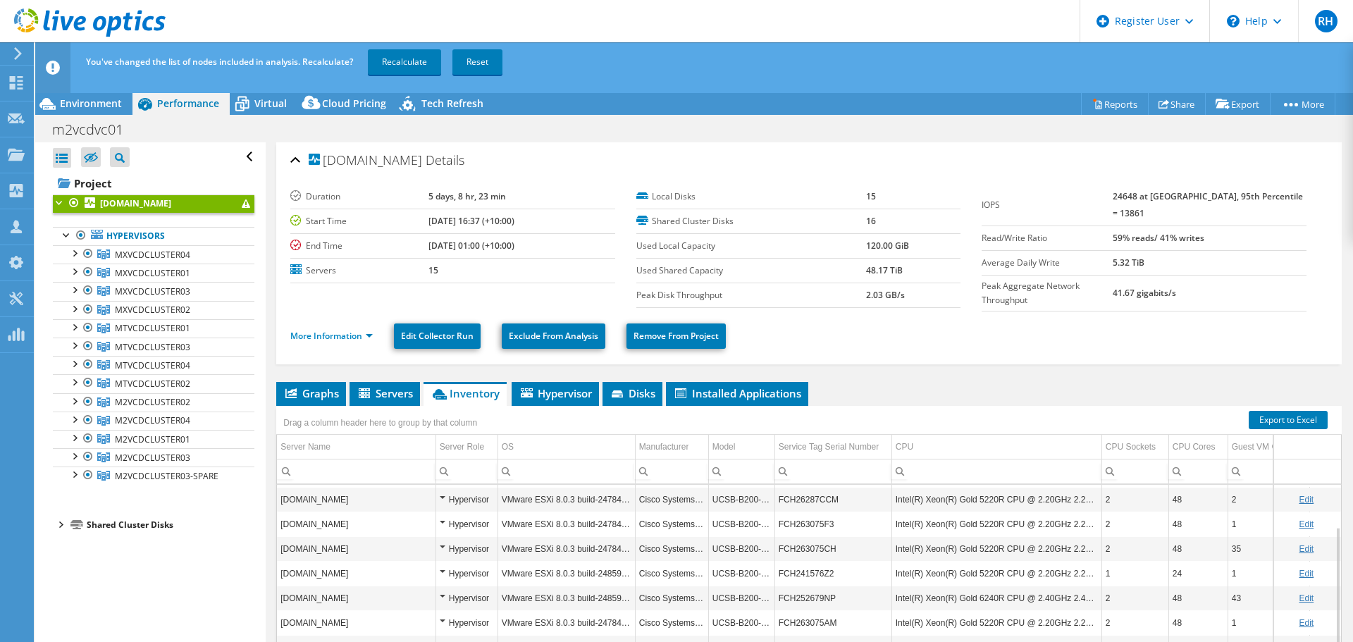
click at [61, 204] on div at bounding box center [60, 202] width 14 height 14
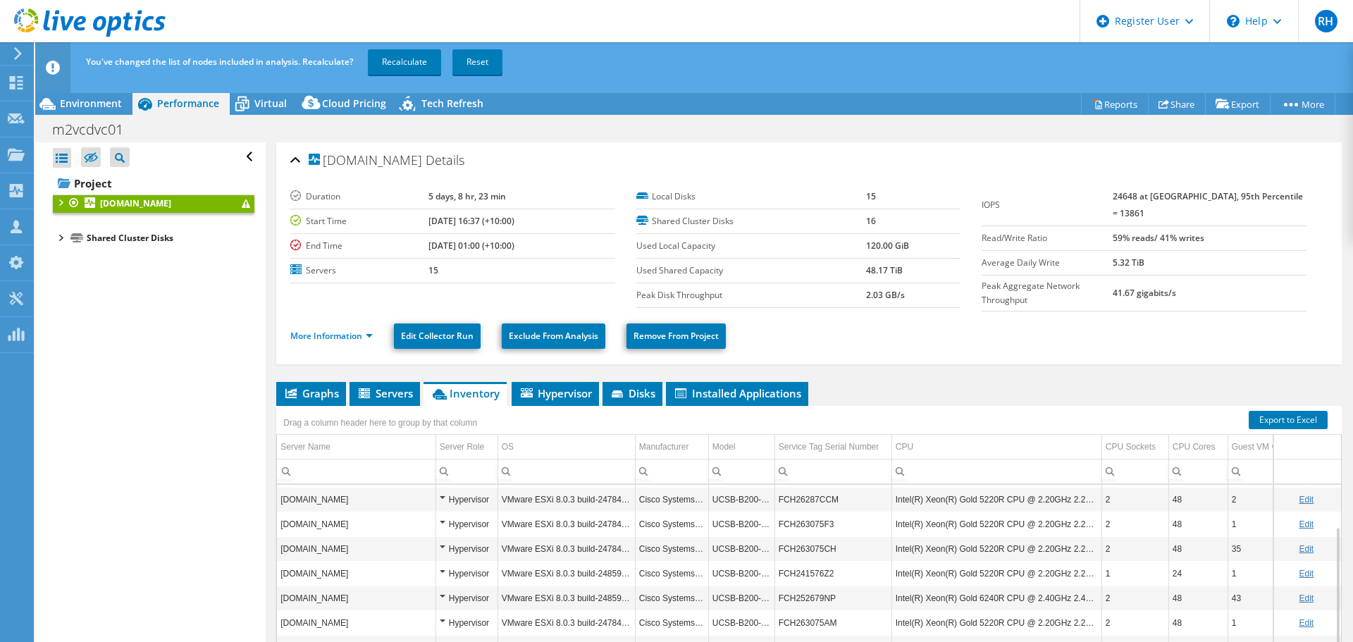
click at [497, 283] on td "15" at bounding box center [522, 270] width 187 height 25
click at [295, 161] on div "[DOMAIN_NAME] Details" at bounding box center [809, 161] width 1038 height 30
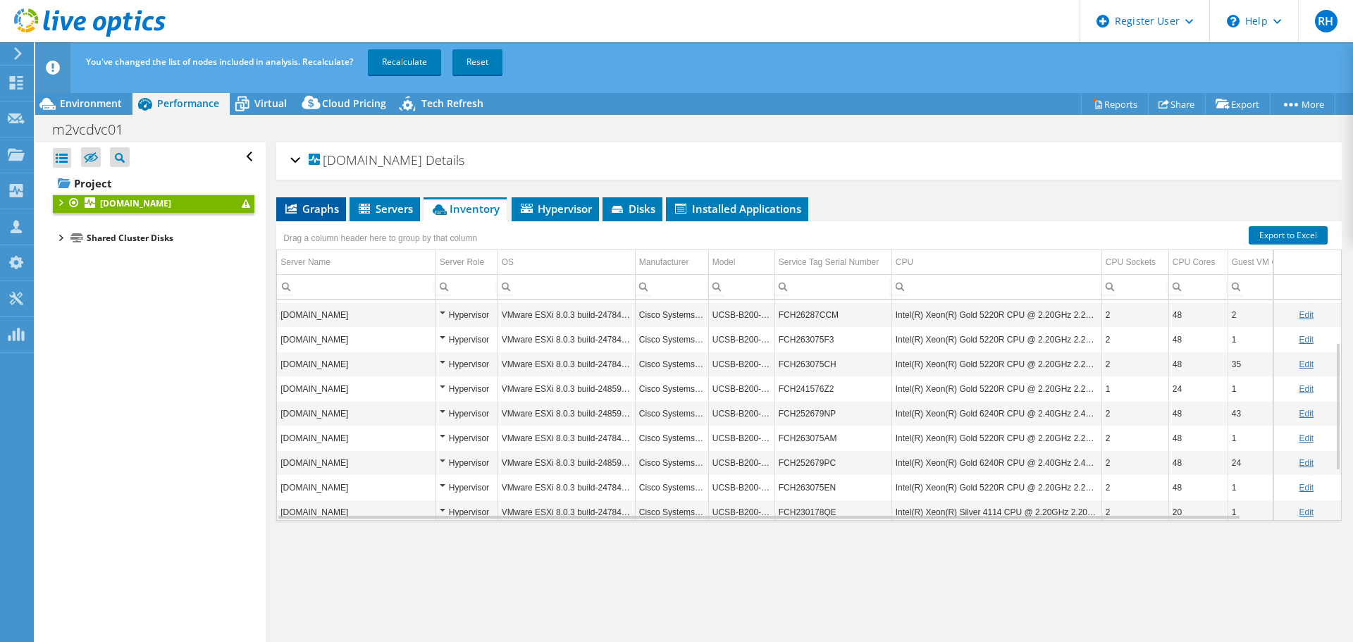
click at [305, 207] on span "Graphs" at bounding box center [311, 209] width 56 height 14
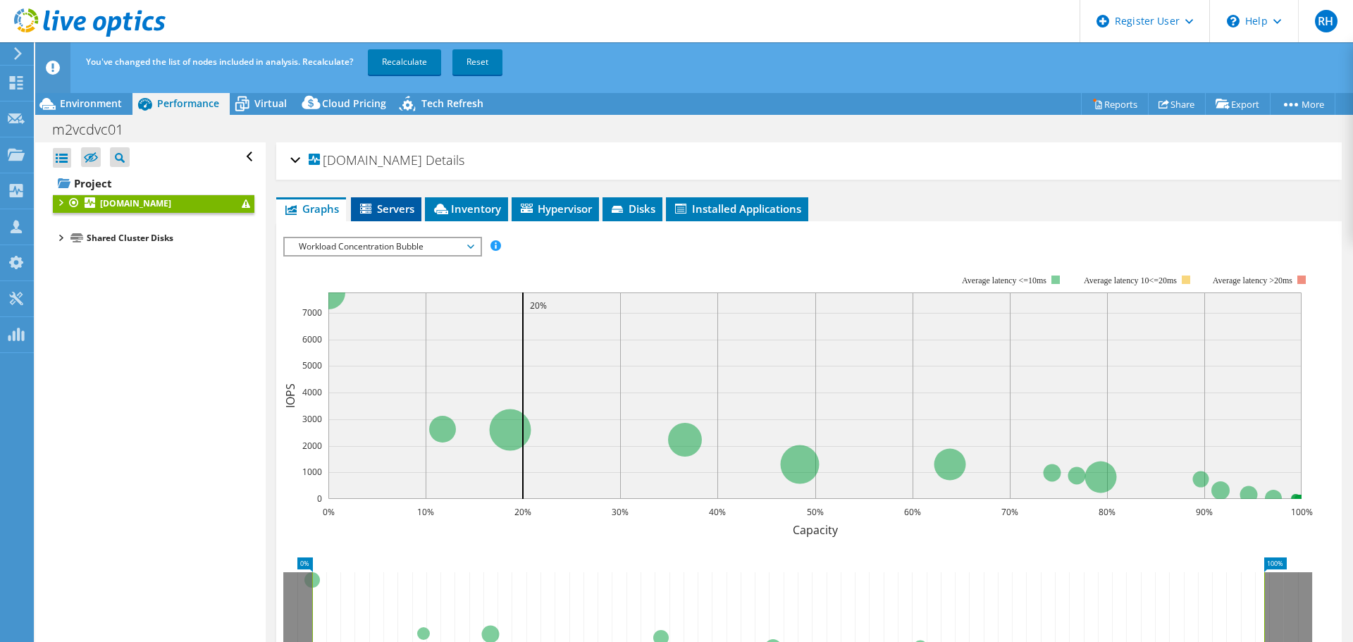
click at [373, 208] on icon at bounding box center [367, 210] width 14 height 12
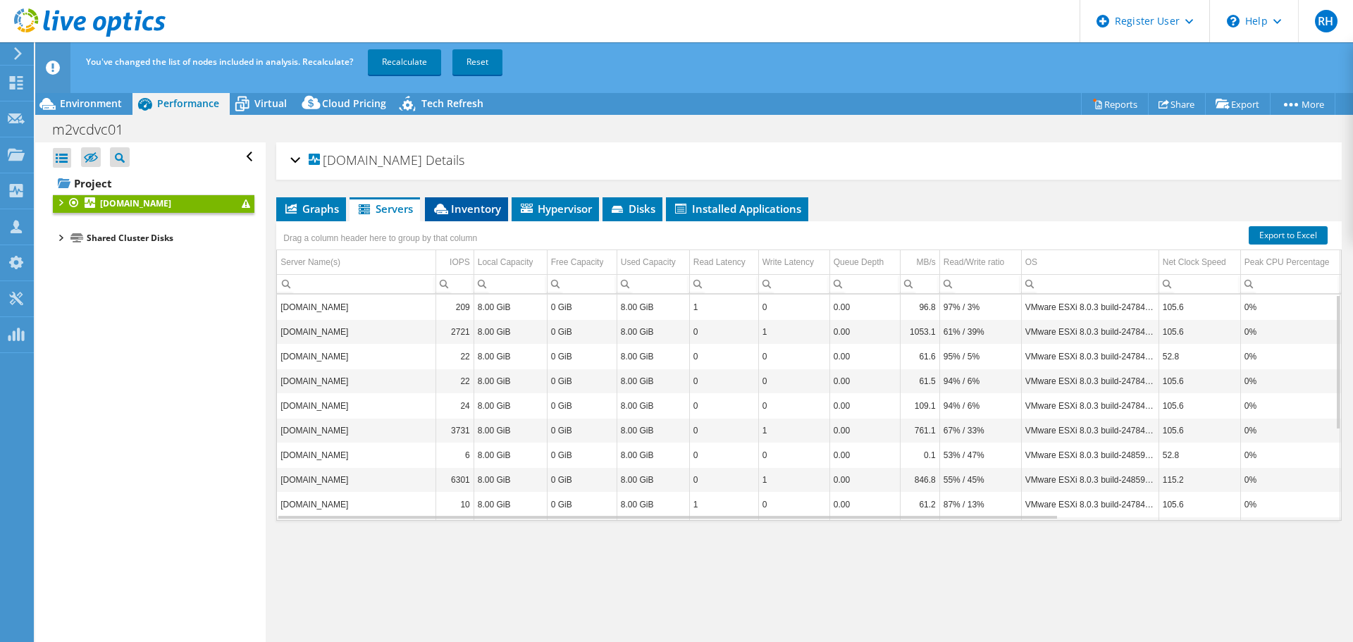
click at [470, 211] on span "Inventory" at bounding box center [466, 209] width 69 height 14
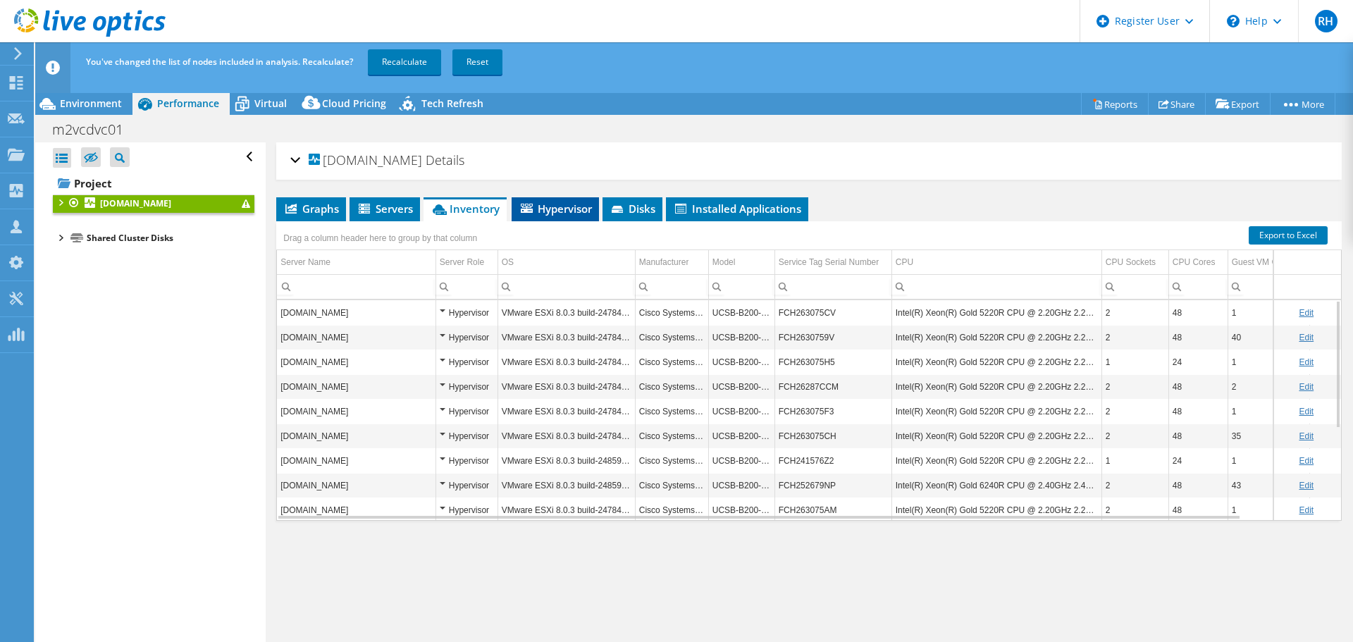
click at [570, 207] on span "Hypervisor" at bounding box center [555, 209] width 73 height 14
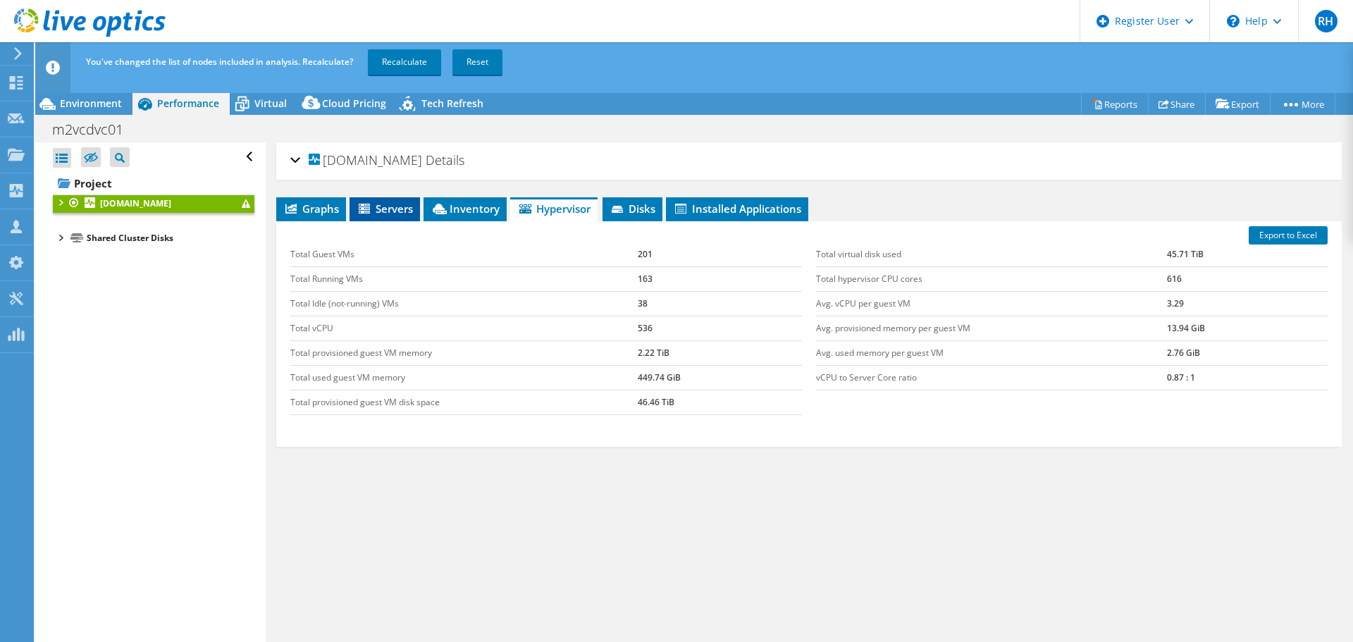
click at [405, 210] on span "Servers" at bounding box center [385, 209] width 56 height 14
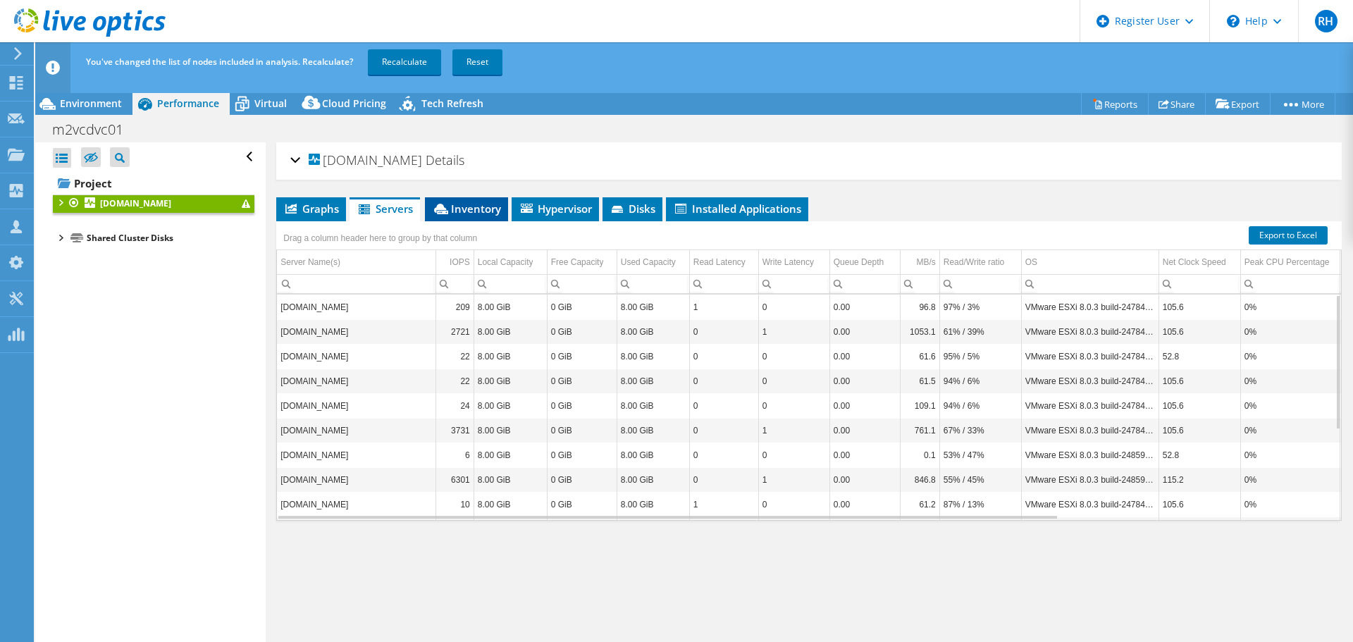
click at [460, 210] on span "Inventory" at bounding box center [466, 209] width 69 height 14
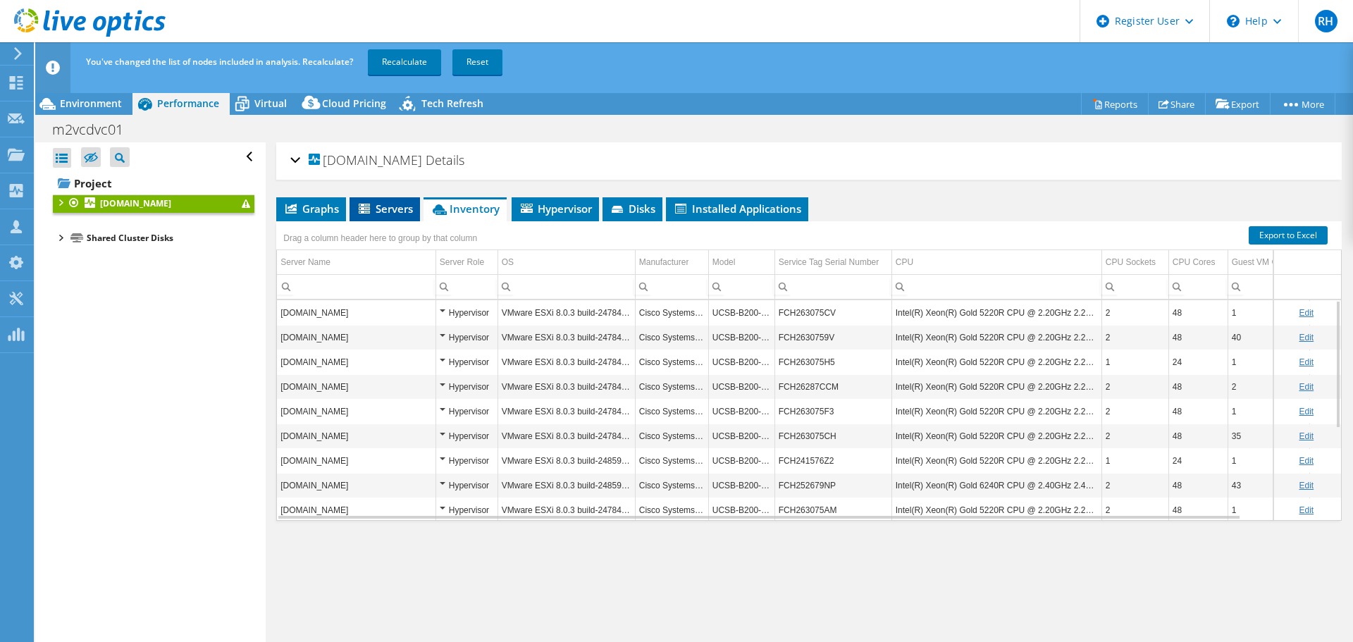
click at [405, 204] on span "Servers" at bounding box center [385, 209] width 56 height 14
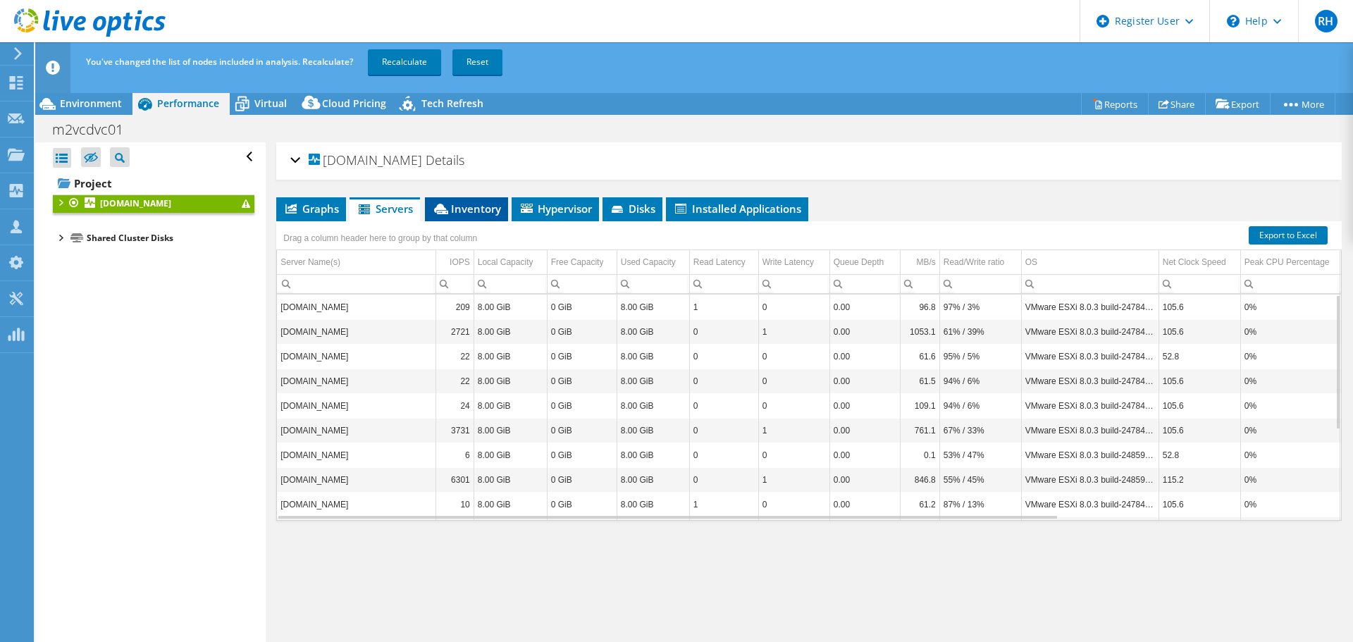
click at [481, 207] on span "Inventory" at bounding box center [466, 209] width 69 height 14
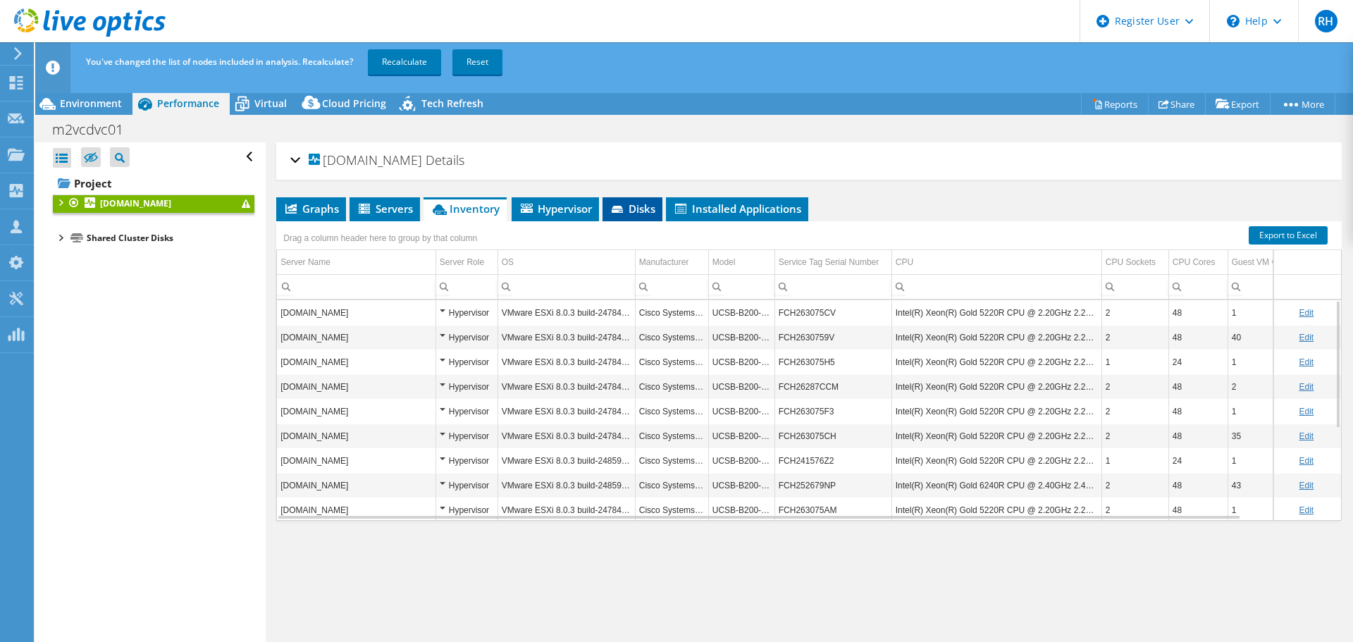
click at [635, 205] on span "Disks" at bounding box center [633, 209] width 46 height 14
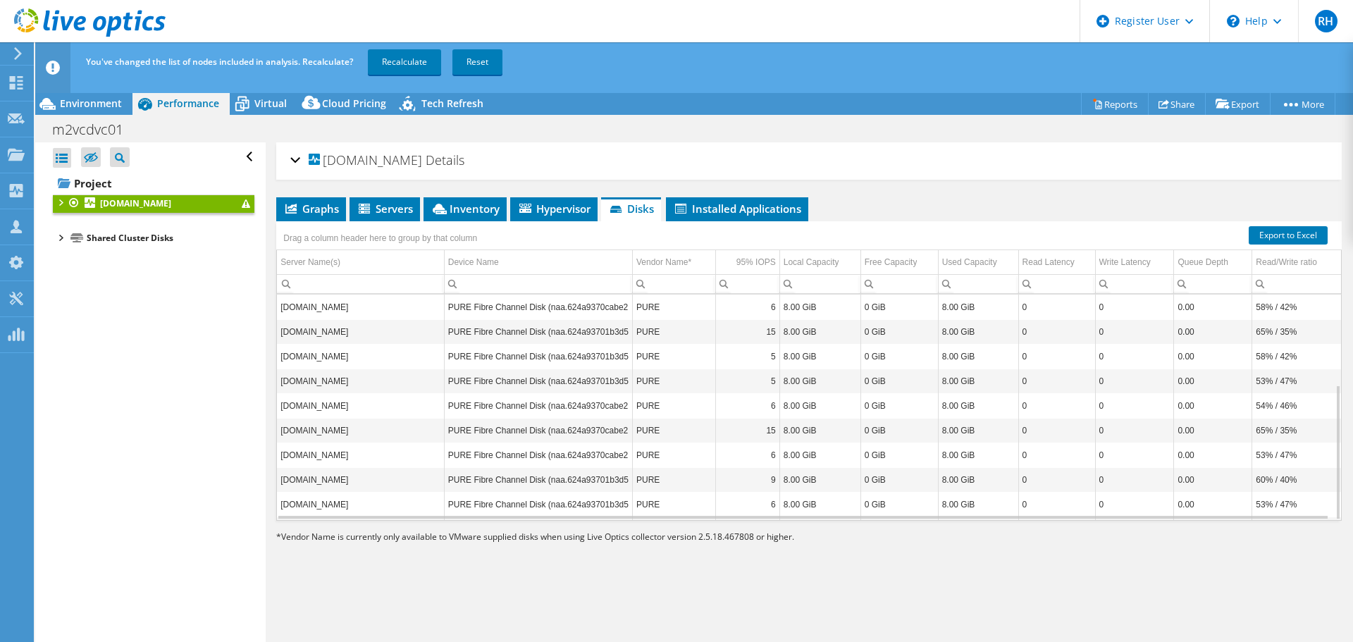
scroll to position [151, 0]
